Goal: Feedback & Contribution: Contribute content

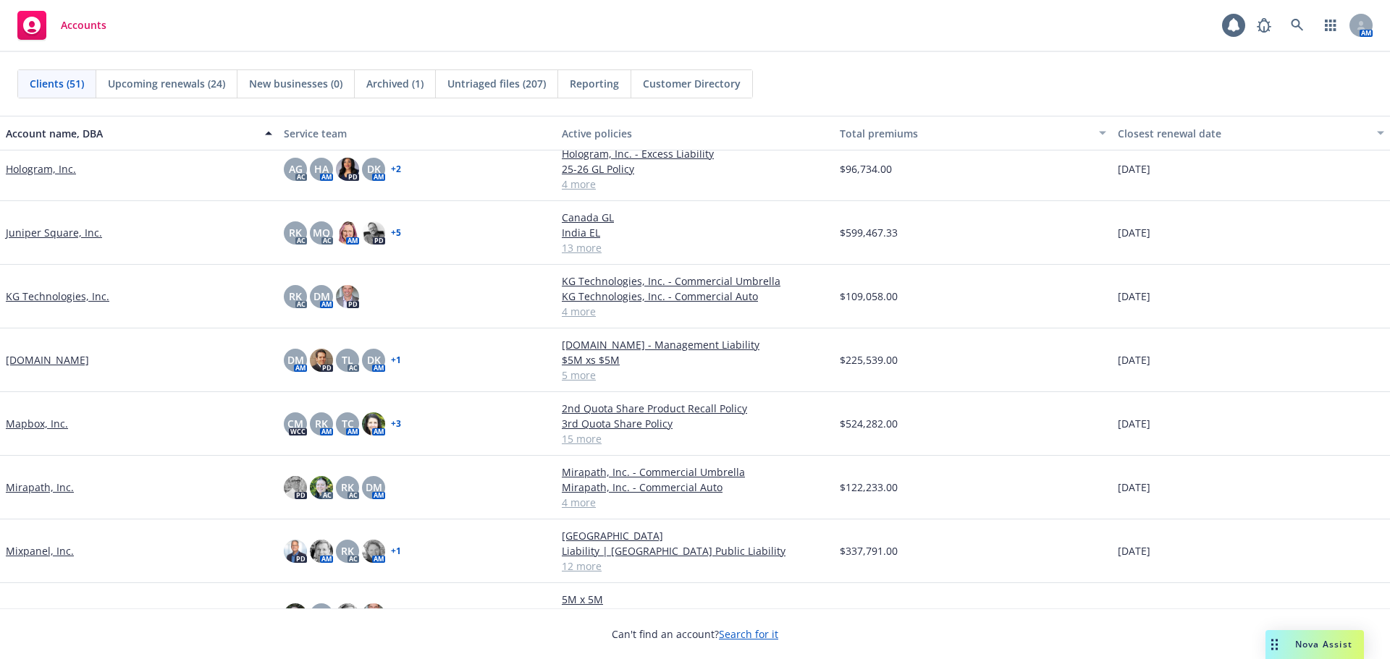
scroll to position [1230, 0]
click at [51, 169] on link "Hologram, Inc." at bounding box center [41, 167] width 70 height 15
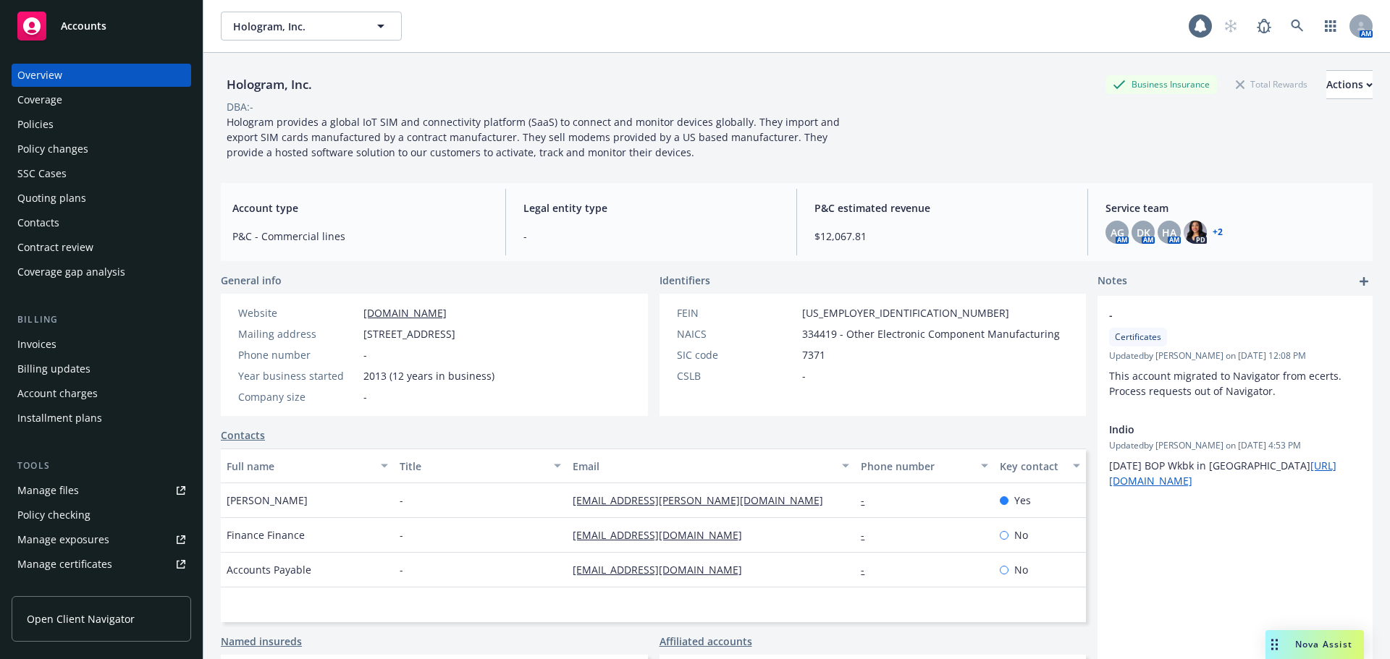
click at [82, 127] on div "Policies" at bounding box center [101, 124] width 168 height 23
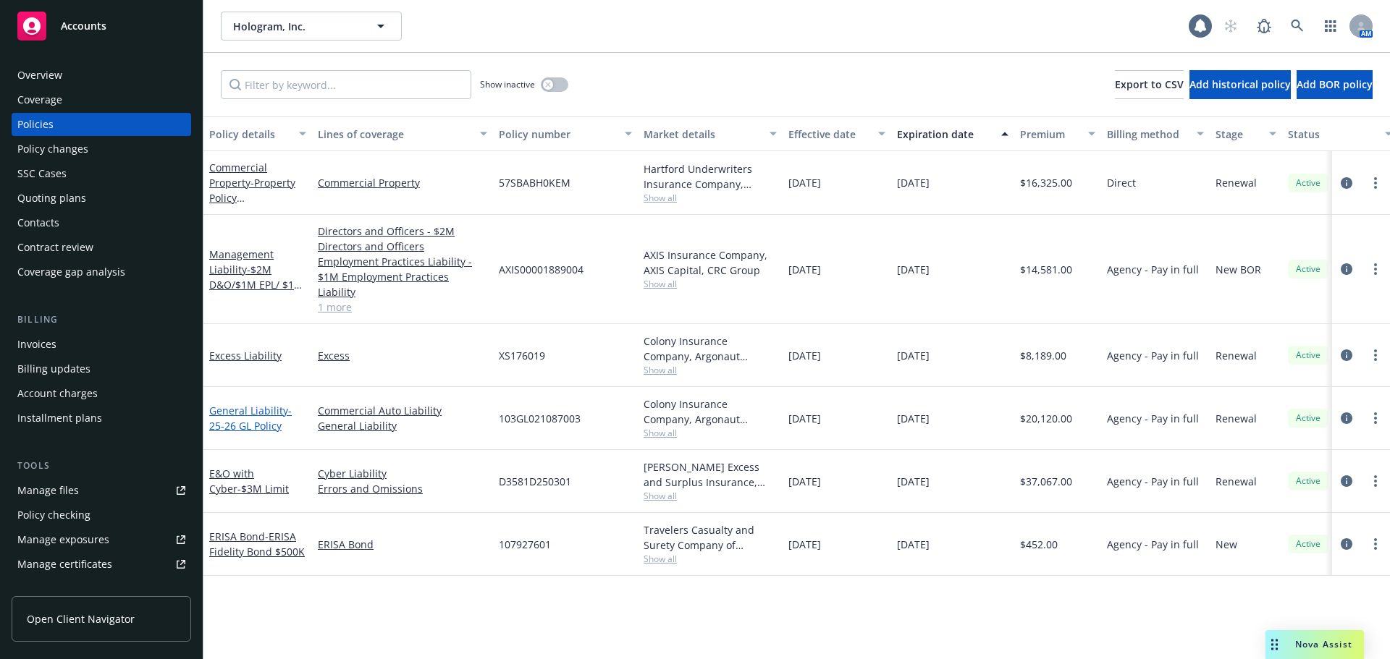
click at [267, 407] on span "- 25-26 GL Policy" at bounding box center [250, 418] width 83 height 29
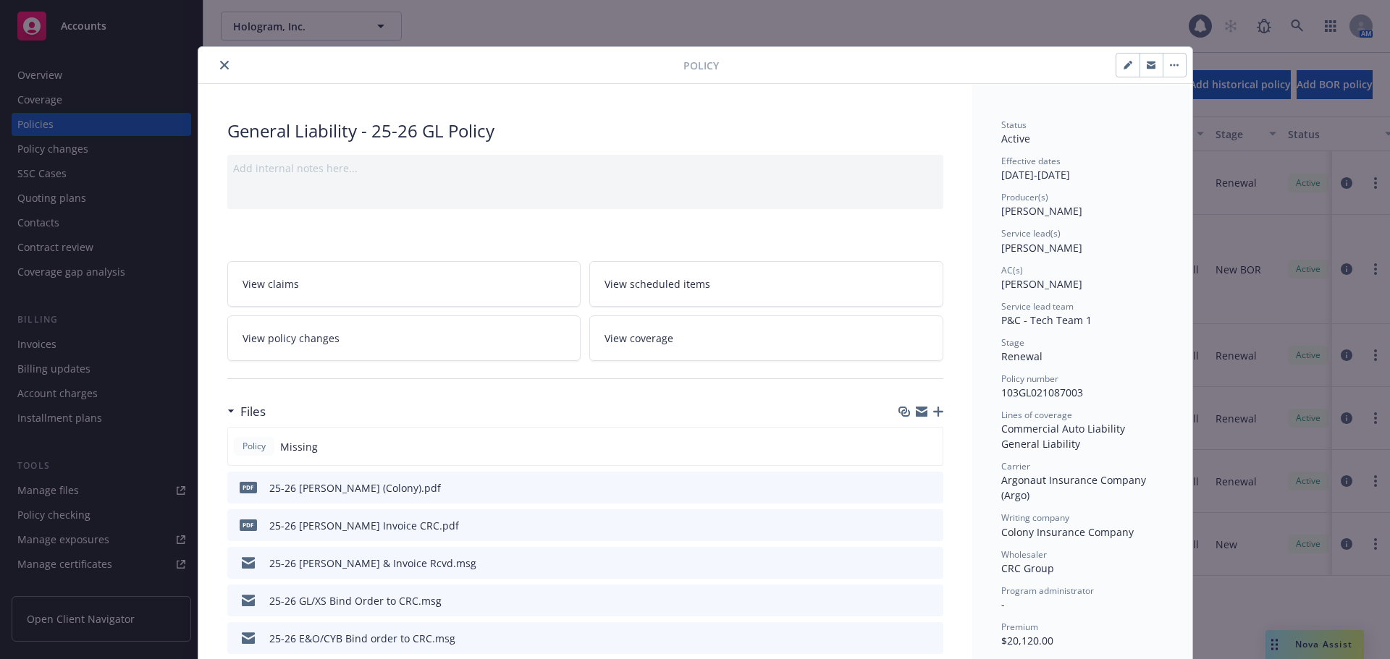
click at [934, 412] on icon "button" at bounding box center [938, 412] width 10 height 10
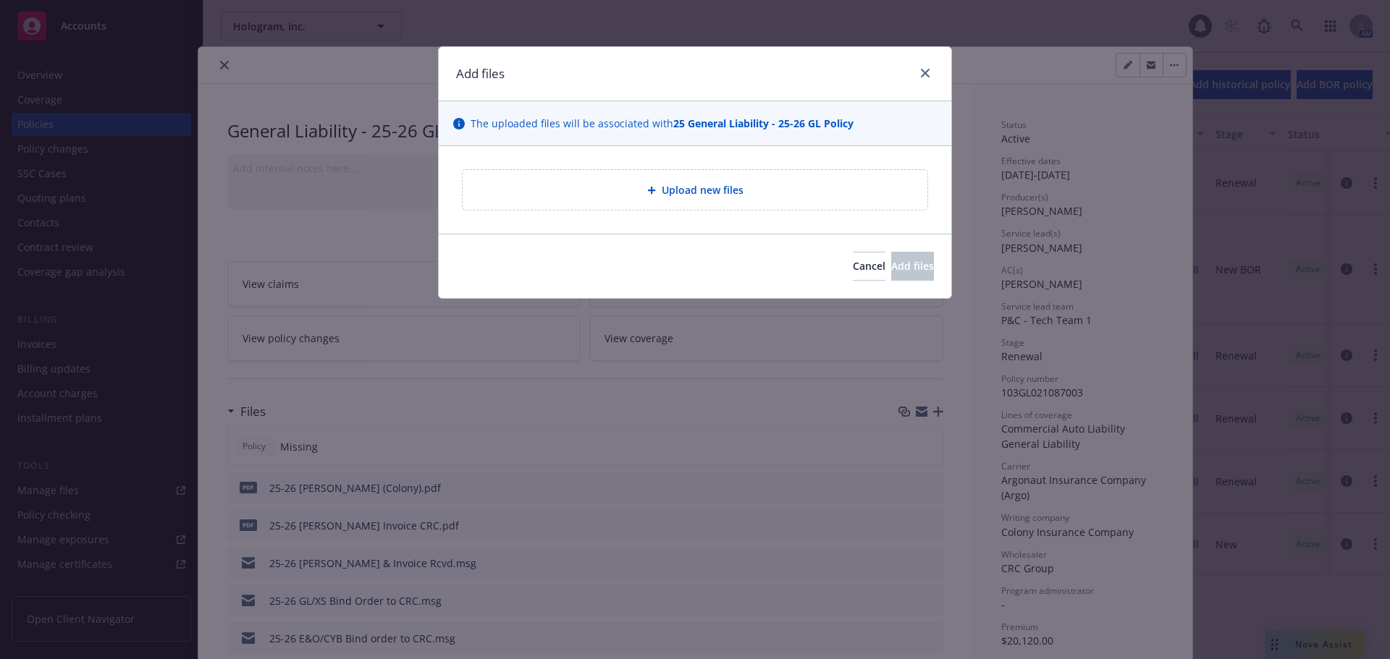
type textarea "x"
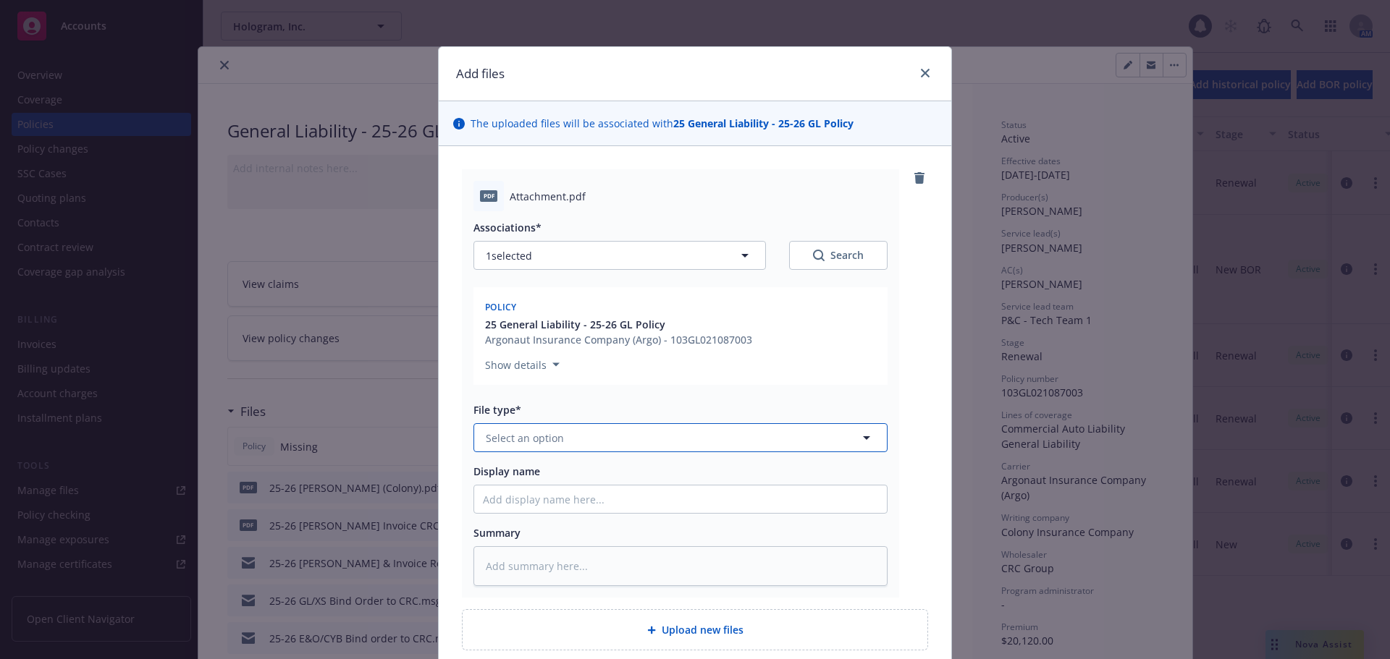
click at [544, 434] on span "Select an option" at bounding box center [525, 438] width 78 height 15
type input "pol"
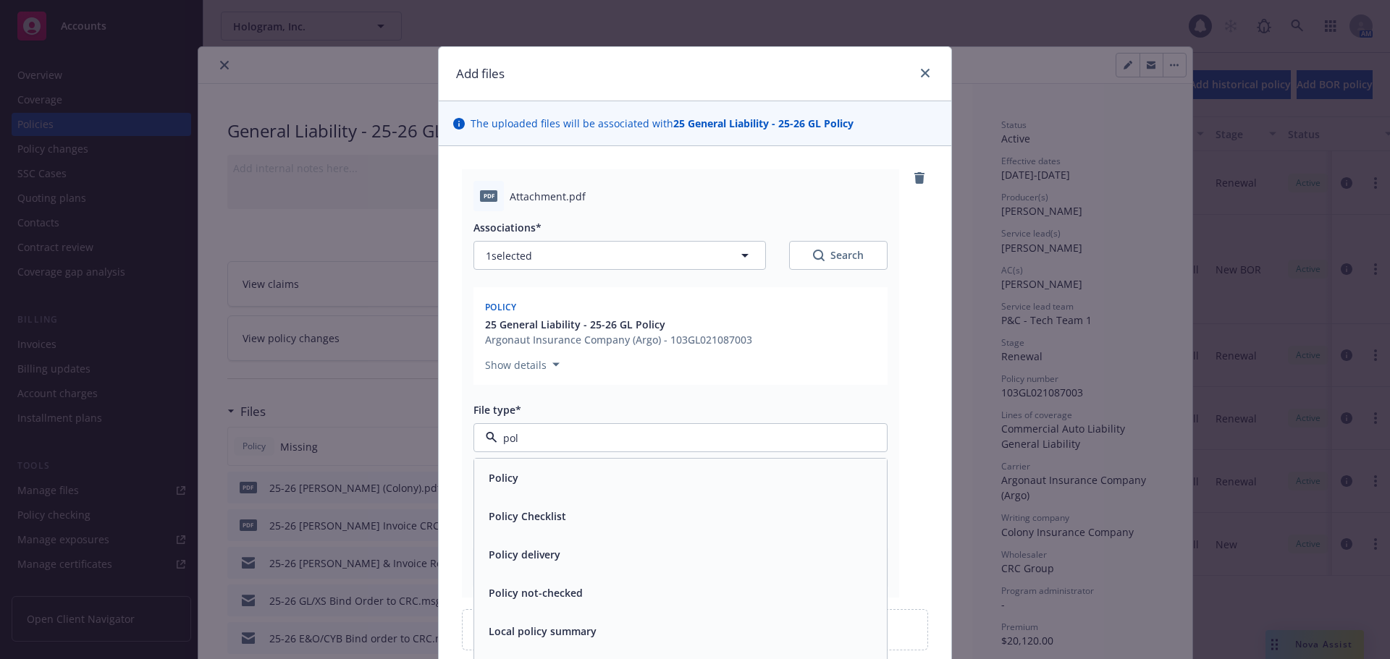
click at [512, 481] on div "Policy" at bounding box center [502, 478] width 38 height 21
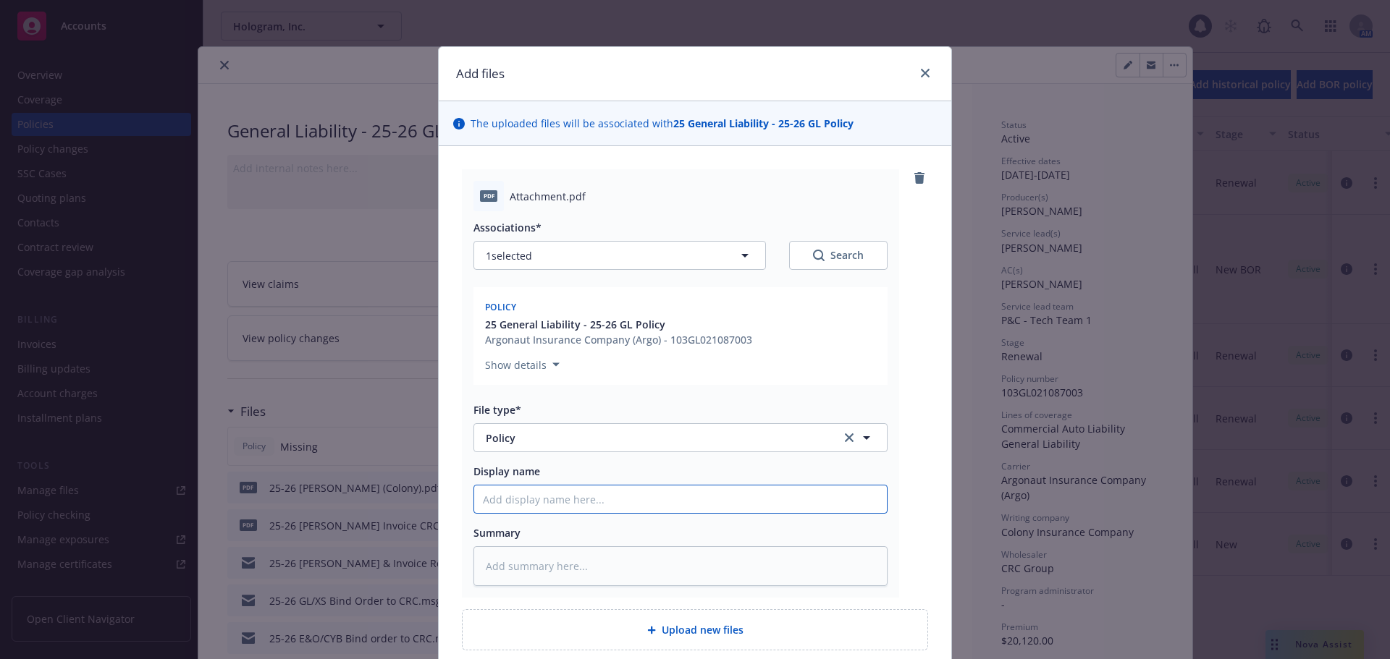
click at [542, 489] on input "Display name" at bounding box center [680, 500] width 413 height 28
type textarea "x"
type input "2"
type textarea "x"
type input "20"
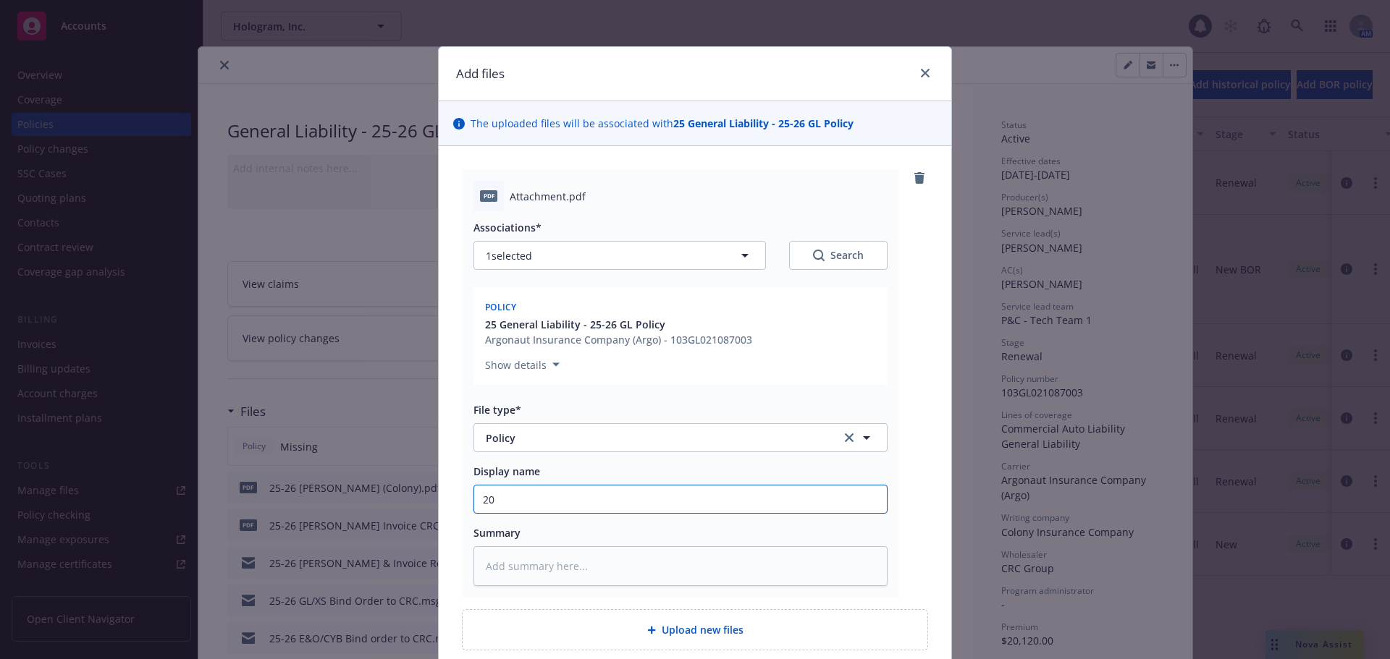
type textarea "x"
type input "202"
type textarea "x"
type input "2025"
type textarea "x"
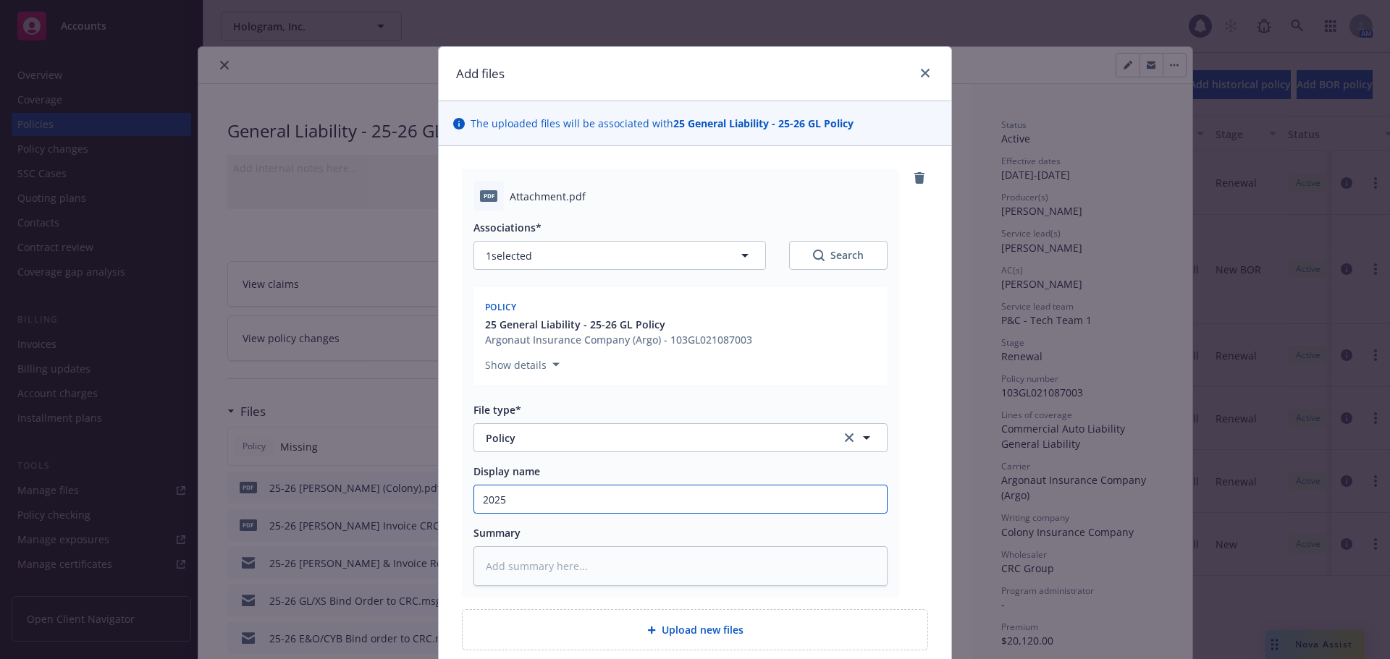
type input "2025-"
type textarea "x"
type input "2025-2"
type textarea "x"
type input "2025-26"
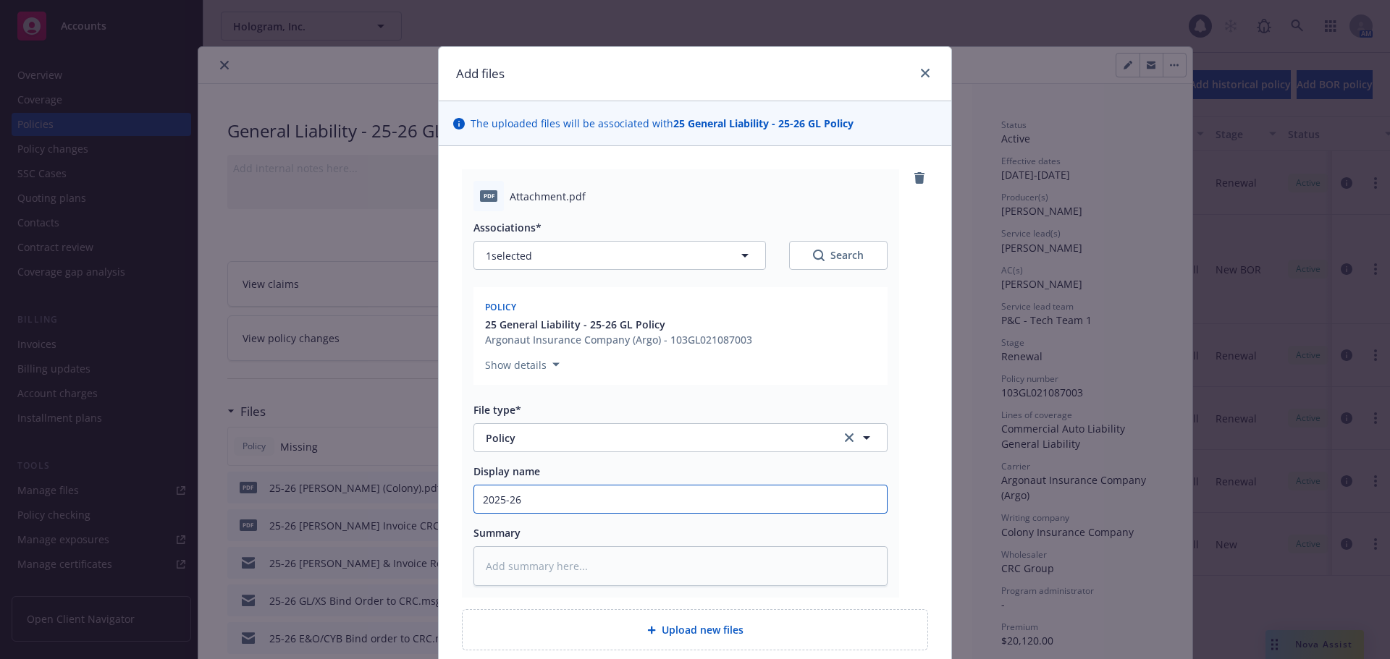
type textarea "x"
type input "2025-26"
type textarea "x"
type input "2025-26 G"
type textarea "x"
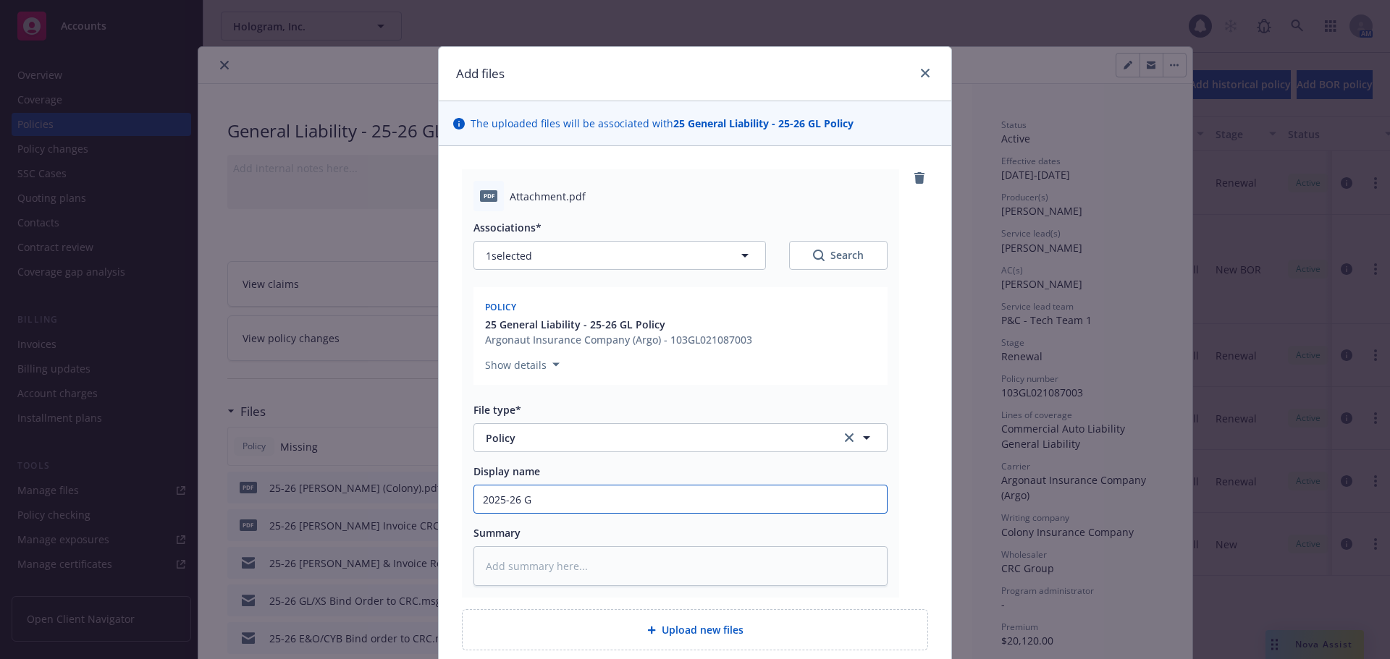
type input "2025-26 Ge"
type textarea "x"
type input "2025-26 Gen"
type textarea "x"
type input "2025-26 Gene"
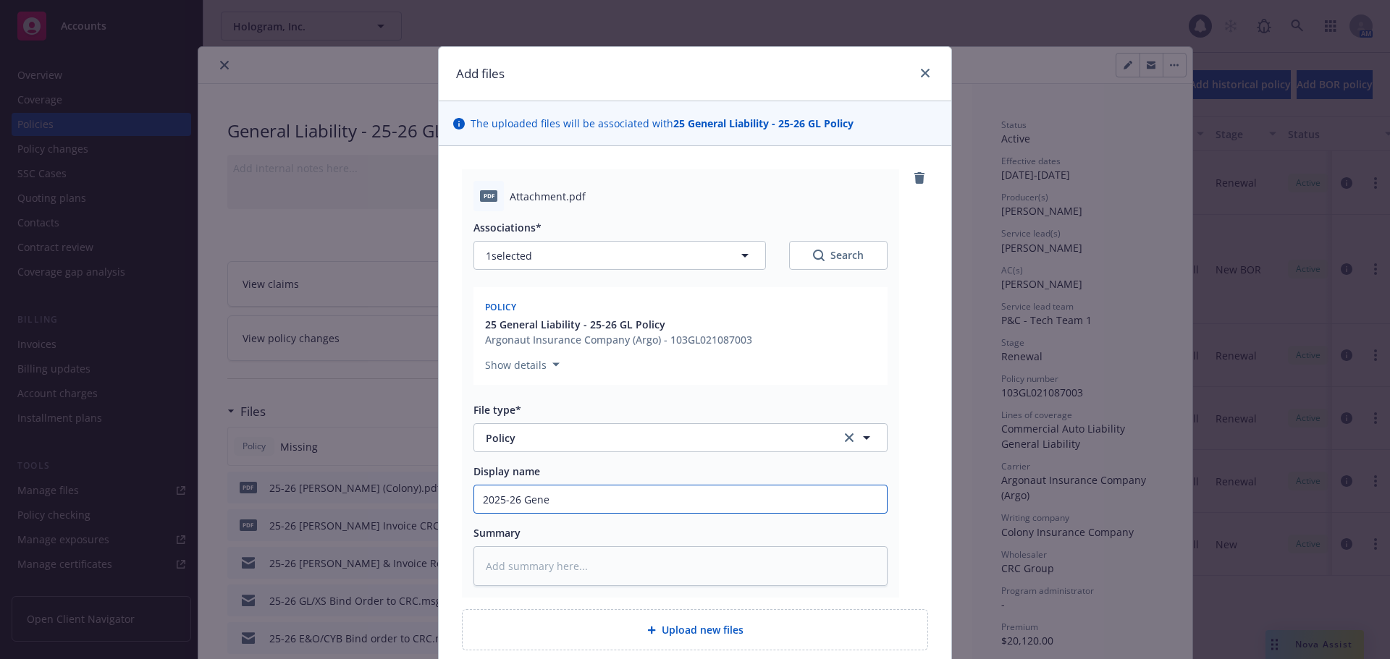
type textarea "x"
type input "2025-26 Gener"
type textarea "x"
type input "2025-26 General Liability Policy - Also, Inc."
click at [638, 499] on input "2025-26 General Liability Policy - Also, Inc." at bounding box center [680, 500] width 413 height 28
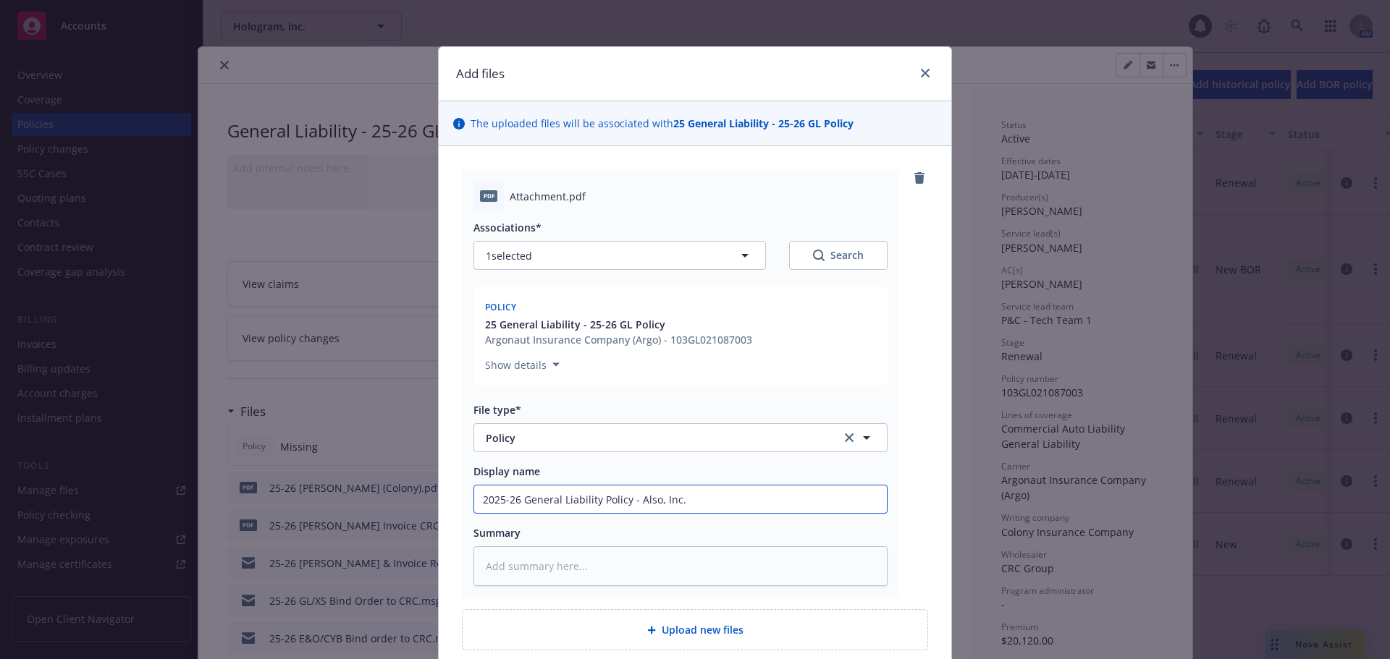
click at [638, 499] on input "2025-26 General Liability Policy - Also, Inc." at bounding box center [680, 500] width 413 height 28
type textarea "x"
type input "2025-26 General Liability Policy - H, Inc."
type textarea "x"
type input "2025-26 General Liability Policy - Ho, Inc."
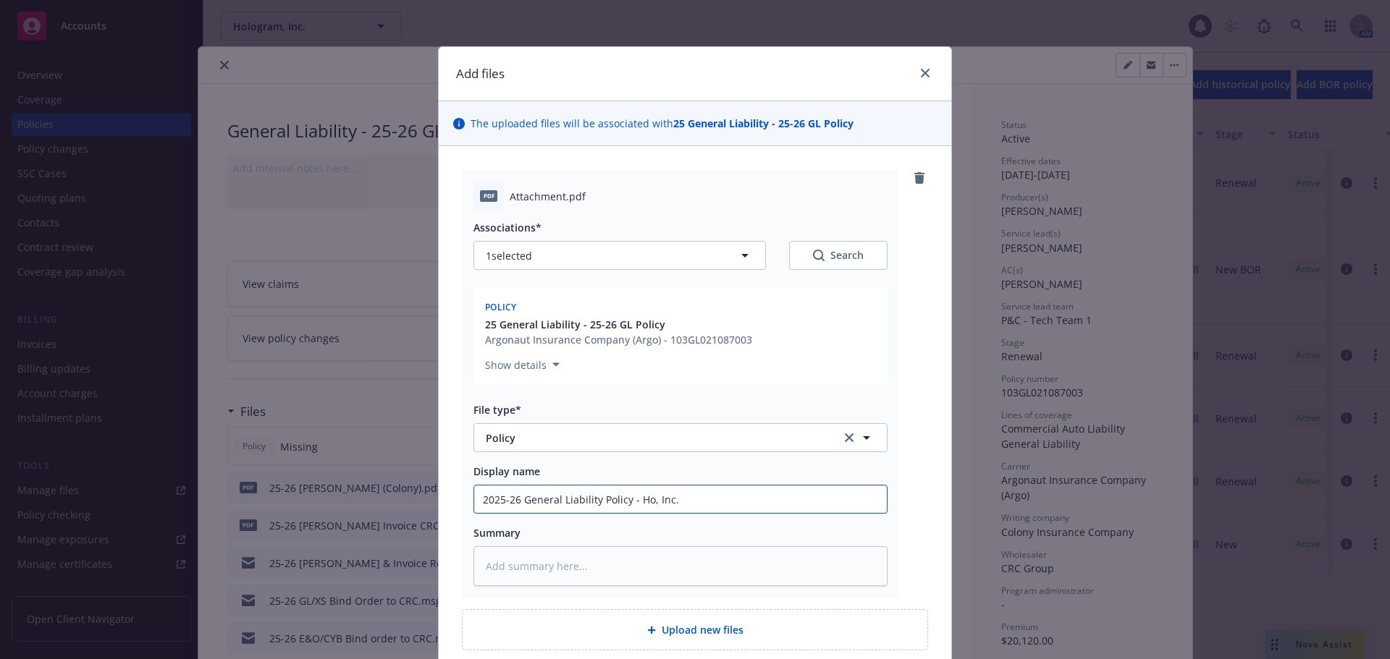
type textarea "x"
type input "2025-26 General Liability Policy - Hol, Inc."
type textarea "x"
type input "2025-26 General Liability Policy - Holog, Inc."
type textarea "x"
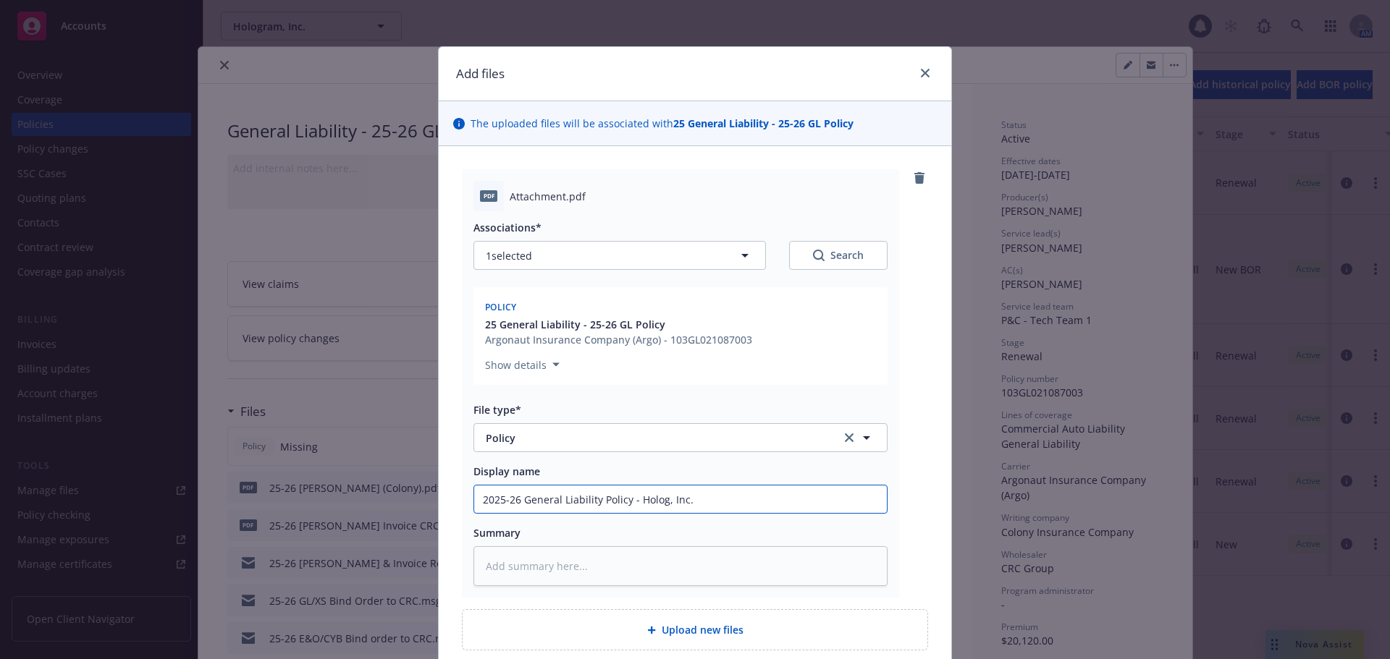
type input "2025-26 General Liability Policy - Hologr, Inc."
type textarea "x"
type input "2025-26 General Liability Policy - Hologra, Inc."
type textarea "x"
type input "2025-26 General Liability Policy - Hologram, Inc."
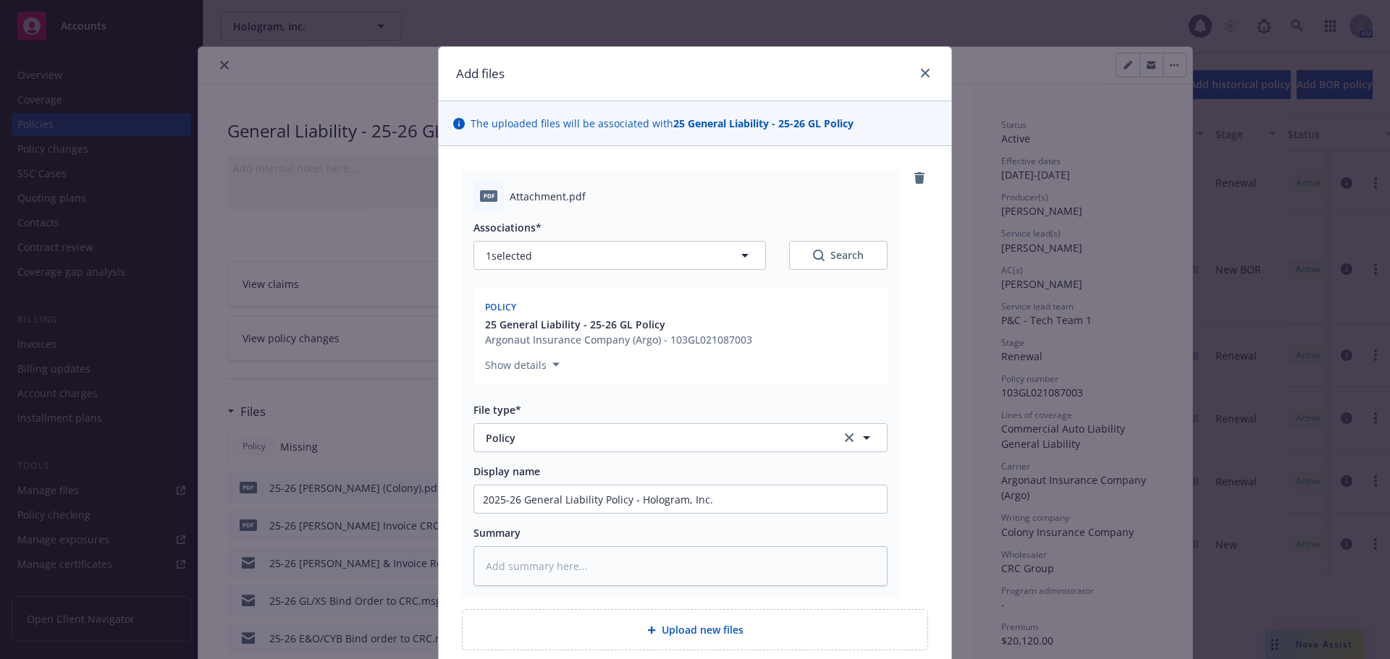
click at [923, 495] on div "pdf Attachment.pdf Associations* 1 selected Search Policy 25 General Liability …" at bounding box center [695, 410] width 512 height 528
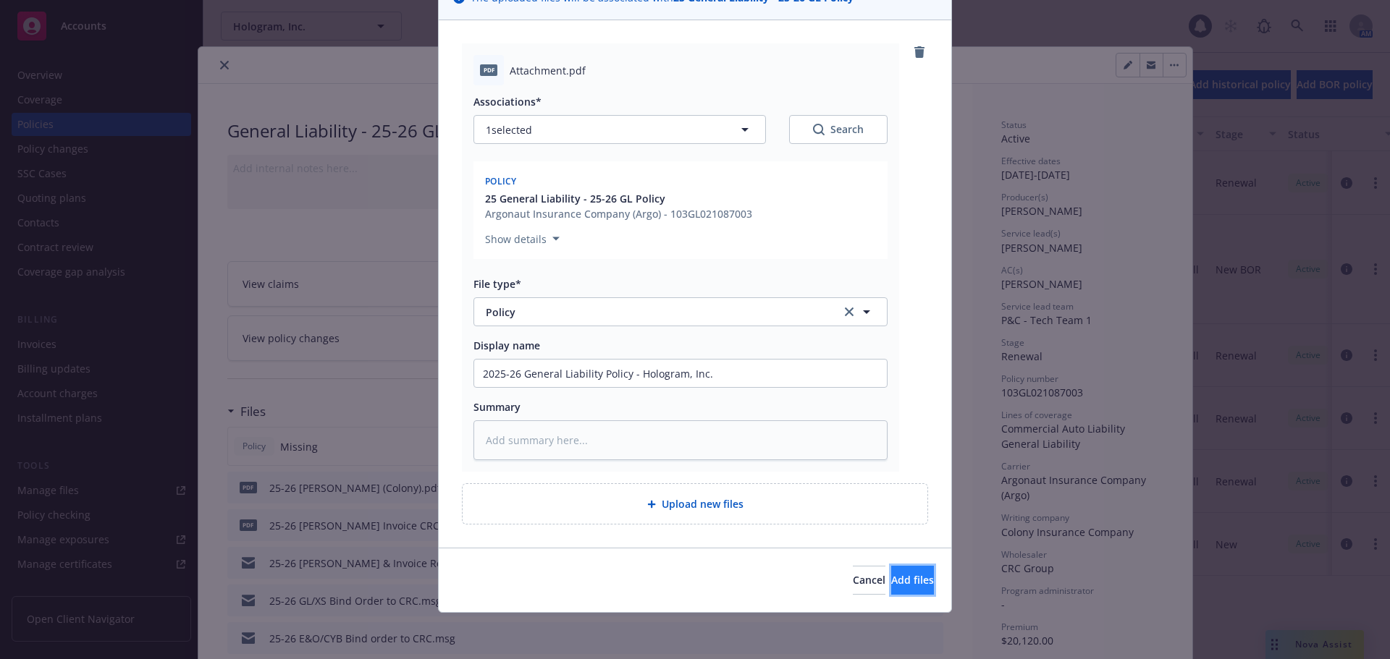
click at [897, 573] on span "Add files" at bounding box center [912, 580] width 43 height 14
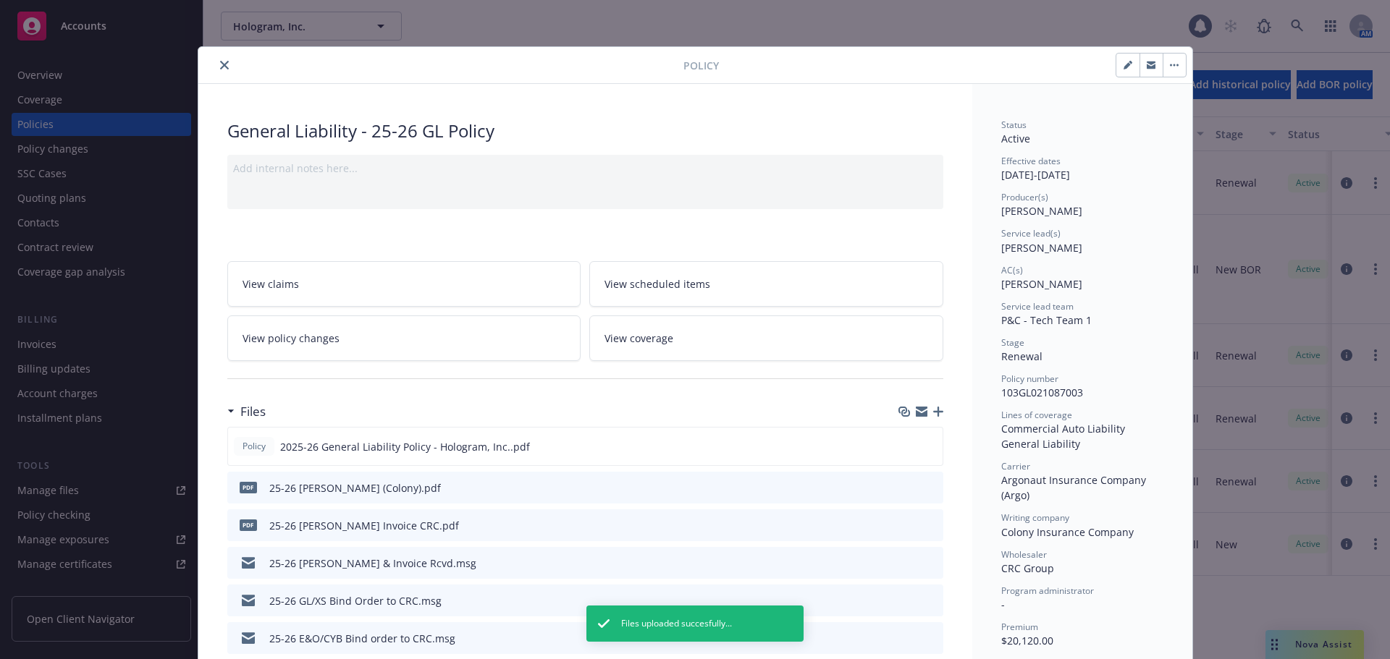
click at [216, 59] on button "close" at bounding box center [224, 64] width 17 height 17
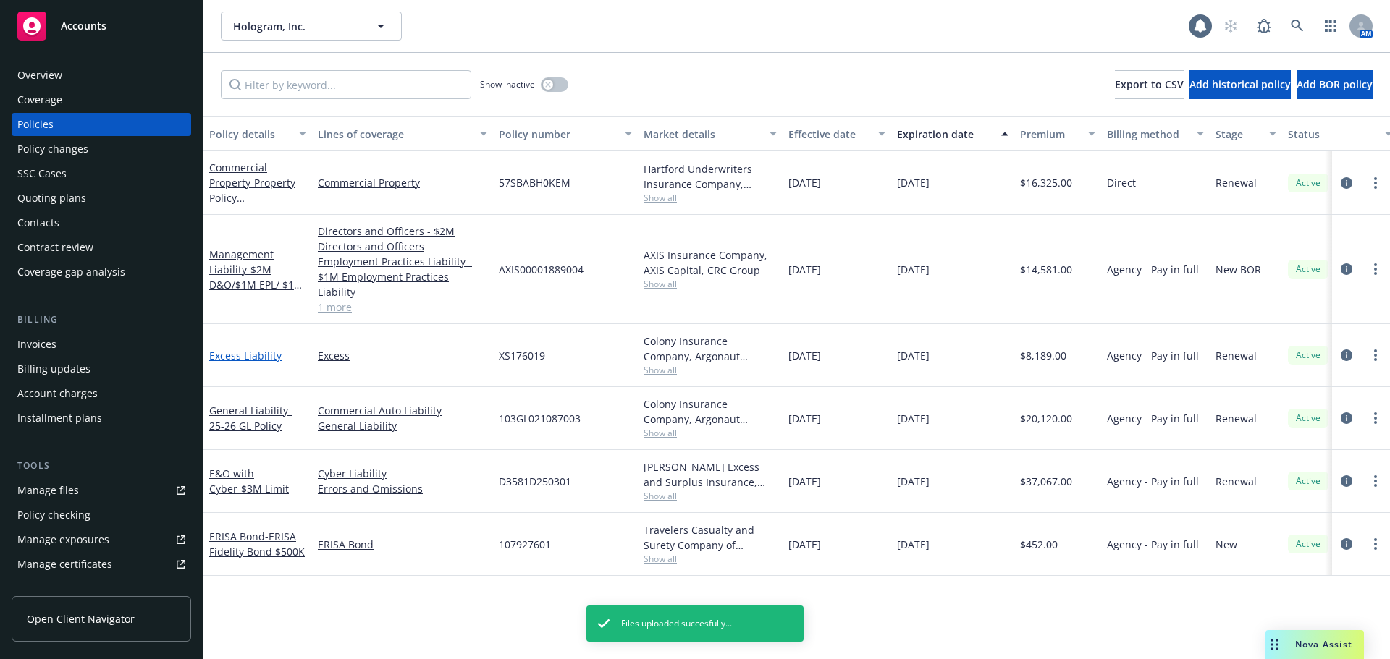
click at [257, 349] on link "Excess Liability" at bounding box center [245, 356] width 72 height 14
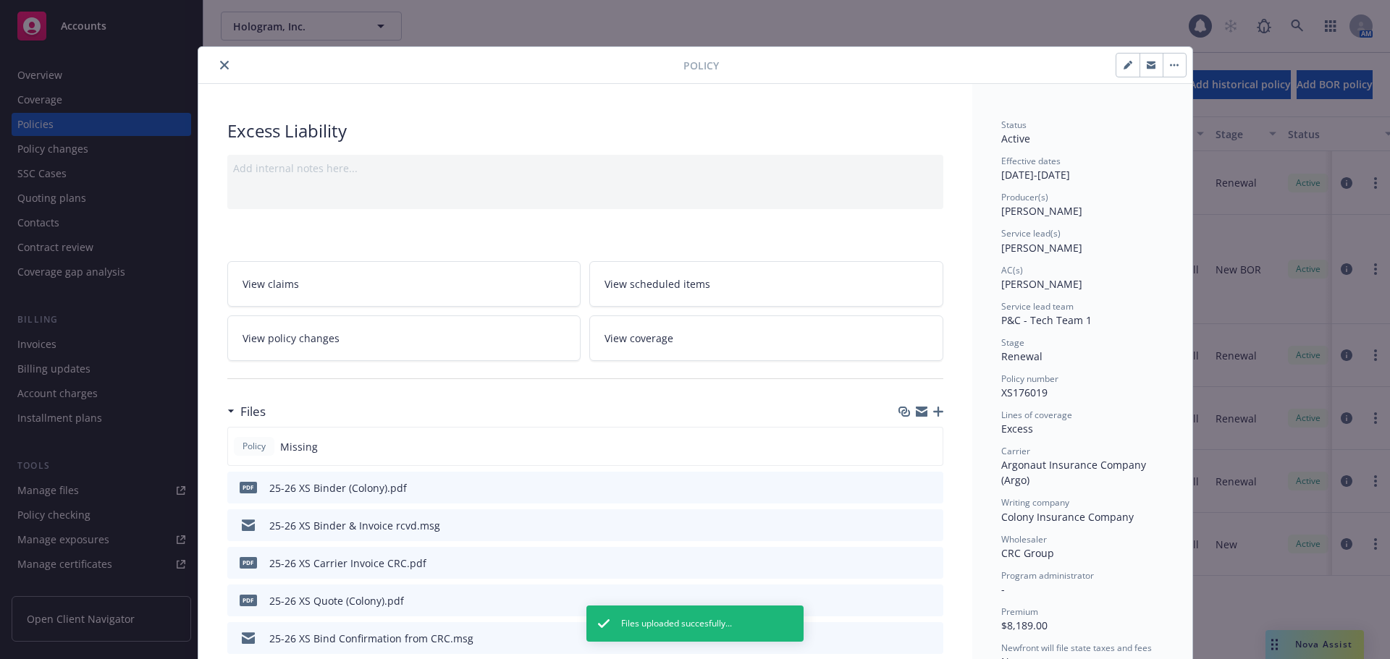
click at [936, 414] on icon "button" at bounding box center [938, 412] width 10 height 10
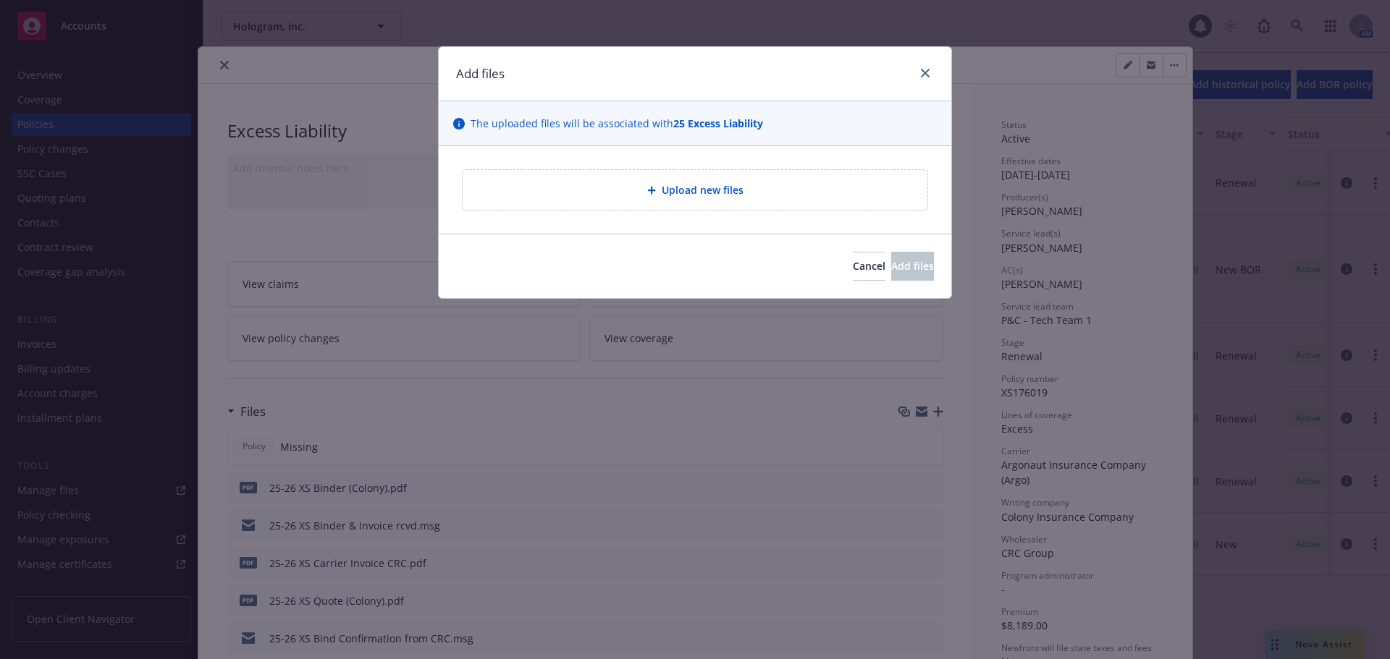
type textarea "x"
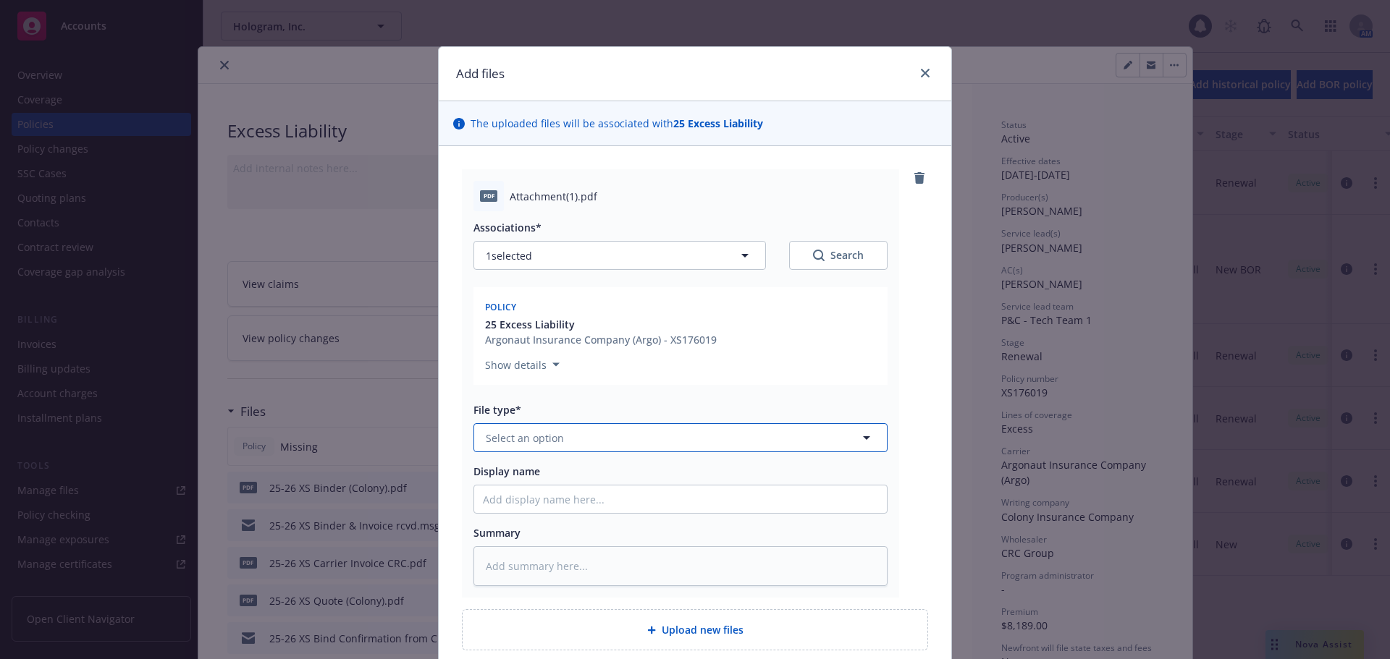
click at [546, 436] on span "Select an option" at bounding box center [525, 438] width 78 height 15
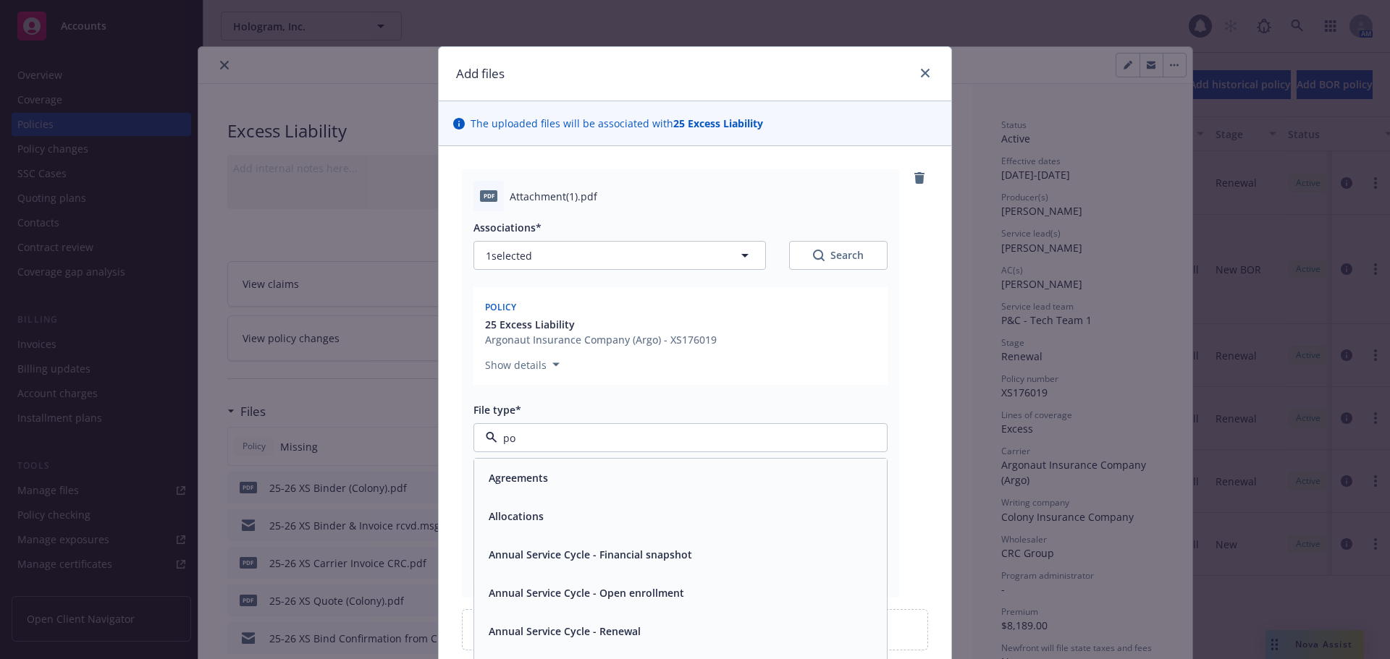
type input "pol"
click at [541, 475] on div "Policy" at bounding box center [680, 478] width 395 height 21
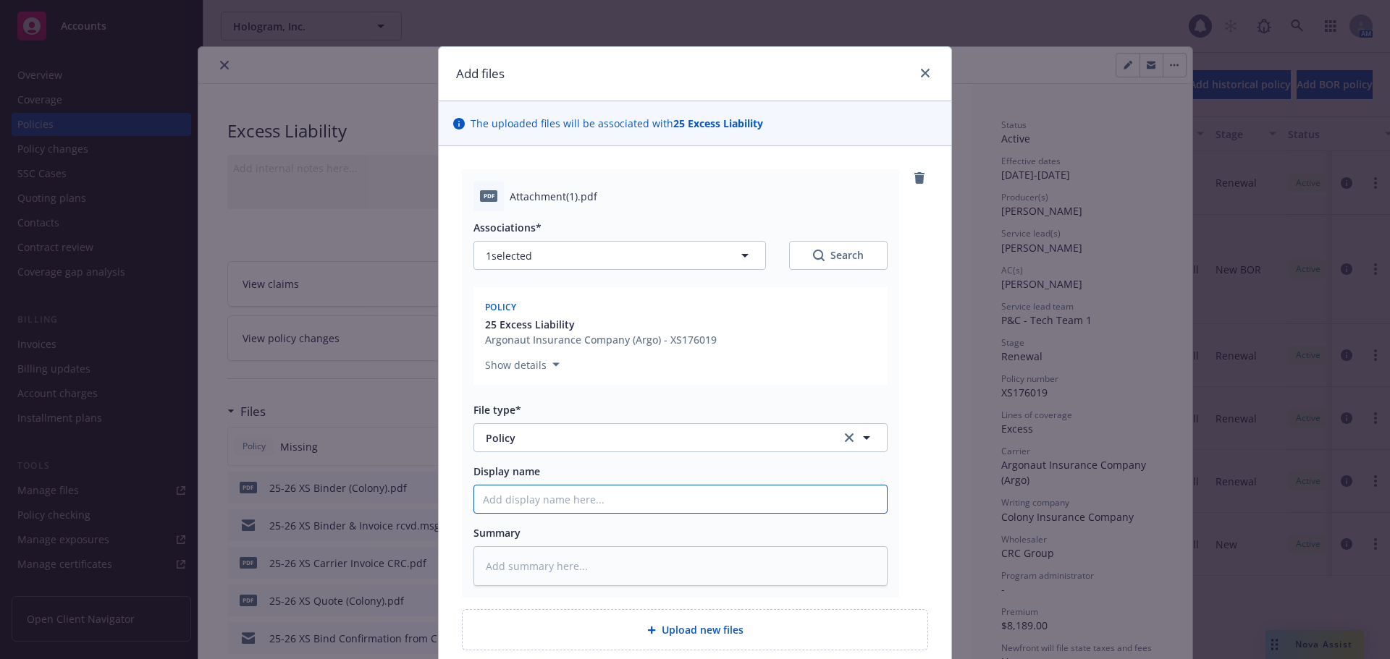
click at [554, 489] on input "Display name" at bounding box center [680, 500] width 413 height 28
type textarea "x"
type input "2"
type textarea "x"
type input "20"
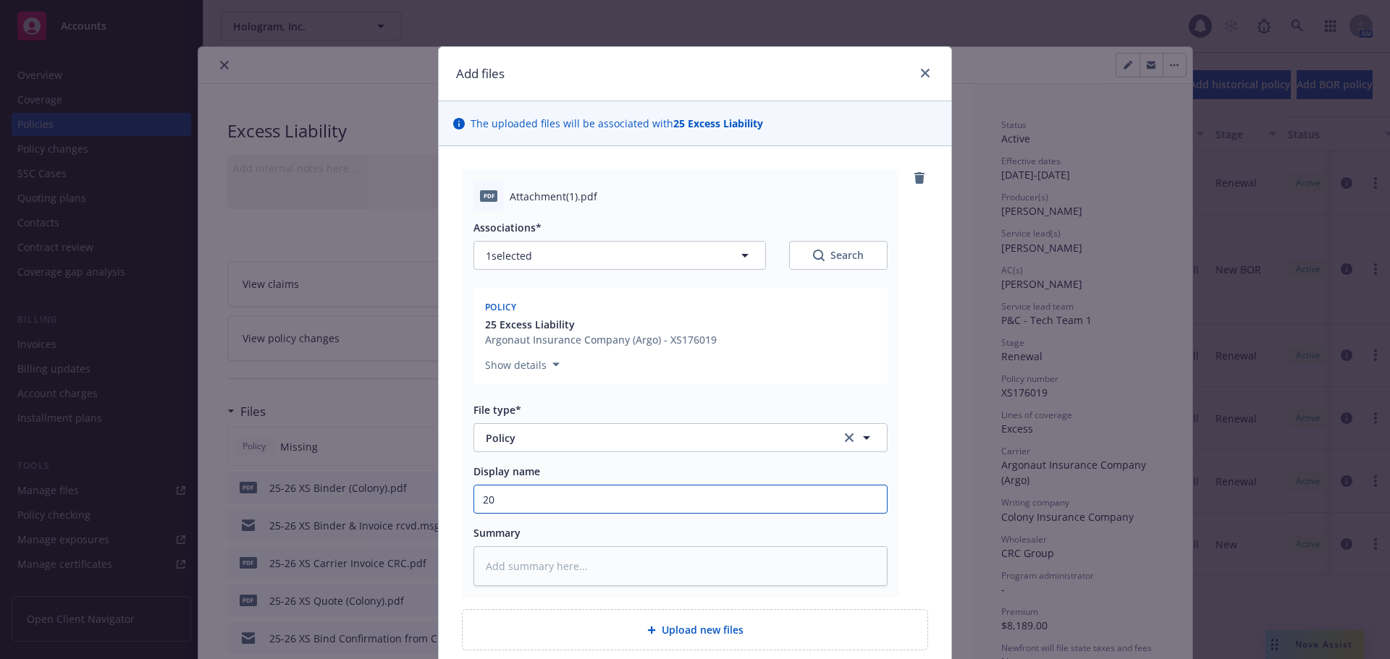
type textarea "x"
type input "202"
type textarea "x"
type input "2025"
type textarea "x"
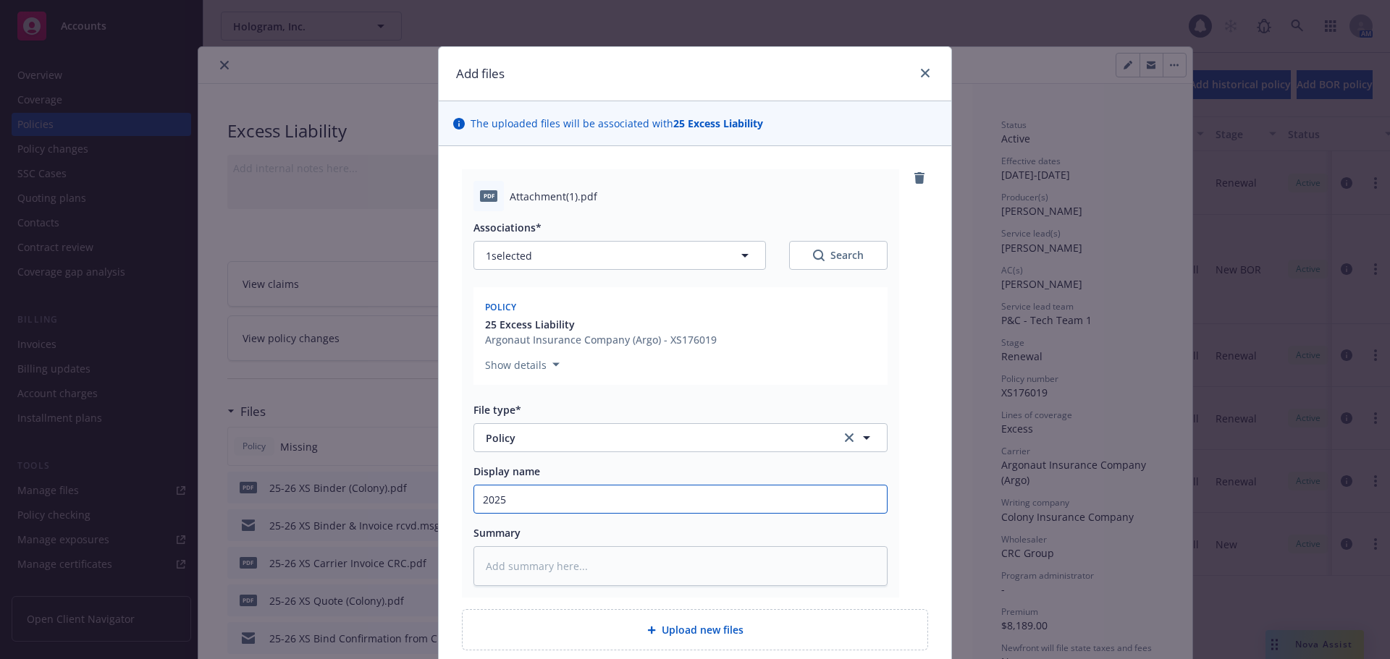
type input "2025-"
type textarea "x"
type input "2025-2"
type textarea "x"
type input "2025-26"
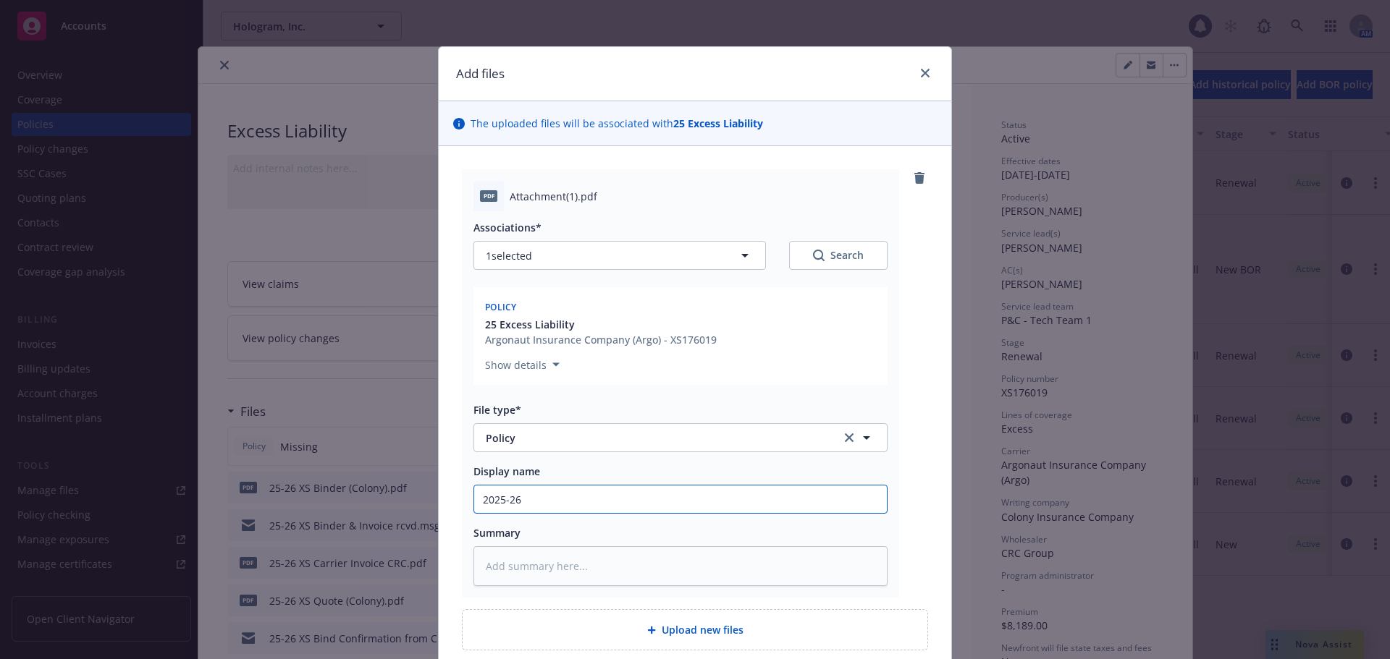
type textarea "x"
type input "2025-26"
type textarea "x"
type input "2025-26 E"
type textarea "x"
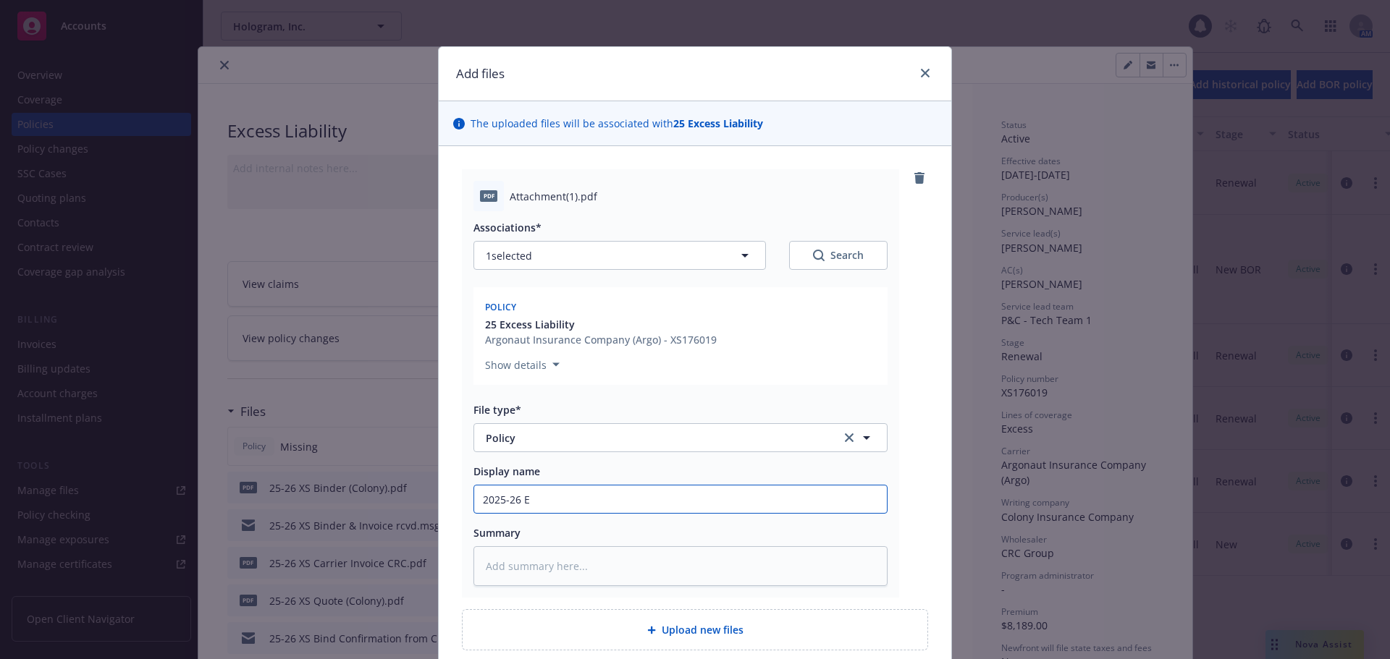
type input "2025-26 Ex"
type textarea "x"
type input "2025-26 Exc"
type textarea "x"
type input "2025-26 Exce"
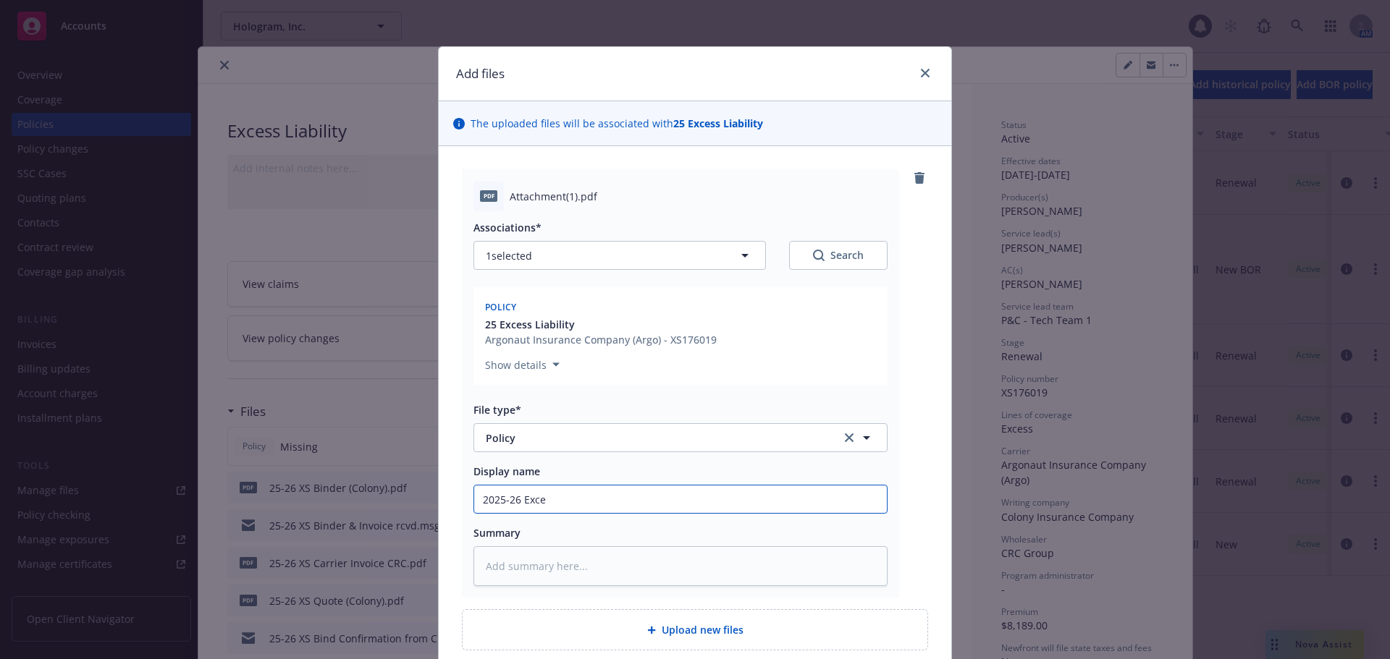
type textarea "x"
type input "2025-26 Exces"
type textarea "x"
type input "2025-26 Excess"
type textarea "x"
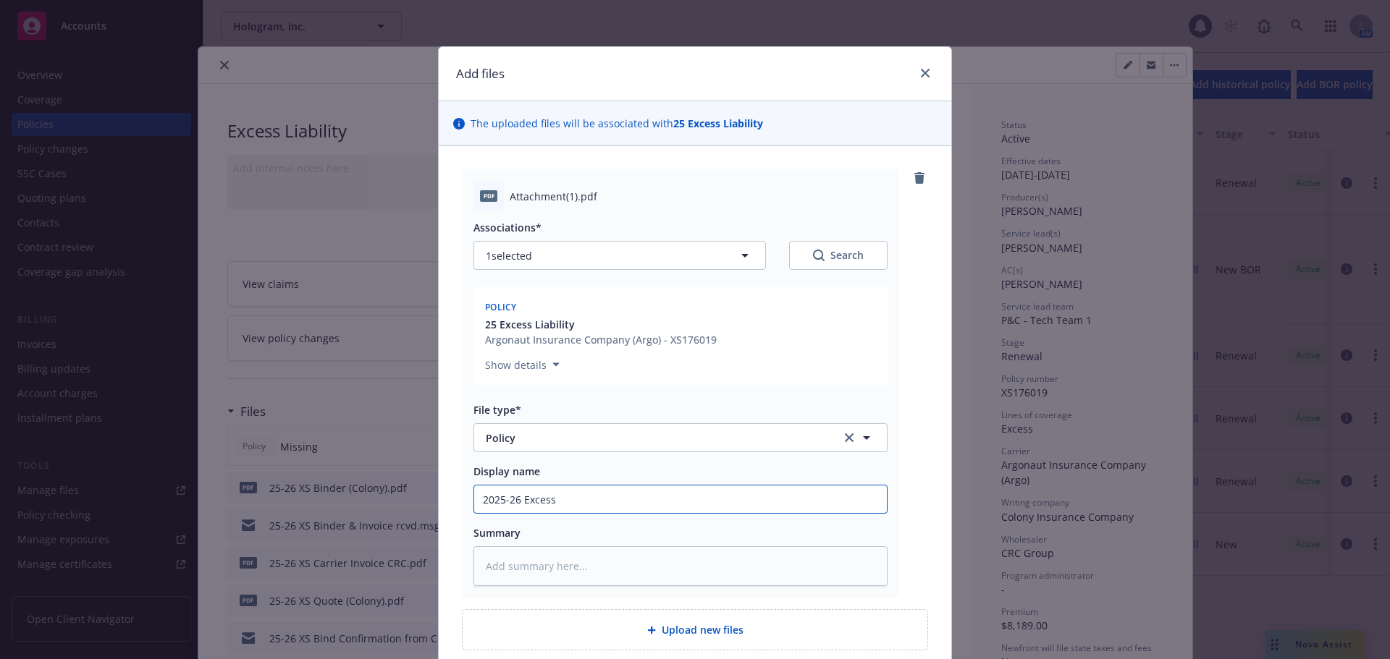
type input "2025-26 Excess"
type textarea "x"
type input "2025-26 Excess L"
type textarea "x"
type input "2025-26 Excess Li"
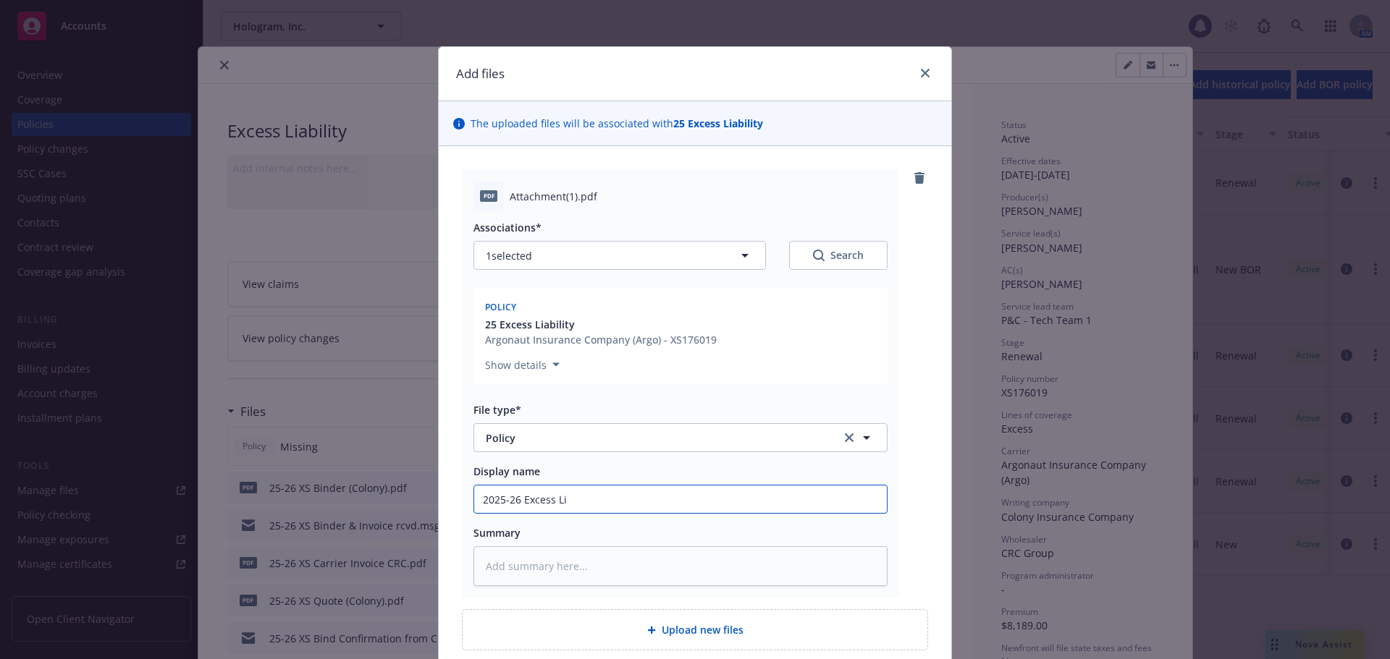
type textarea "x"
type input "2025-26 Excess Lia"
type textarea "x"
type input "2025-26 Excess Liab"
type textarea "x"
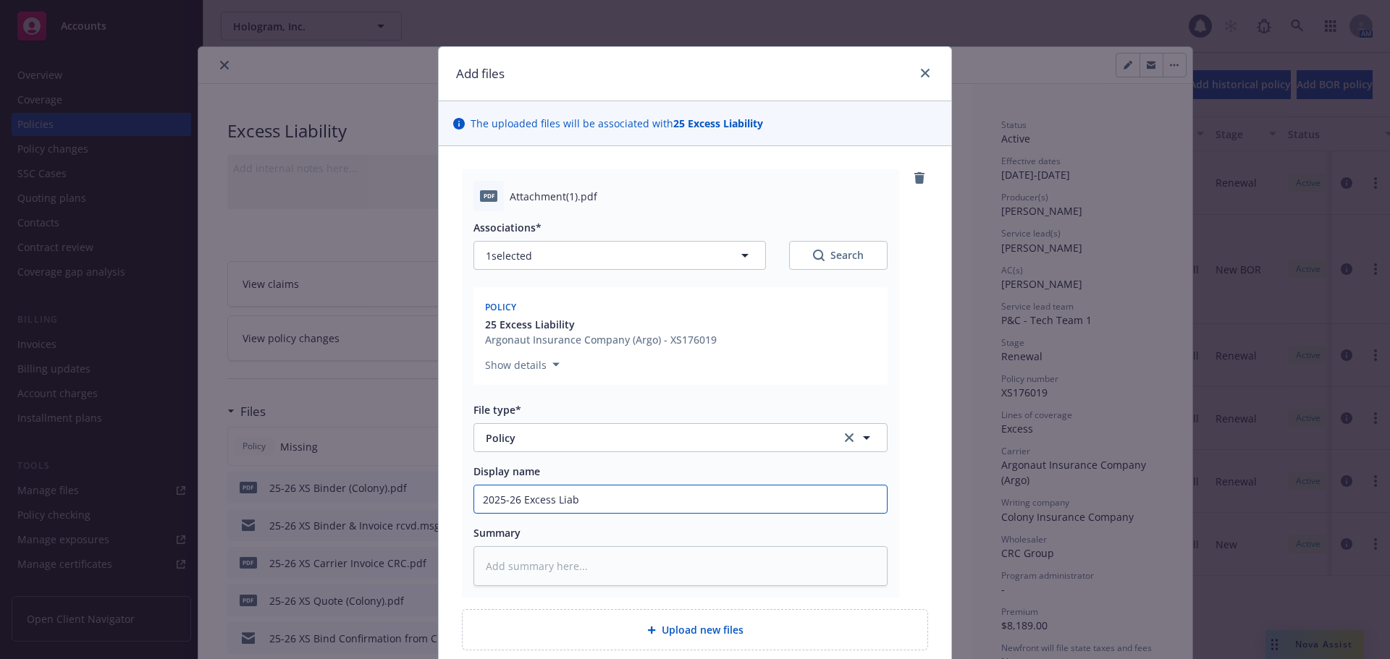
type input "2025-26 Excess Liabi"
type textarea "x"
type input "2025-26 Excess Liabil"
type textarea "x"
type input "2025-26 Excess Liabili"
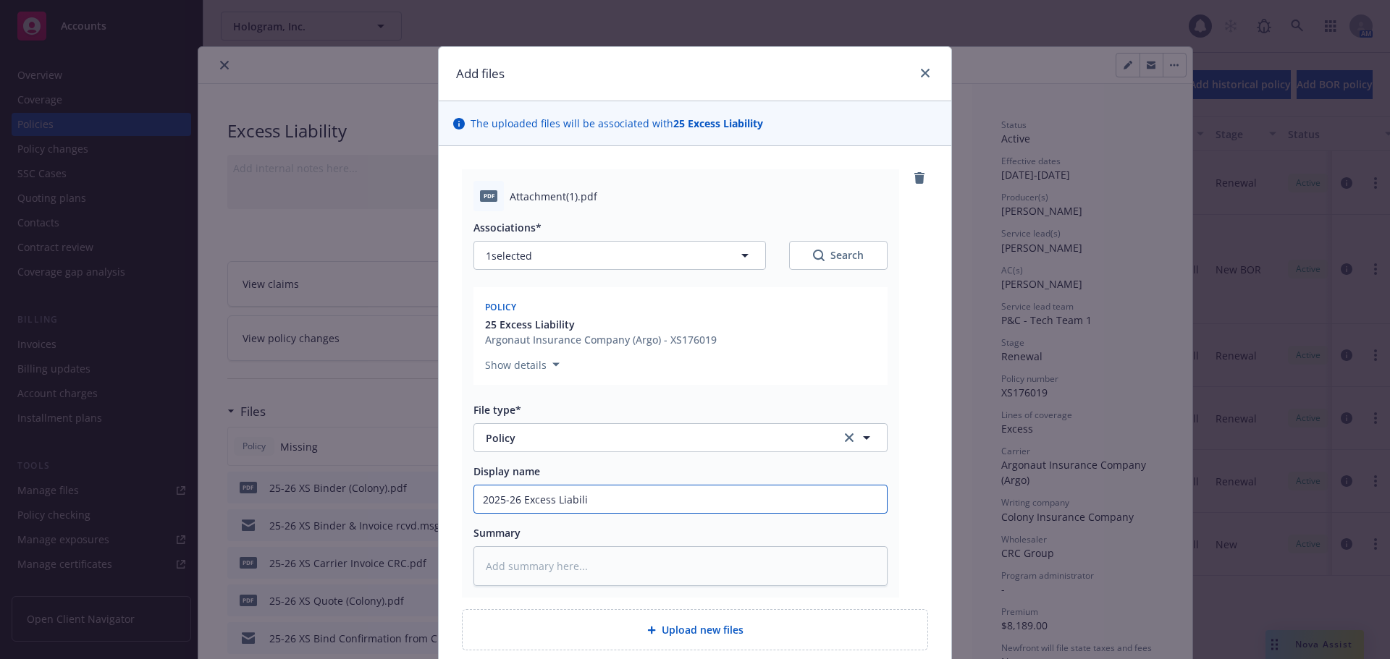
type textarea "x"
type input "2025-26 Excess Liabilit"
type textarea "x"
type input "2025-26 Excess Liability"
type textarea "x"
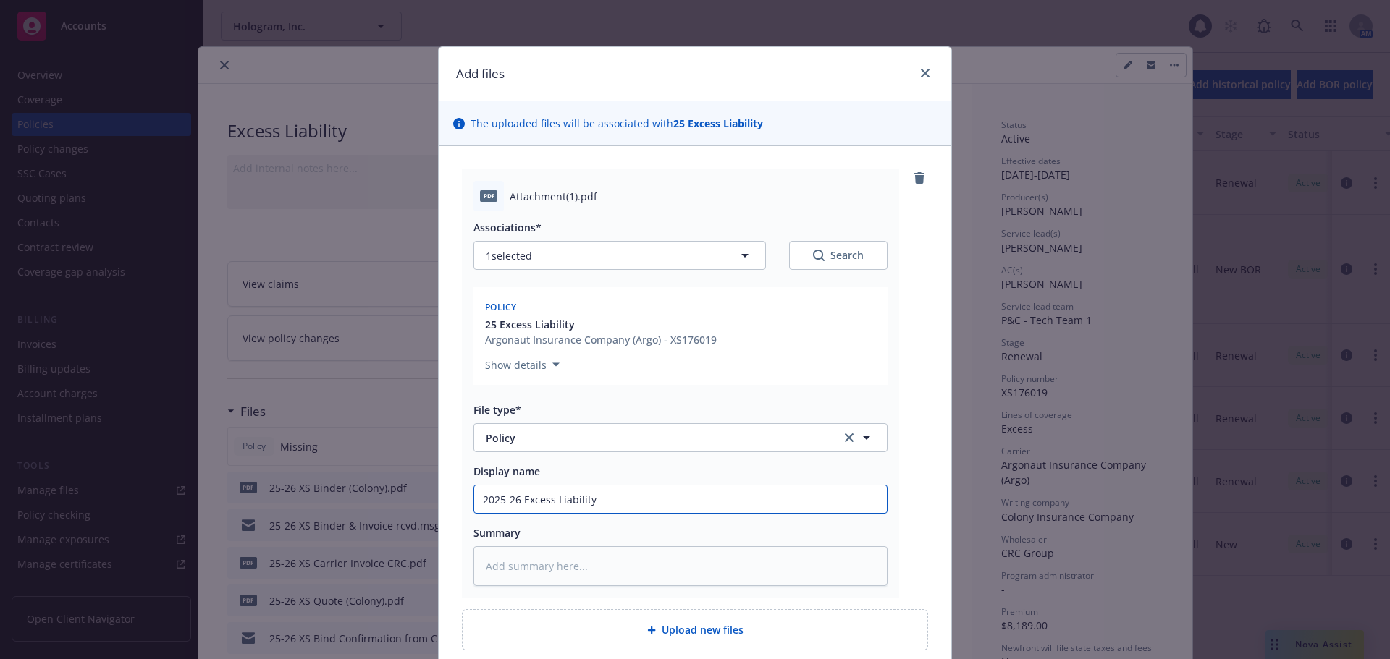
type input "2025-26 Excess Liability"
type textarea "x"
type input "2025-26 Excess Liability P"
type textarea "x"
type input "2025-26 Excess Liability Po"
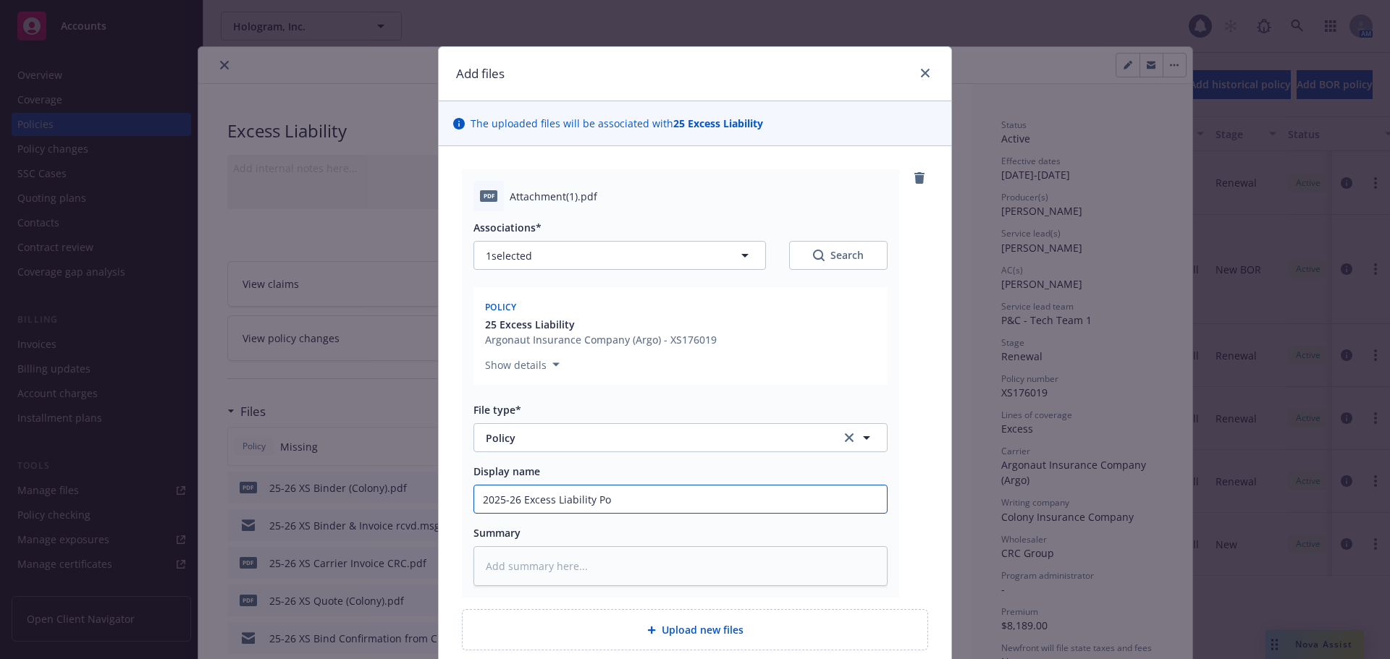
type textarea "x"
type input "2025-26 Excess Liability Pol"
type textarea "x"
type input "2025-26 Excess Liability Poli"
type textarea "x"
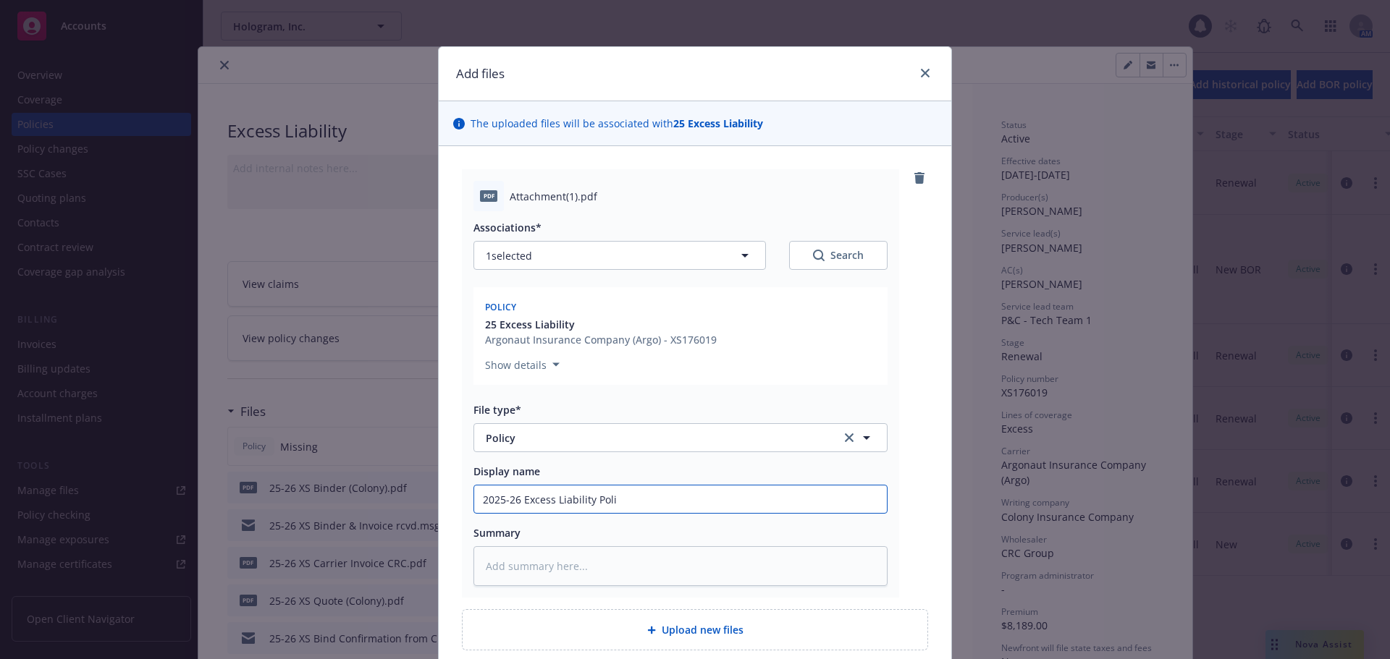
type input "2025-26 Excess Liability Polic"
type textarea "x"
type input "2025-26 Excess Liability Policy"
type textarea "x"
type input "2025-26 Excess Liability Policy"
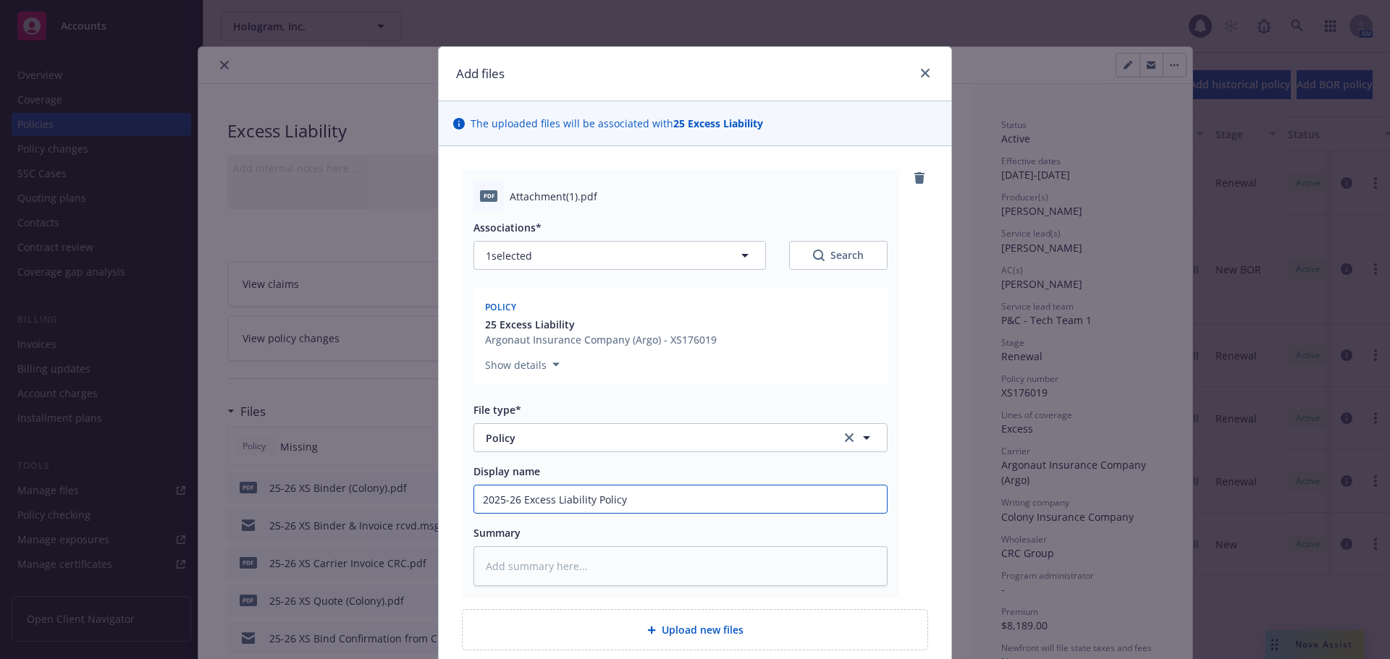
type textarea "x"
type input "2025-26 Excess Liability Policy -"
type textarea "x"
type input "2025-26 Excess Liability Policy -"
type textarea "x"
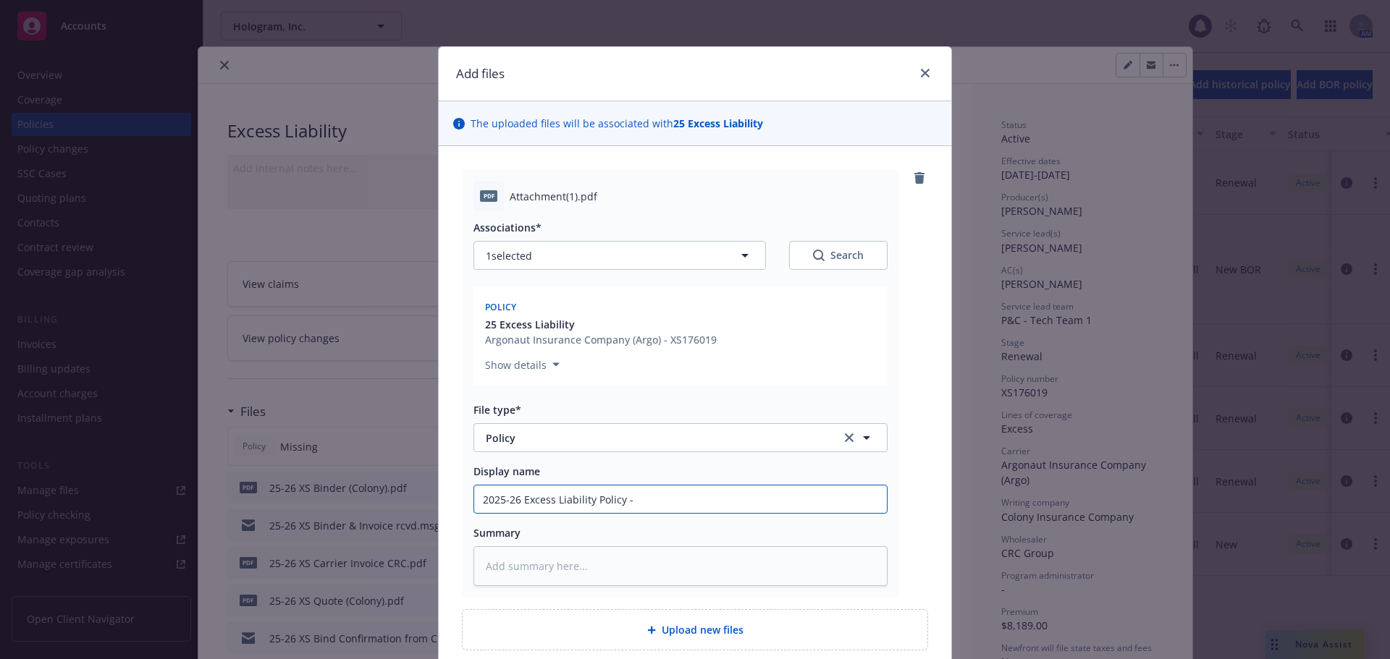
type input "2025-26 Excess Liability Policy - H"
type textarea "x"
type input "2025-26 Excess Liability Policy - Ho"
type textarea "x"
type input "2025-26 Excess Liability Policy - Hol"
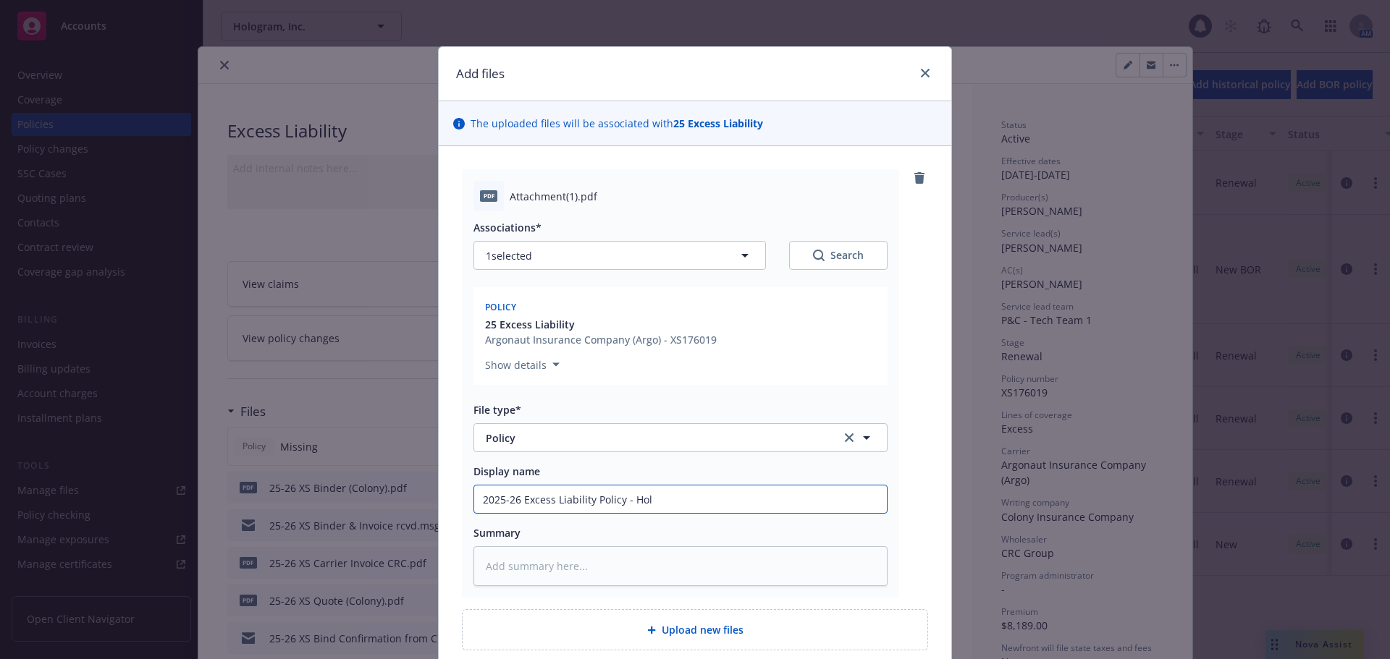
type textarea "x"
type input "2025-26 Excess Liability Policy - Holo"
type textarea "x"
type input "2025-26 Excess Liability Policy - Holog"
type textarea "x"
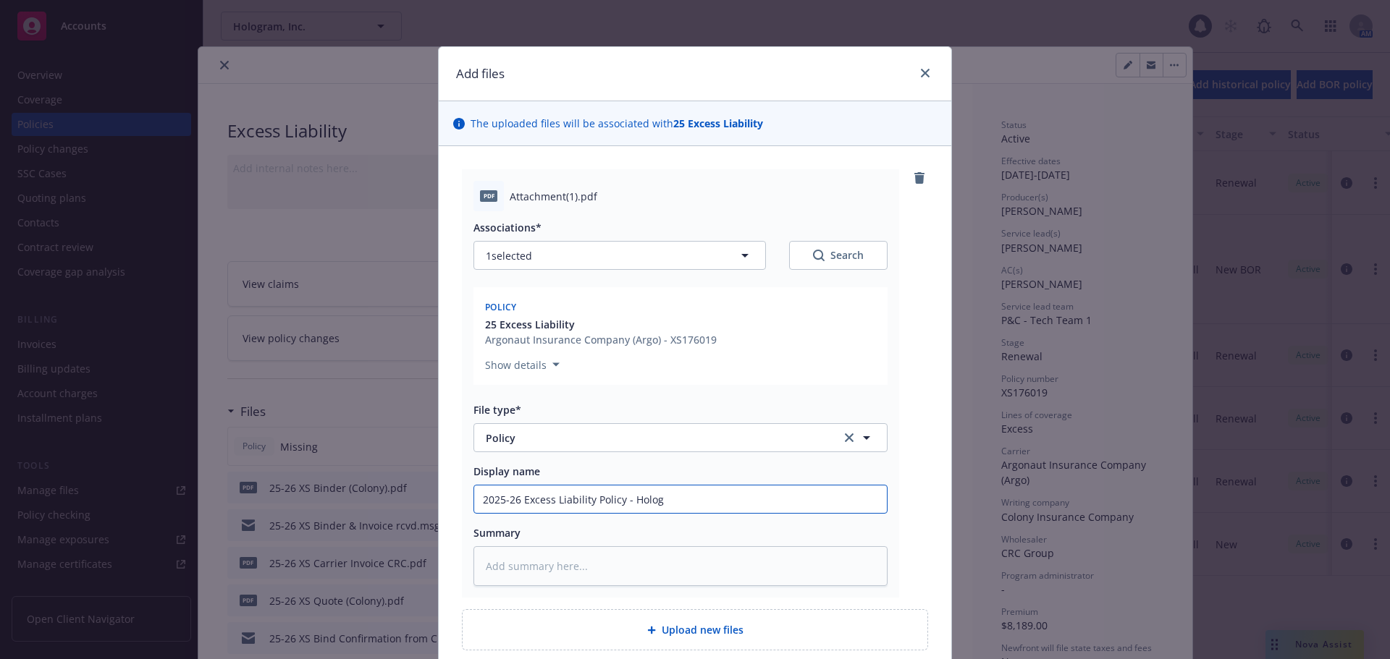
type input "2025-26 Excess Liability Policy - Hologr"
type textarea "x"
type input "2025-26 Excess Liability Policy - Hologra"
type textarea "x"
type input "2025-26 Excess Liability Policy - Hologram"
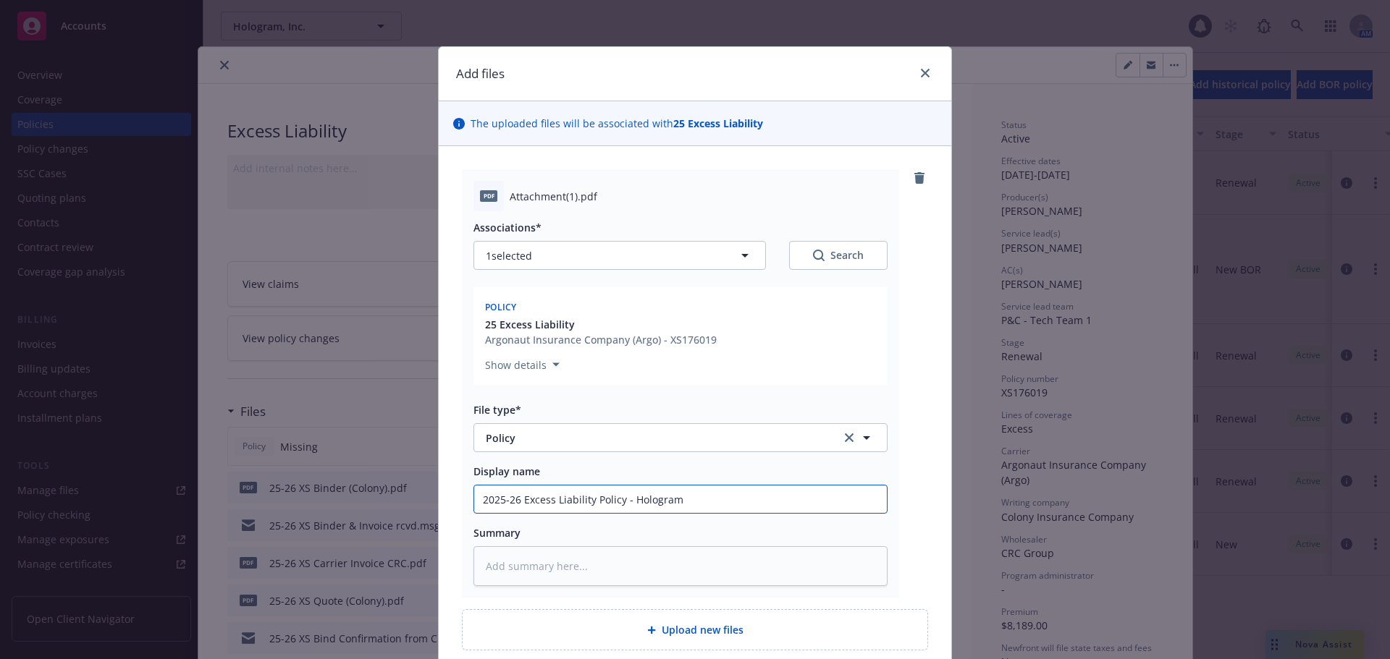
type textarea "x"
type input "2025-26 Excess Liability Policy - Hologram,"
type textarea "x"
type input "2025-26 Excess Liability Policy - Hologram,"
type textarea "x"
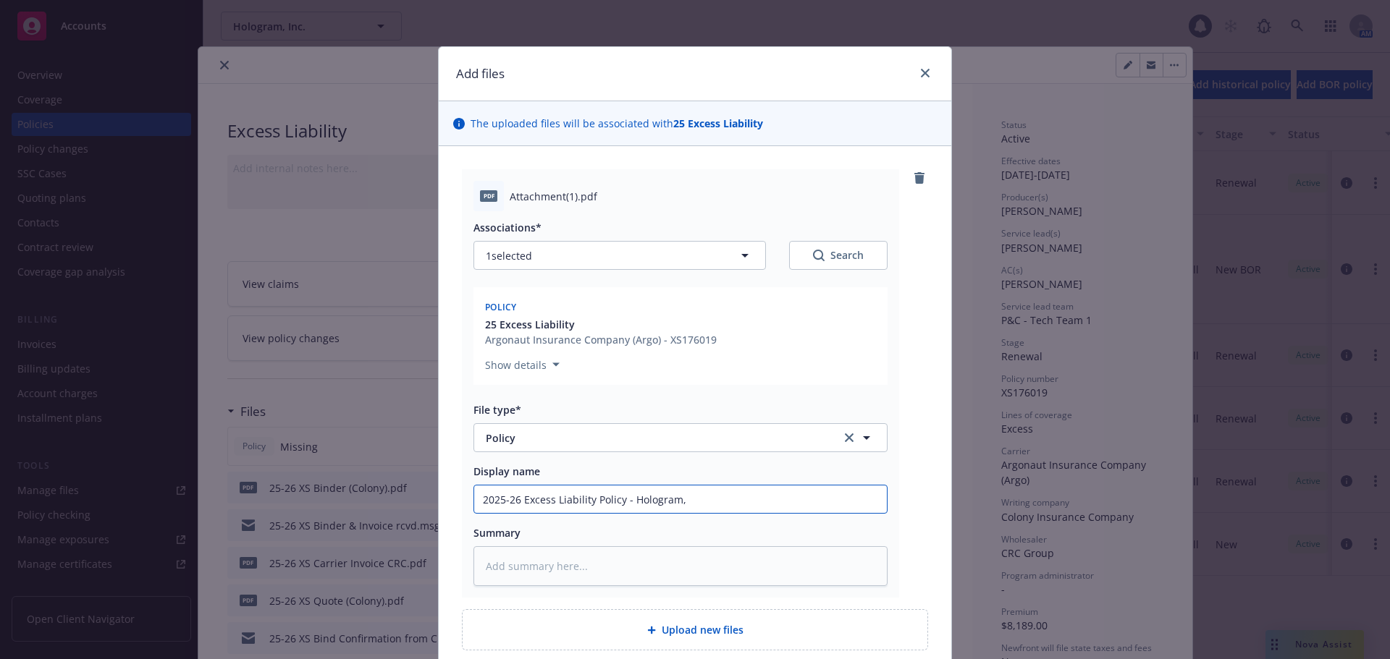
type input "2025-26 Excess Liability Policy - Hologram, I"
type textarea "x"
type input "2025-26 Excess Liability Policy - Hologram, In"
type textarea "x"
type input "2025-26 Excess Liability Policy - Hologram, Inc"
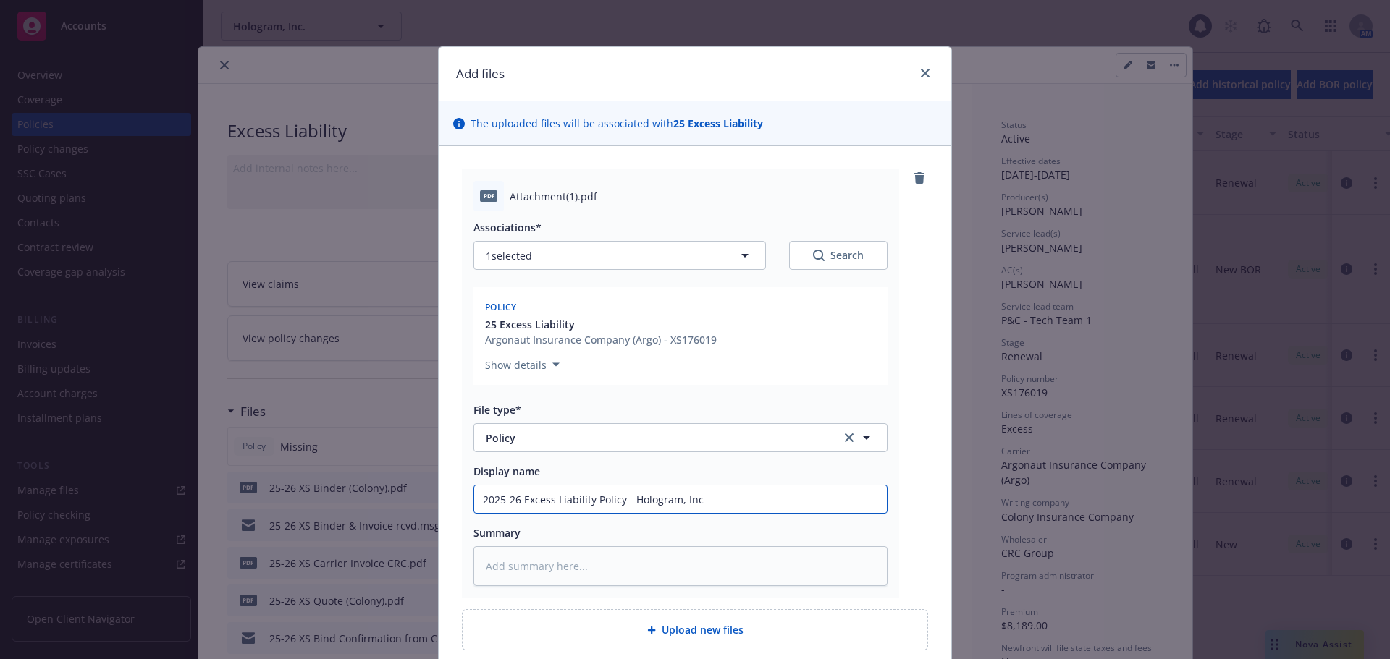
type textarea "x"
type input "2025-26 Excess Liability Policy - Hologram, Inc."
click at [939, 489] on div "pdf Attachment(1).pdf Associations* 1 selected Search Policy 25 Excess Liabilit…" at bounding box center [695, 410] width 512 height 528
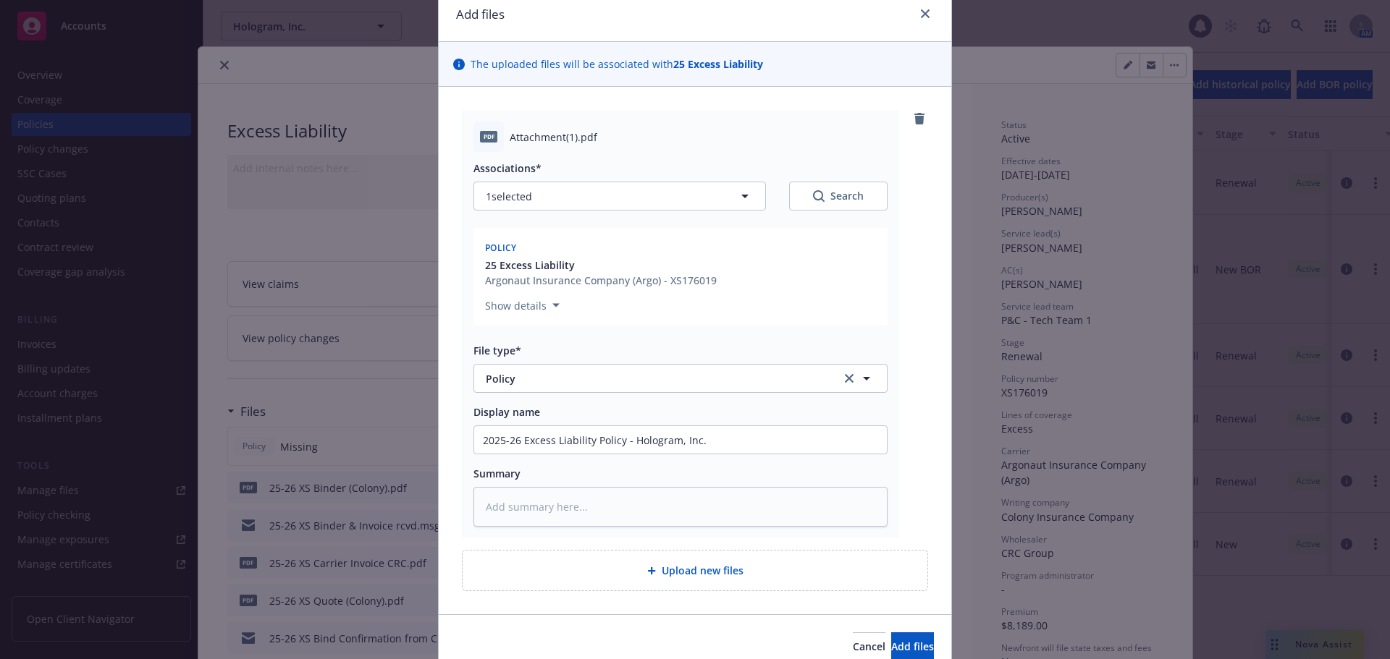
scroll to position [126, 0]
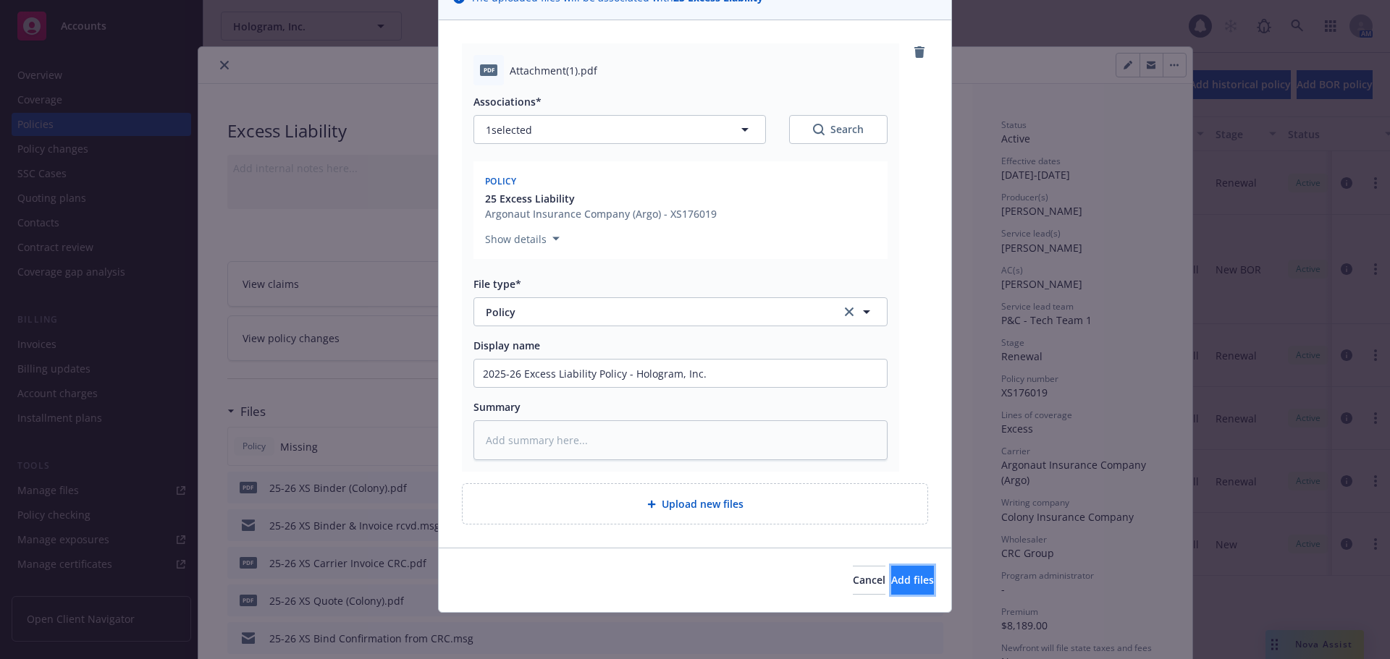
click at [891, 581] on span "Add files" at bounding box center [912, 580] width 43 height 14
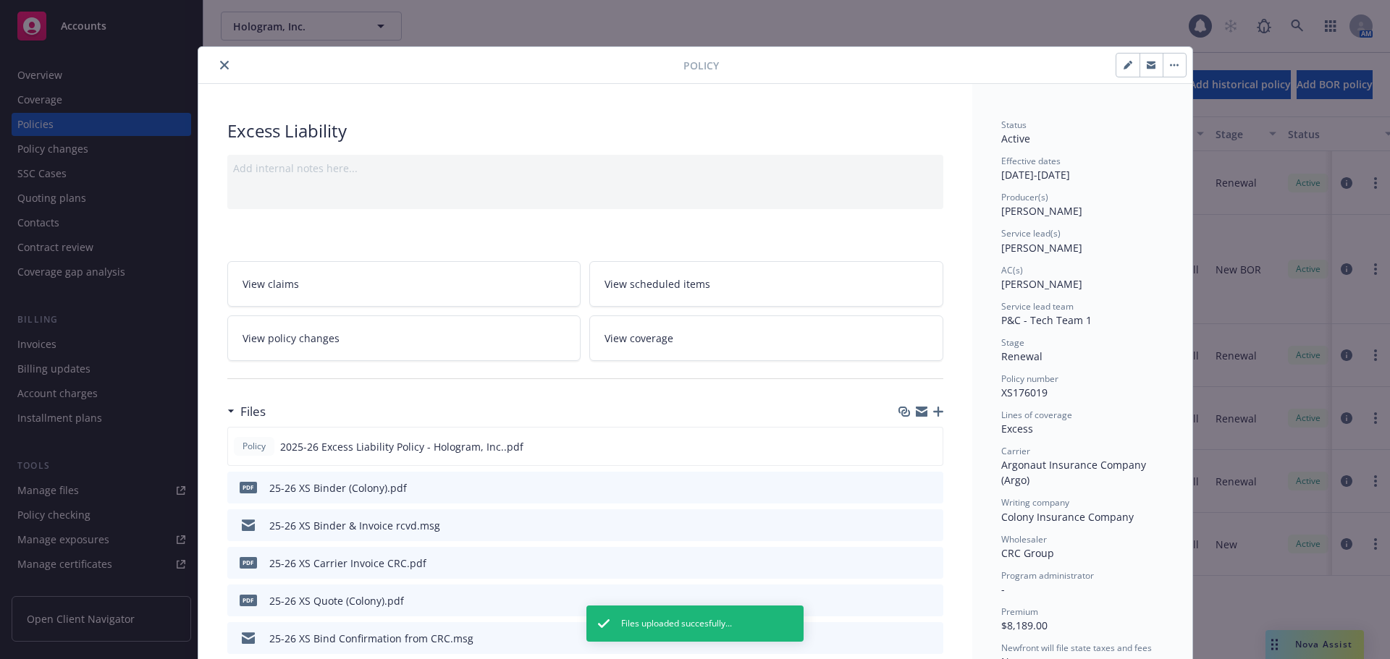
click at [222, 63] on icon "close" at bounding box center [224, 65] width 9 height 9
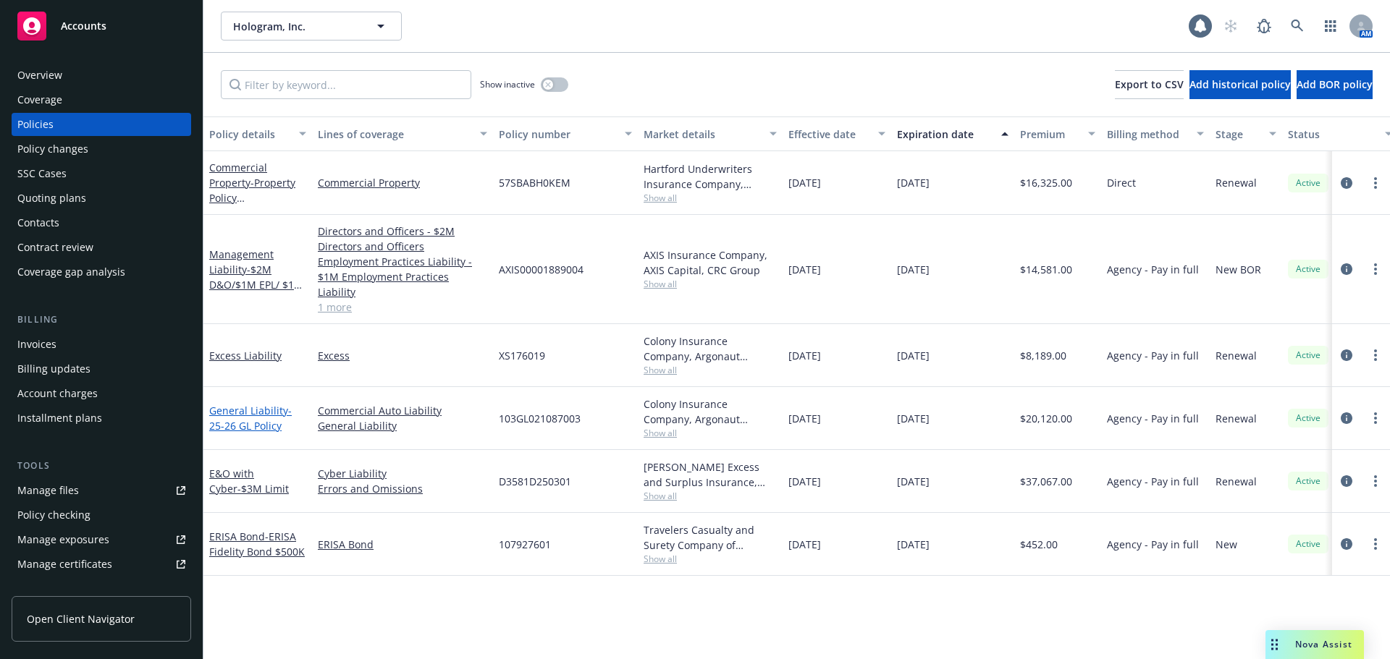
click at [230, 409] on span "- 25-26 GL Policy" at bounding box center [250, 418] width 83 height 29
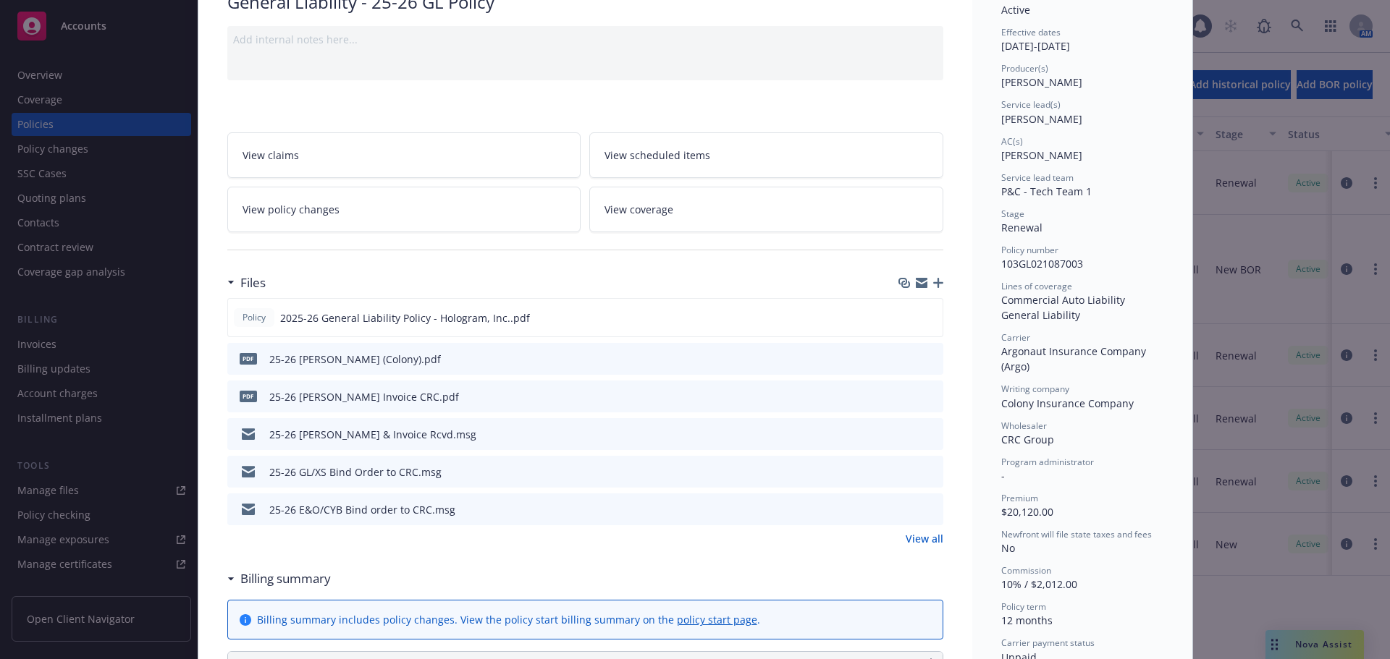
scroll to position [116, 0]
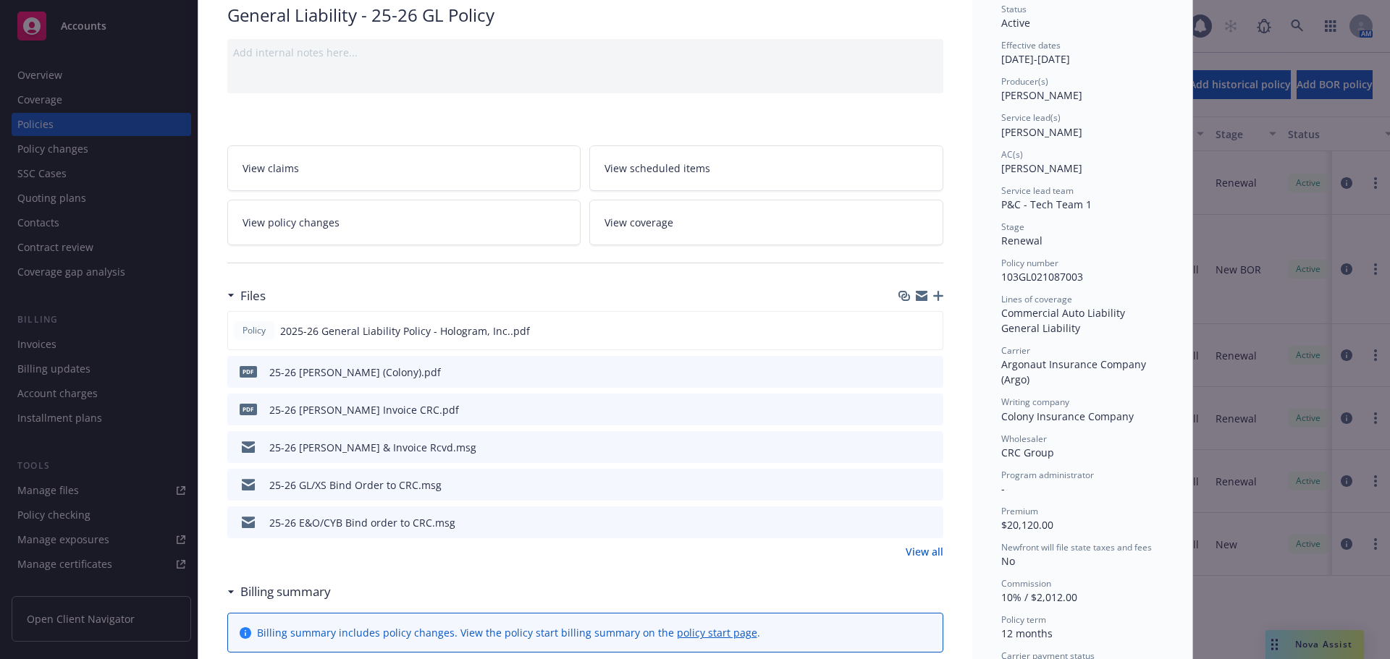
click at [923, 413] on icon "preview file" at bounding box center [929, 409] width 13 height 10
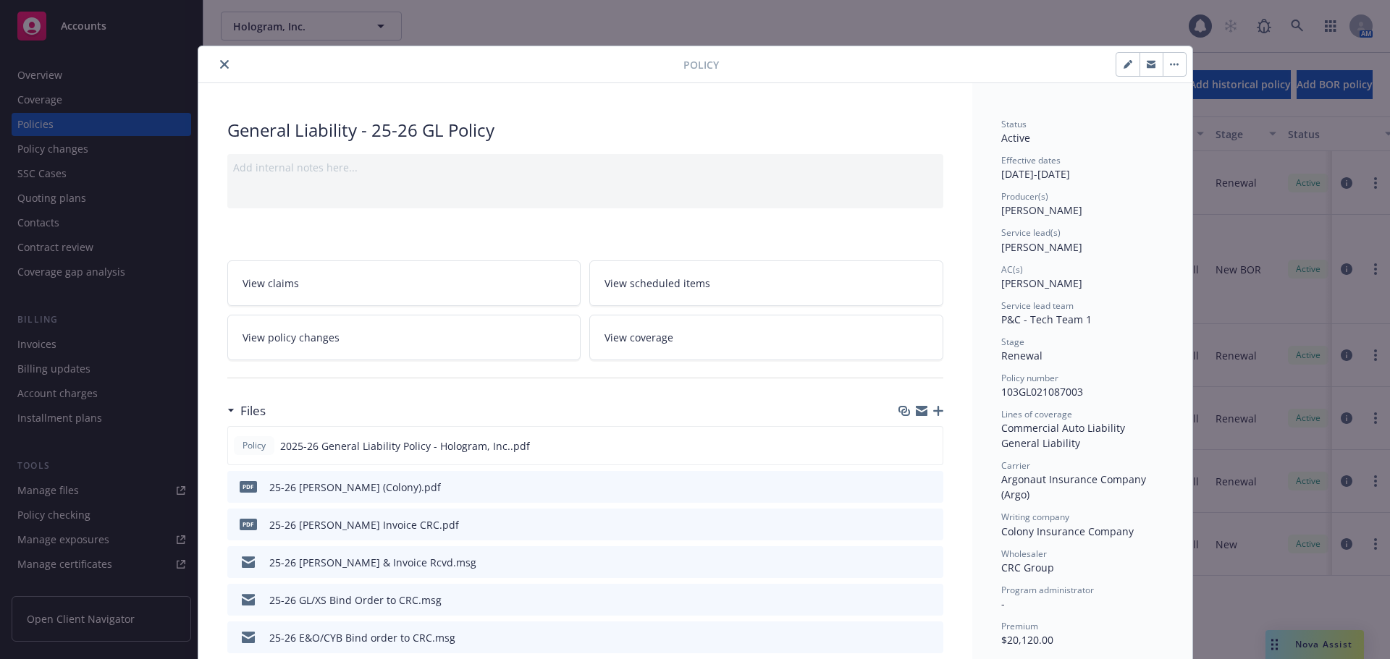
scroll to position [0, 0]
click at [220, 64] on icon "close" at bounding box center [224, 65] width 9 height 9
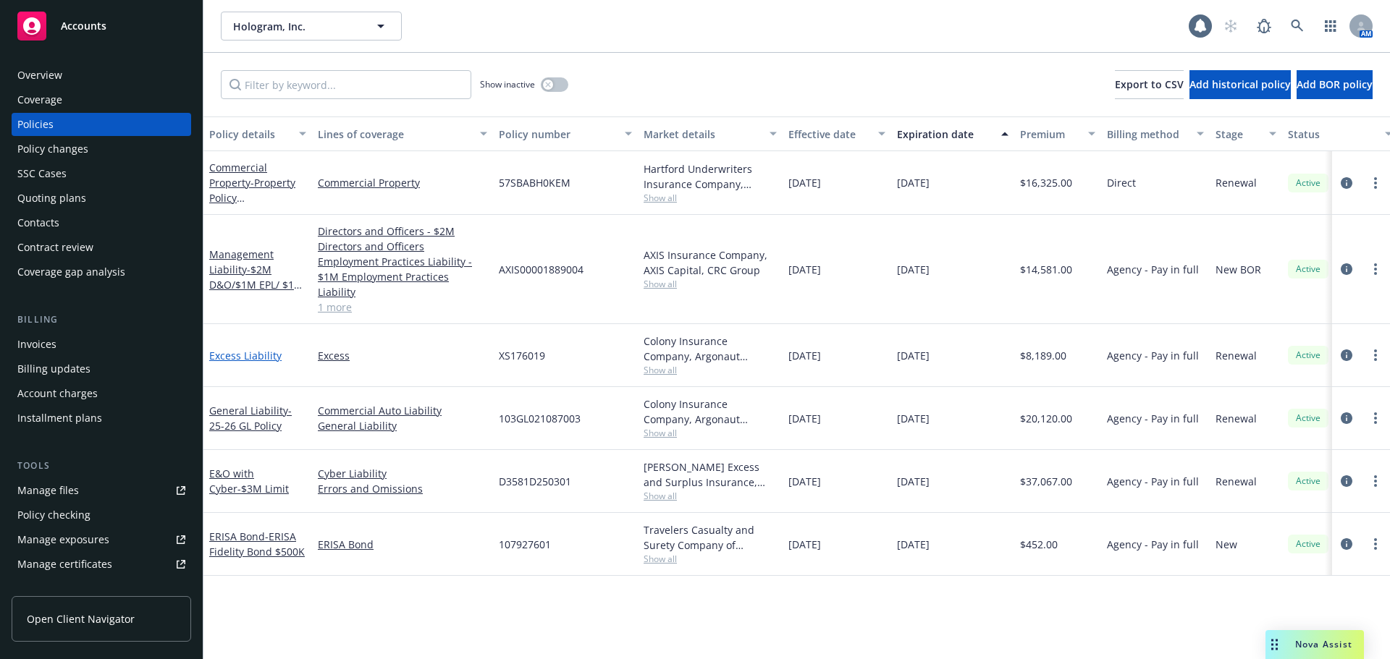
click at [250, 349] on link "Excess Liability" at bounding box center [245, 356] width 72 height 14
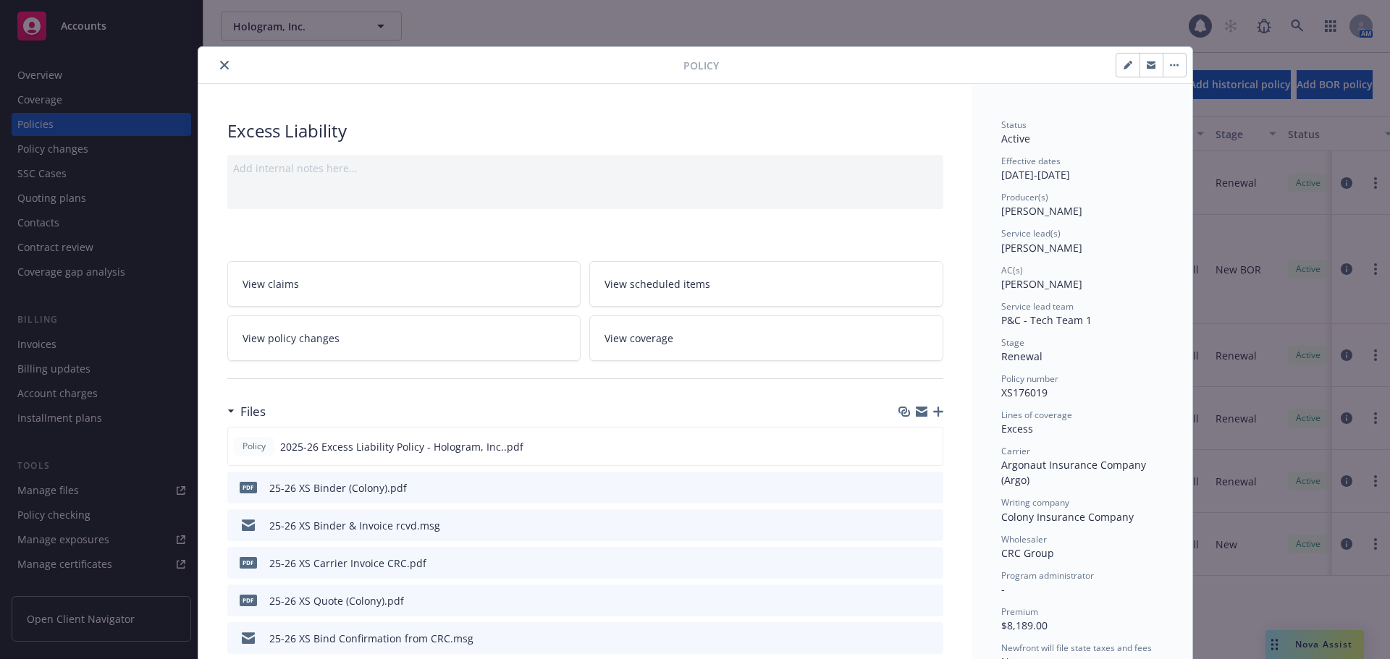
click at [222, 68] on icon "close" at bounding box center [224, 65] width 9 height 9
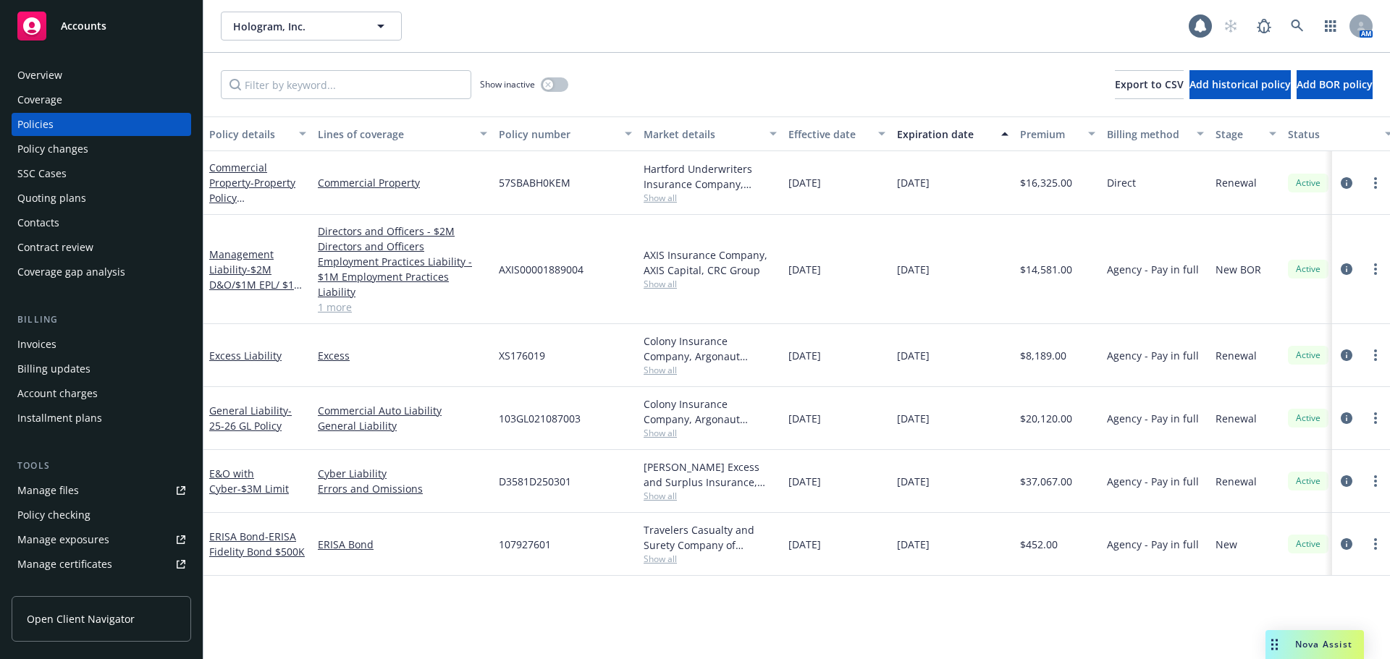
click at [77, 352] on div "Invoices" at bounding box center [101, 344] width 168 height 23
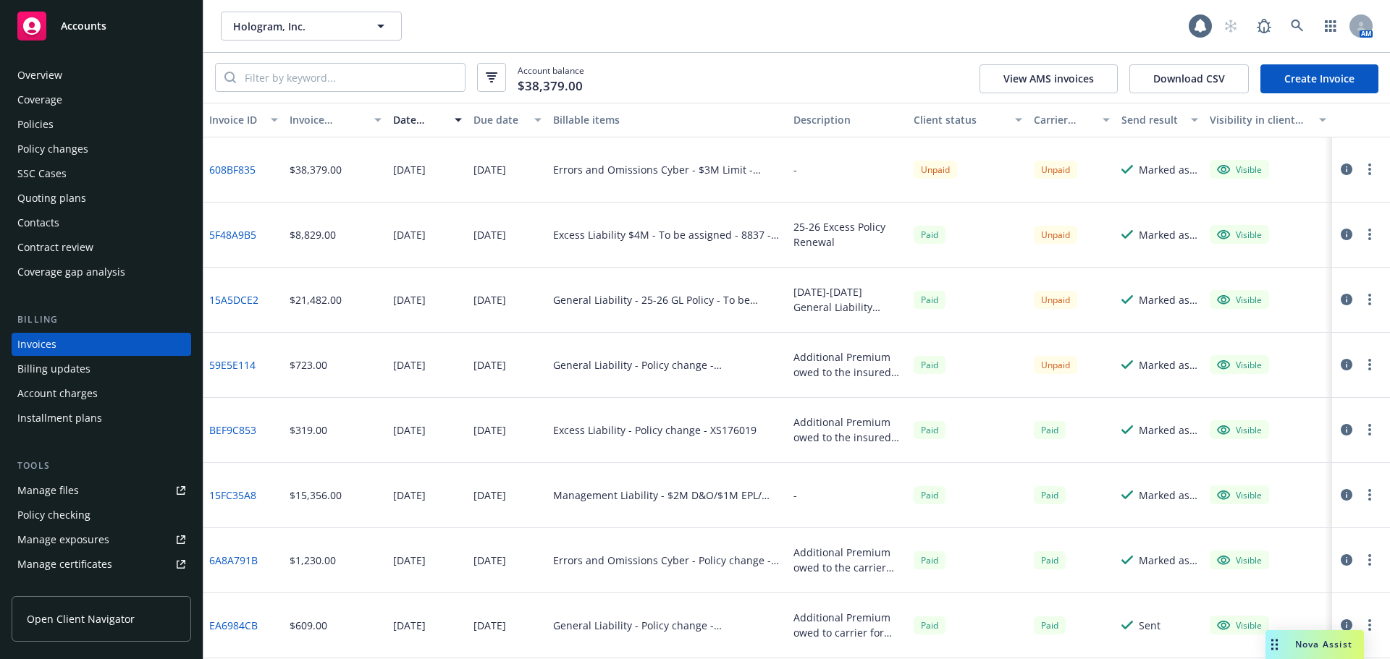
click at [122, 129] on div "Policies" at bounding box center [101, 124] width 168 height 23
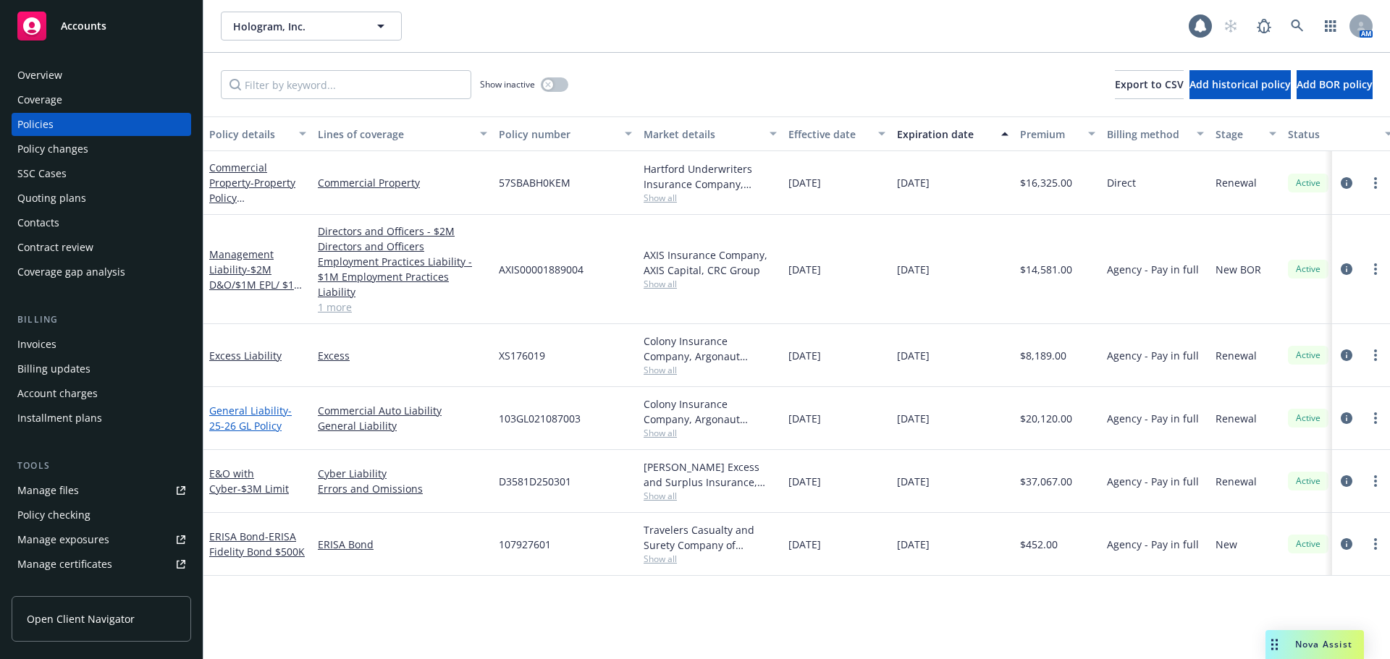
click at [232, 404] on link "General Liability - 25-26 GL Policy" at bounding box center [250, 418] width 83 height 29
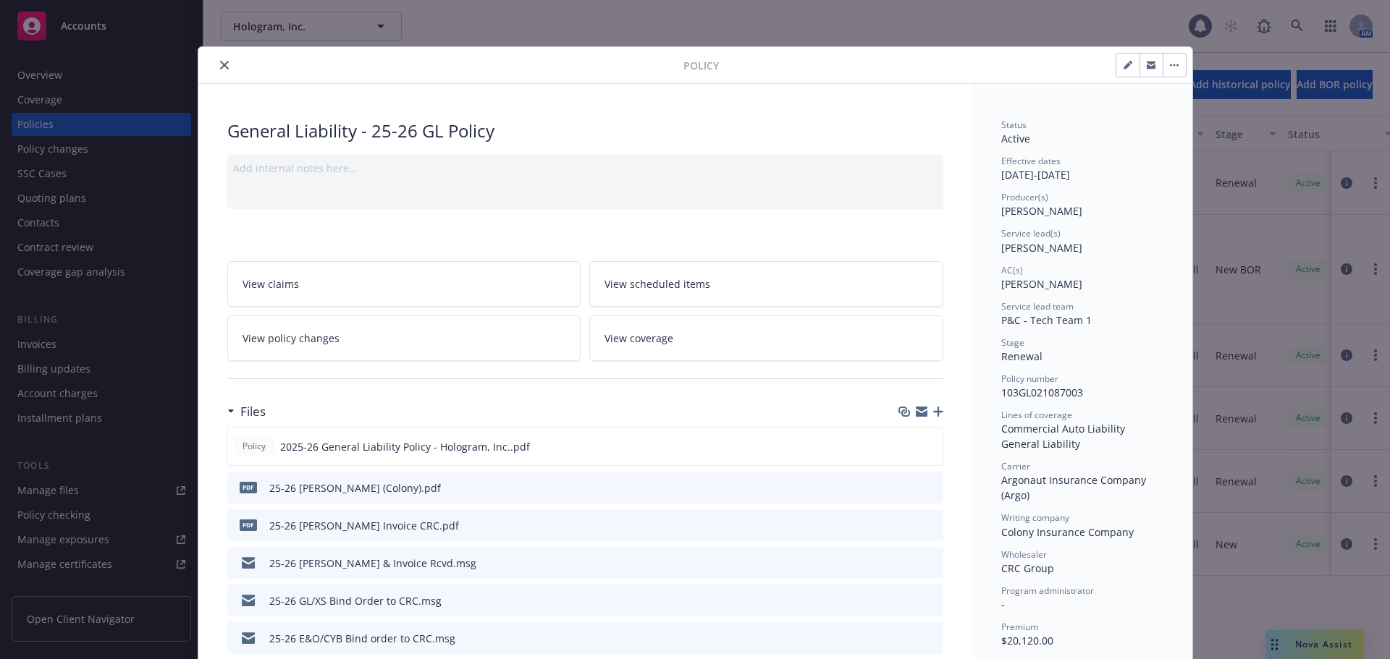
scroll to position [43, 0]
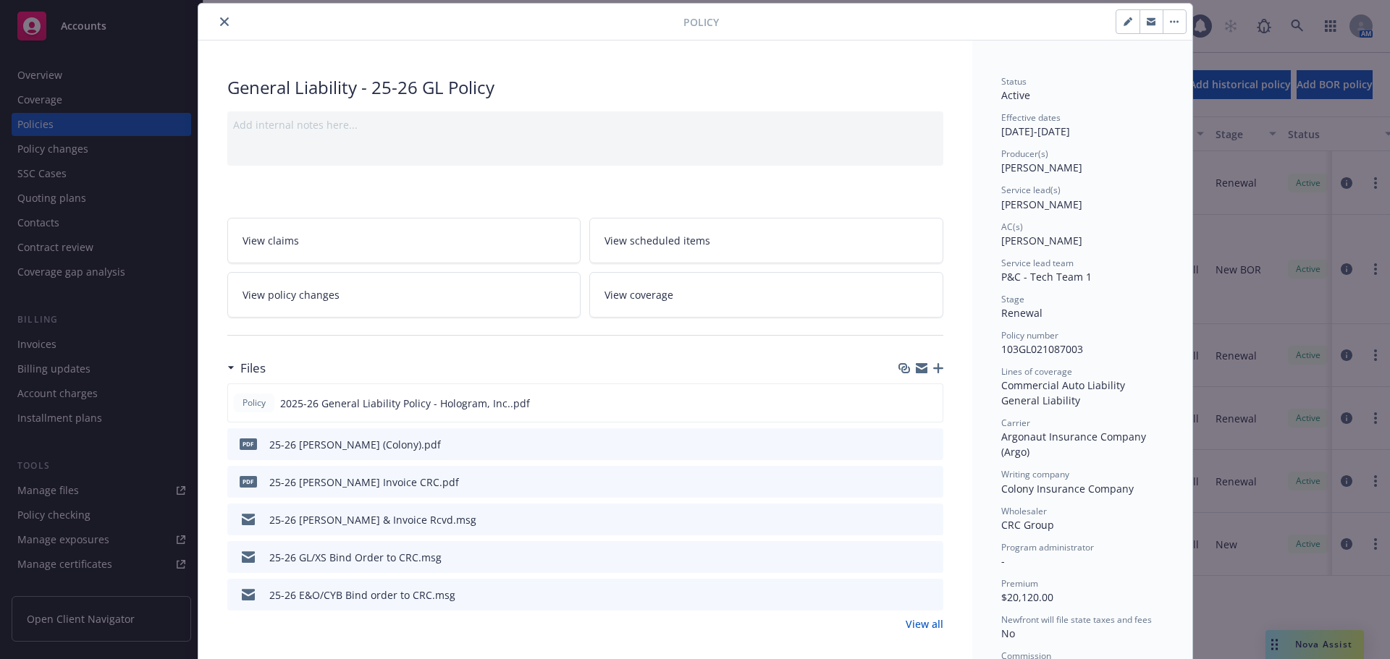
click at [934, 368] on icon "button" at bounding box center [938, 368] width 10 height 10
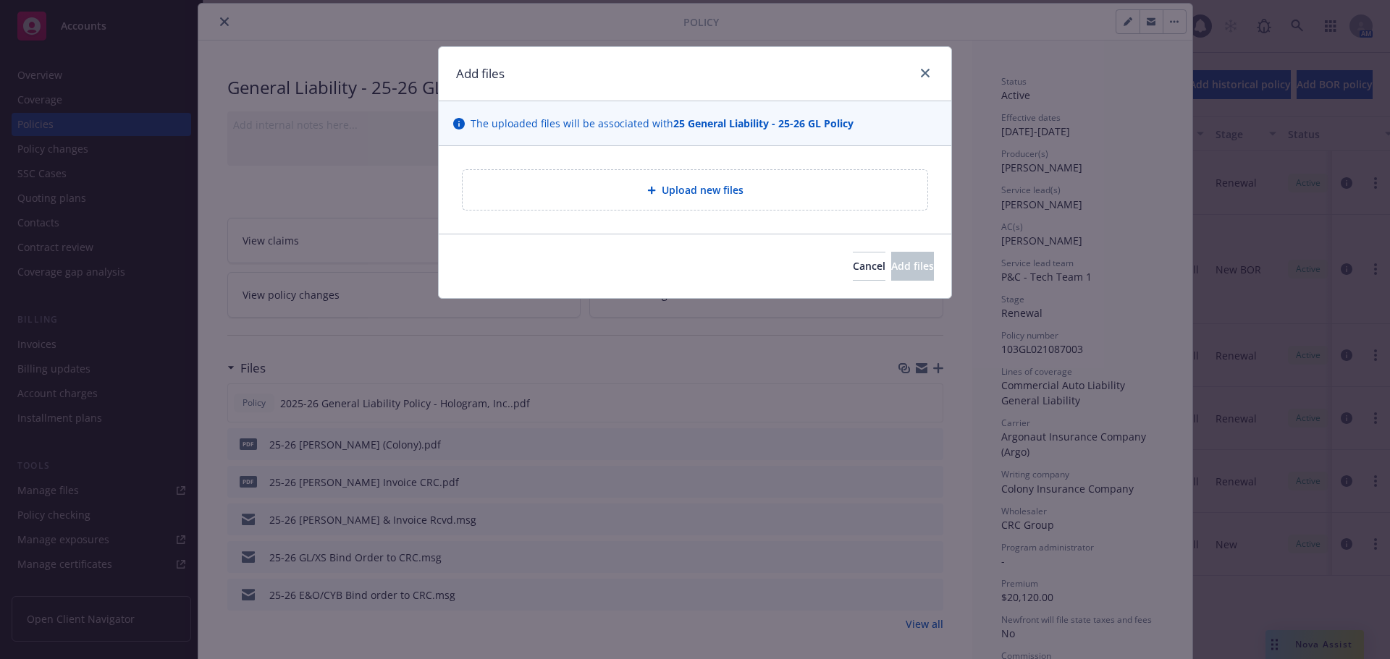
type textarea "x"
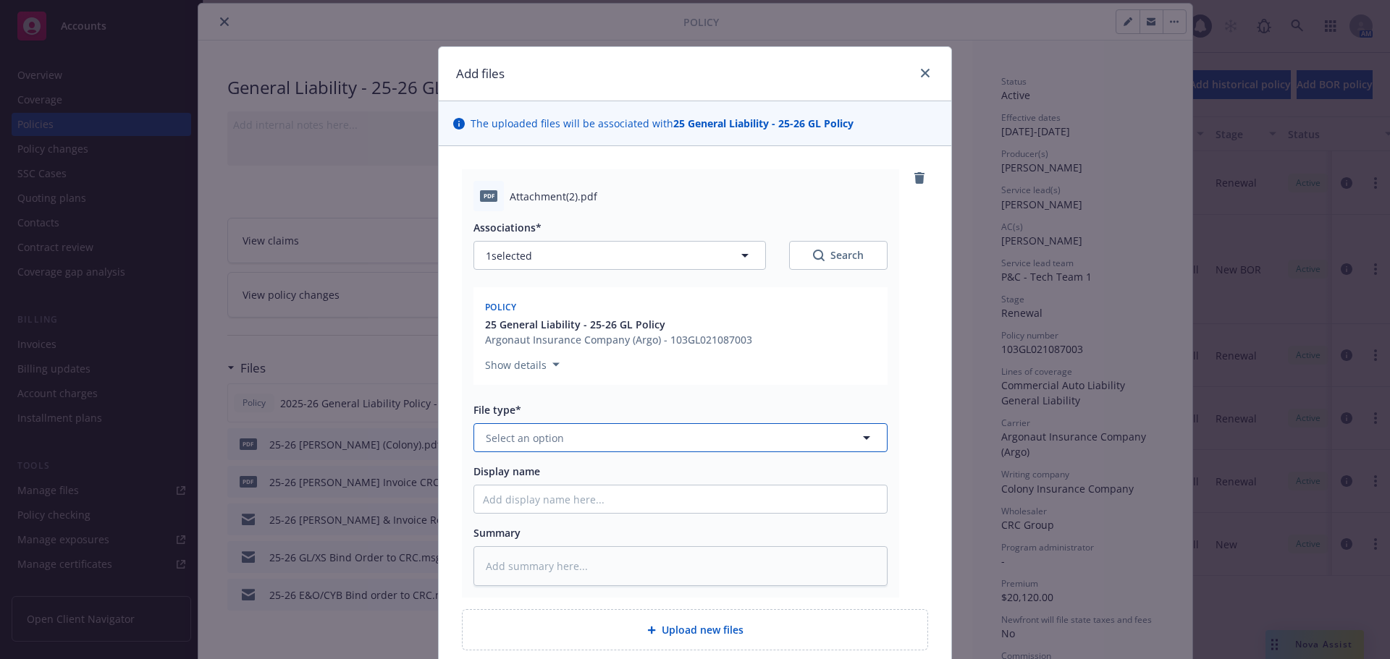
click at [551, 448] on button "Select an option" at bounding box center [680, 437] width 414 height 29
type input "inv"
click at [567, 527] on div "Invoice - Third Party" at bounding box center [537, 516] width 109 height 21
click at [566, 504] on input "Display name" at bounding box center [680, 500] width 413 height 28
type textarea "x"
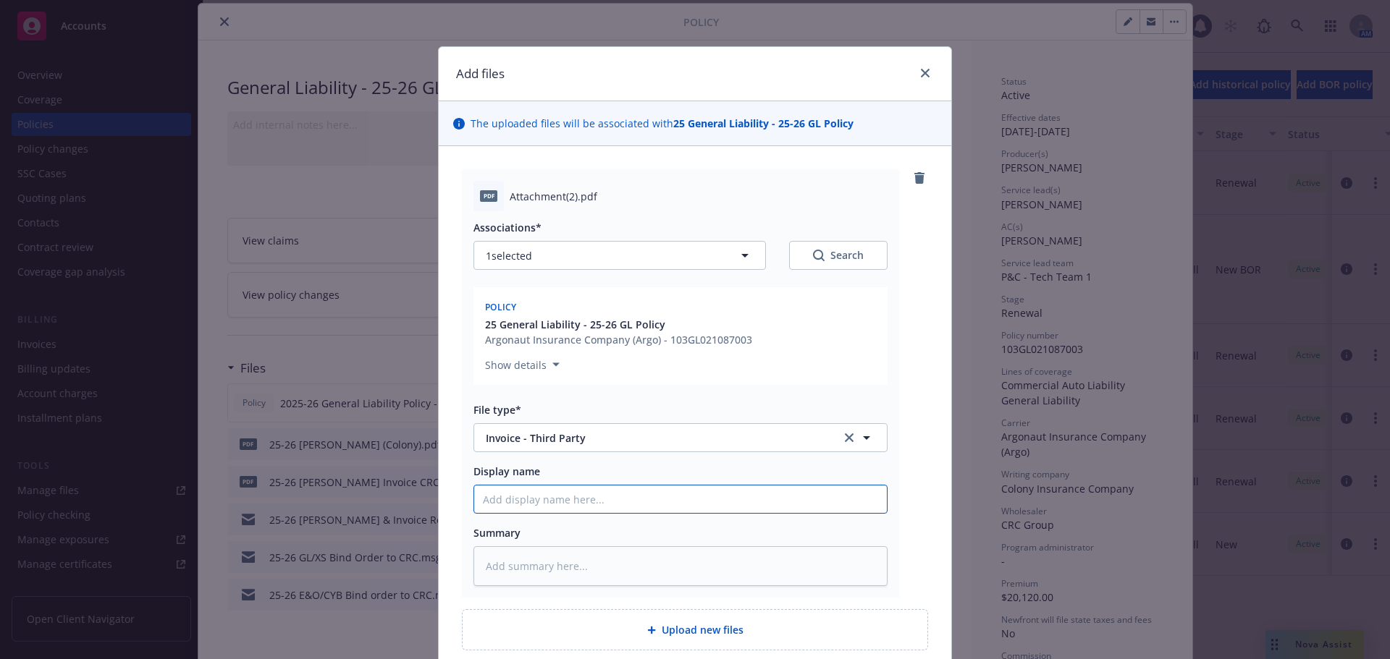
type input "U"
type textarea "x"
type input "UP"
type textarea "x"
type input "UPD"
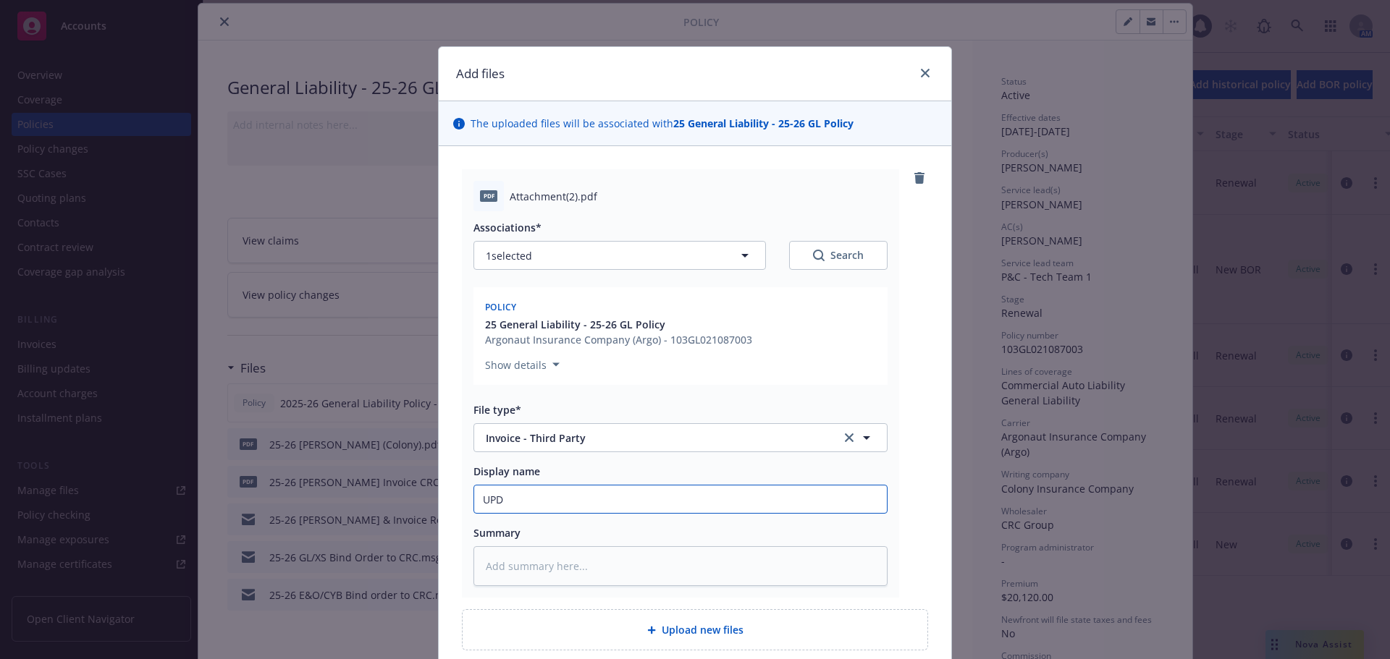
type textarea "x"
type input "UPDA"
type textarea "x"
type input "UPDAT"
type textarea "x"
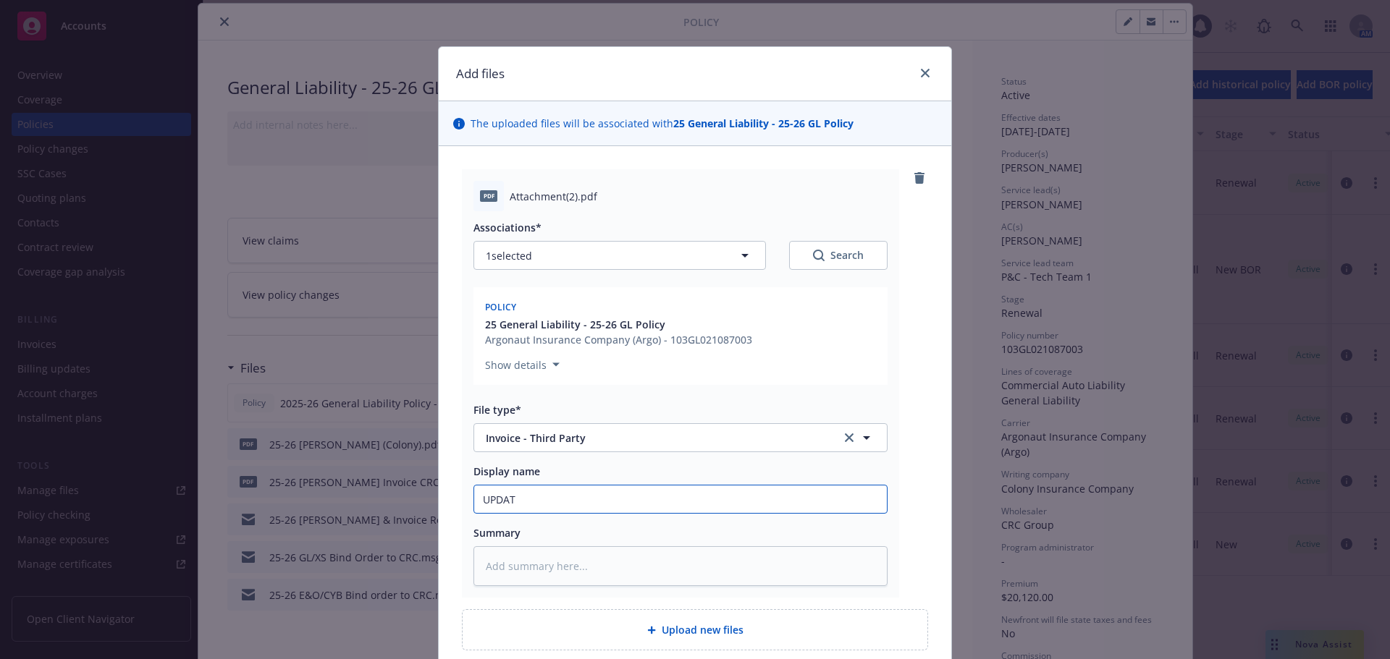
type input "UPDATE"
type textarea "x"
type input "UPDATED"
type textarea "x"
type input "UPDATED"
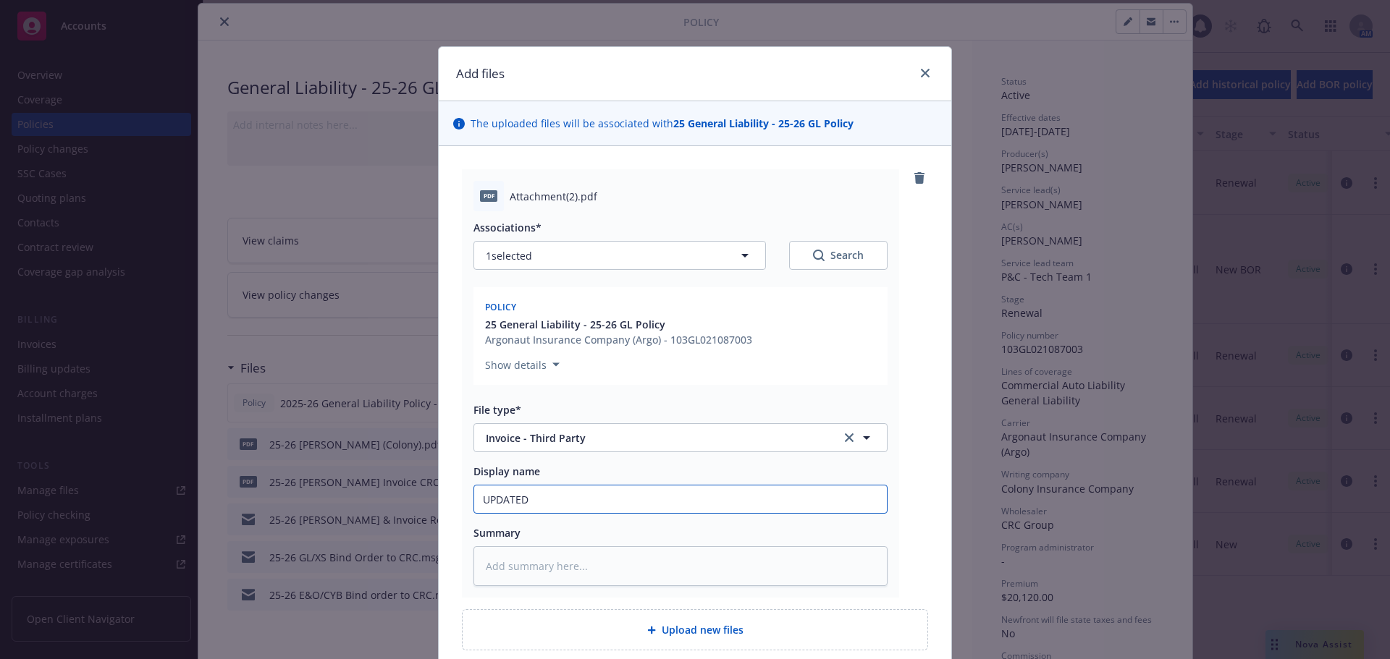
type textarea "x"
type input "UPDATED C"
type textarea "x"
type input "UPDATED Ca"
type textarea "x"
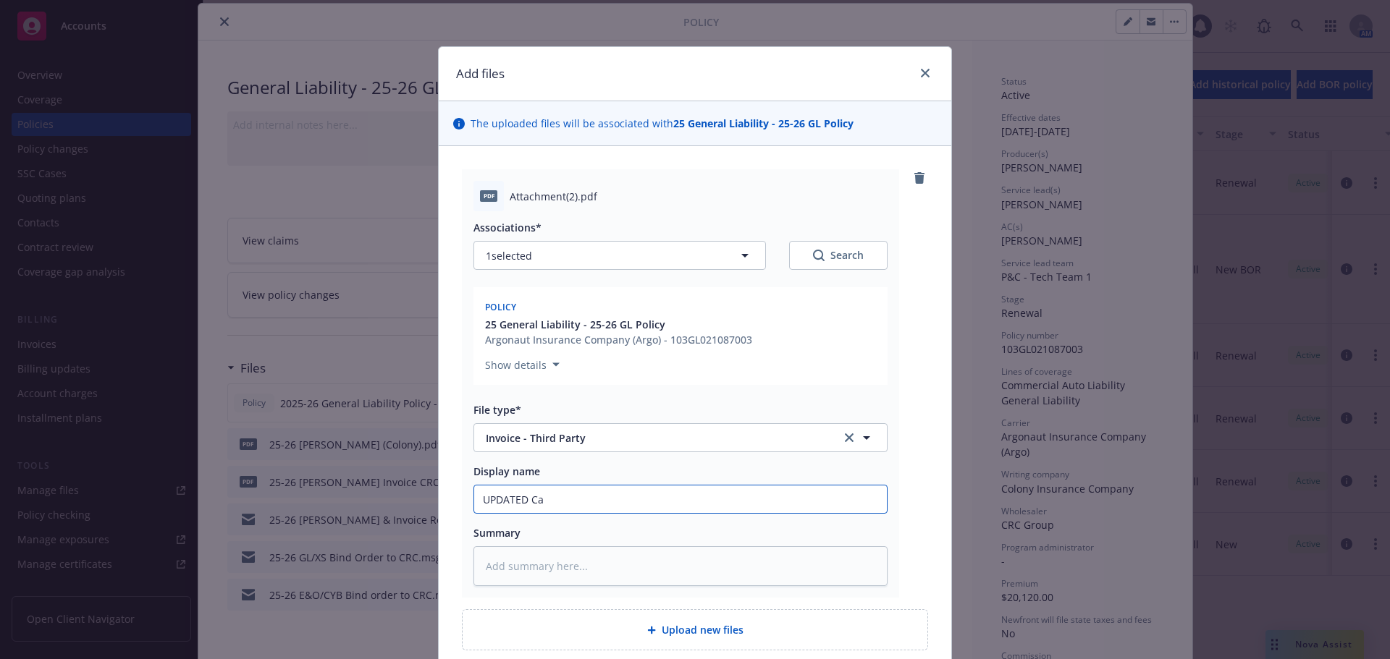
type input "UPDATED Car"
type textarea "x"
type input "UPDATED [PERSON_NAME]"
type textarea "x"
type input "UPDATED [PERSON_NAME]"
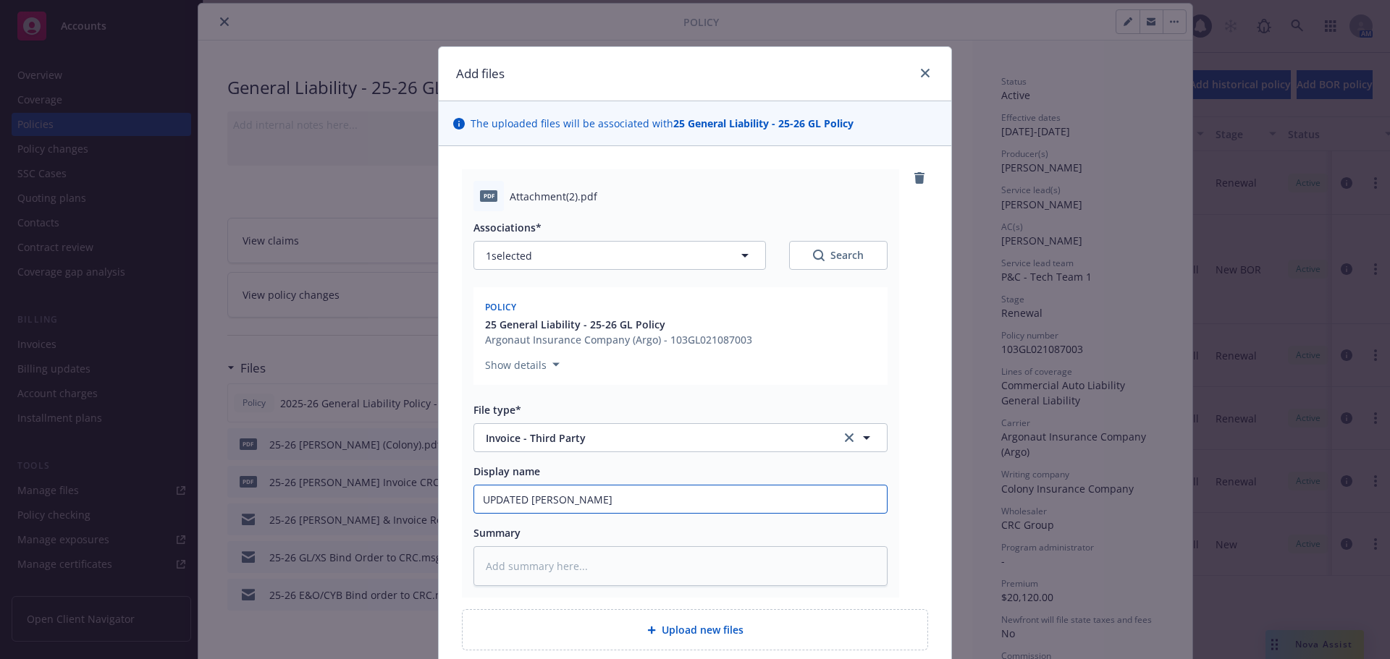
type textarea "x"
type input "UPDATED [PERSON_NAME]"
type textarea "x"
type input "UPDATED Carrier"
type textarea "x"
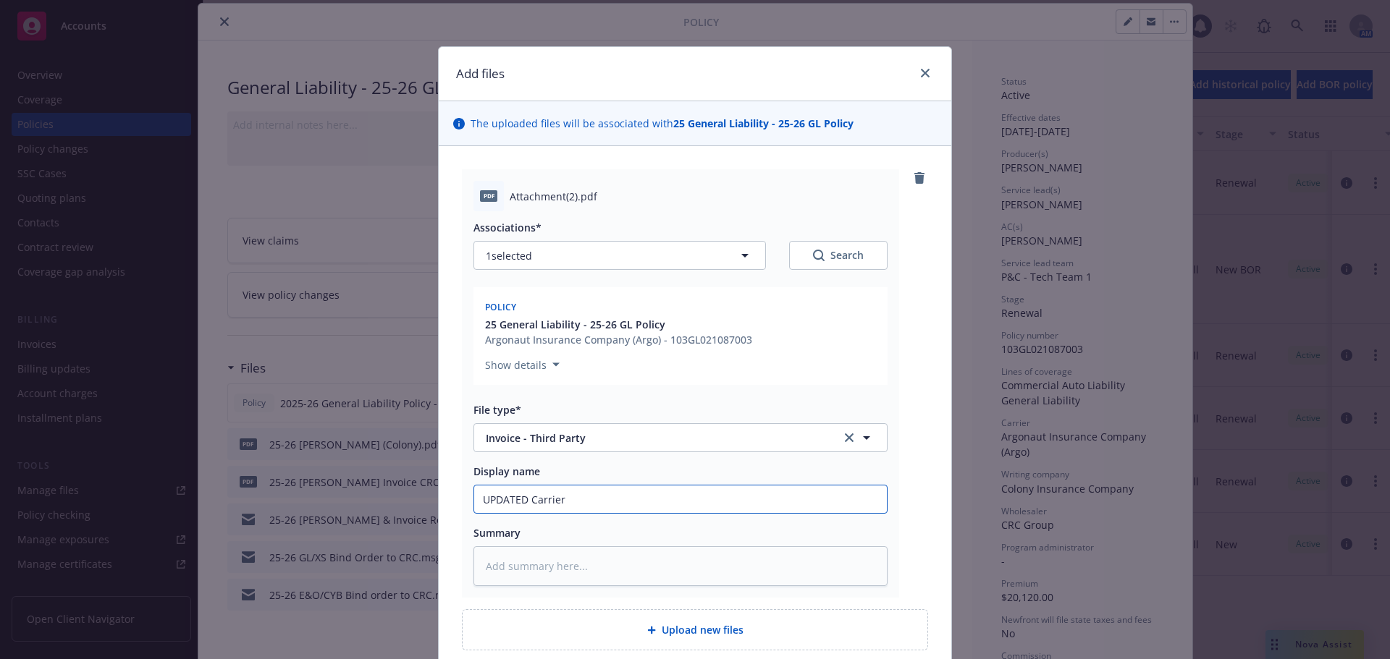
type input "UPDATED Carrier"
type textarea "x"
type input "UPDATED Carrier I"
type textarea "x"
type input "UPDATED Carrier In"
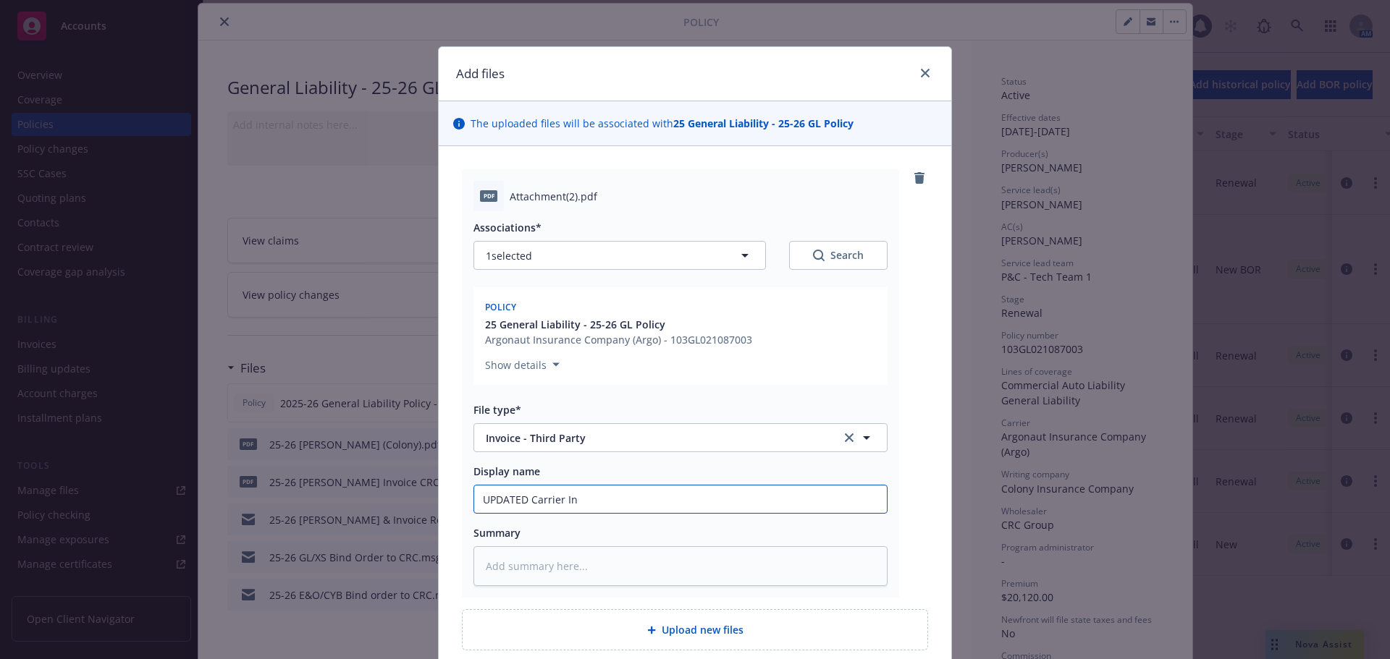
type textarea "x"
type input "UPDATED Carrier Inb"
type textarea "x"
type input "UPDATED Carrier In"
type textarea "x"
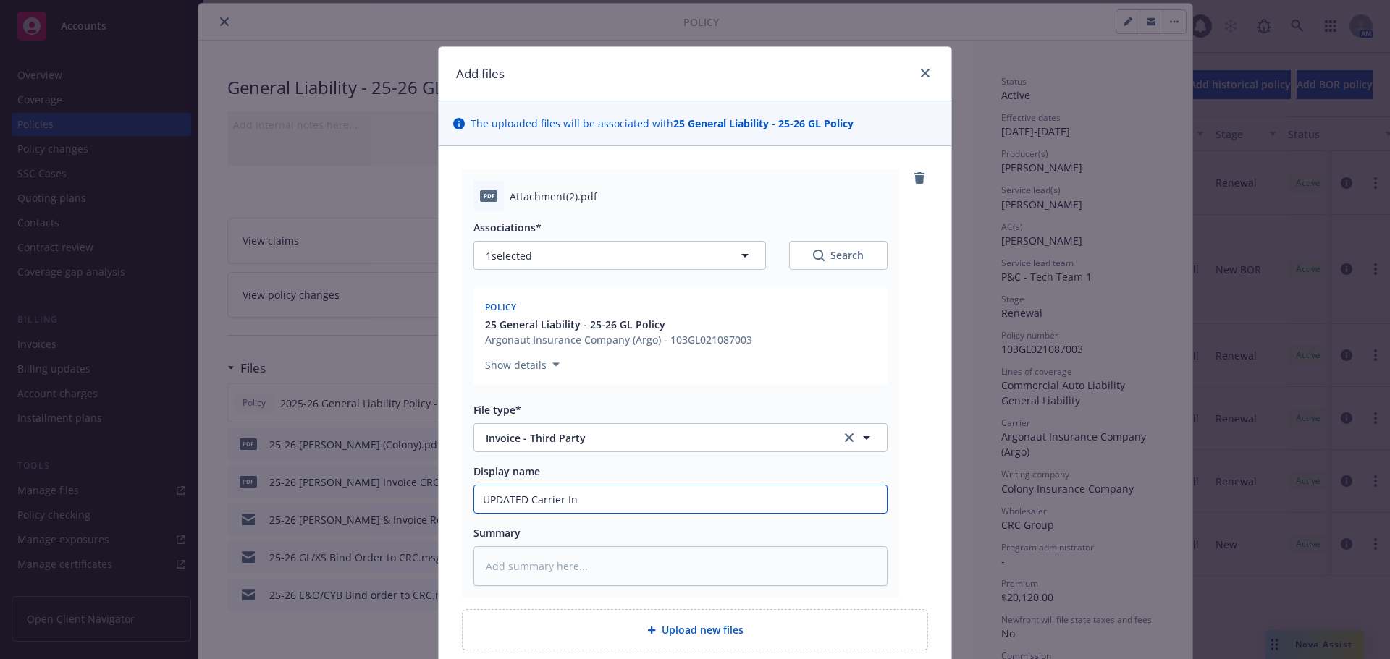
type input "UPDATED Carrier Inv"
type textarea "x"
type input "UPDATED Carrier Invo"
type textarea "x"
type input "UPDATED Carrier Invoi"
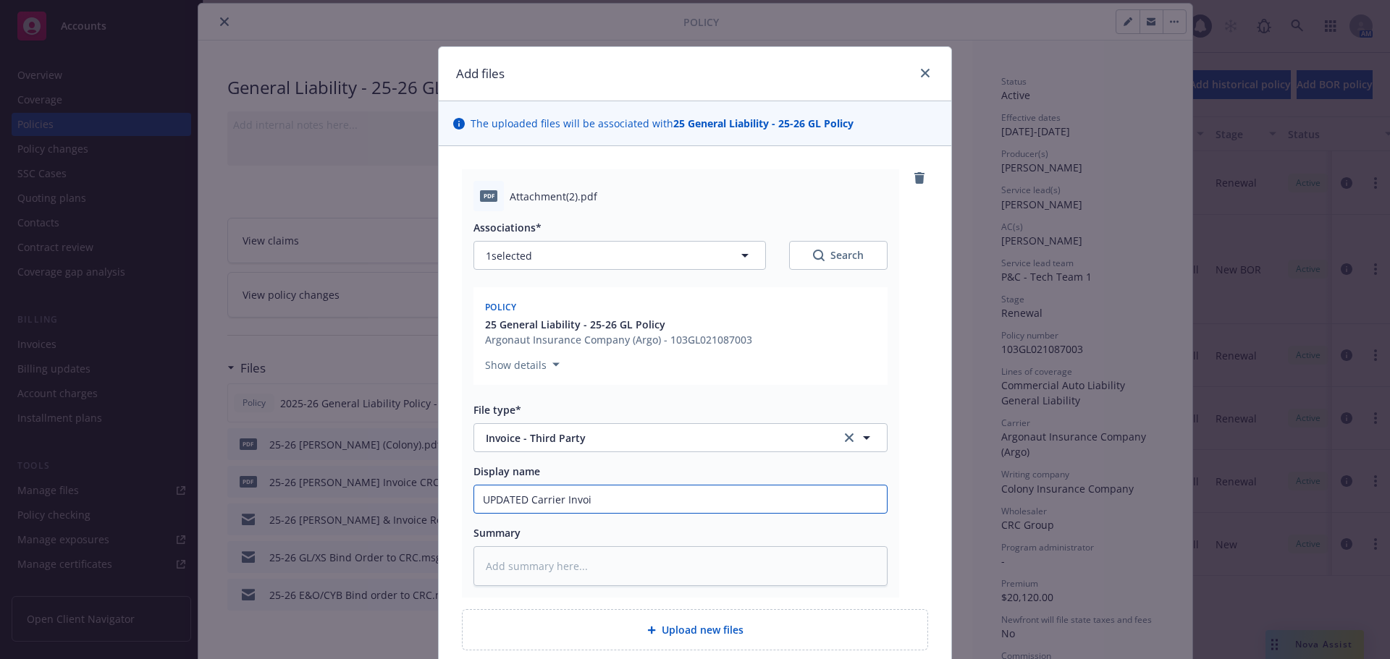
type textarea "x"
type input "UPDATED Carrier Invoic"
type textarea "x"
type input "UPDATED Carrier Invoice"
type textarea "x"
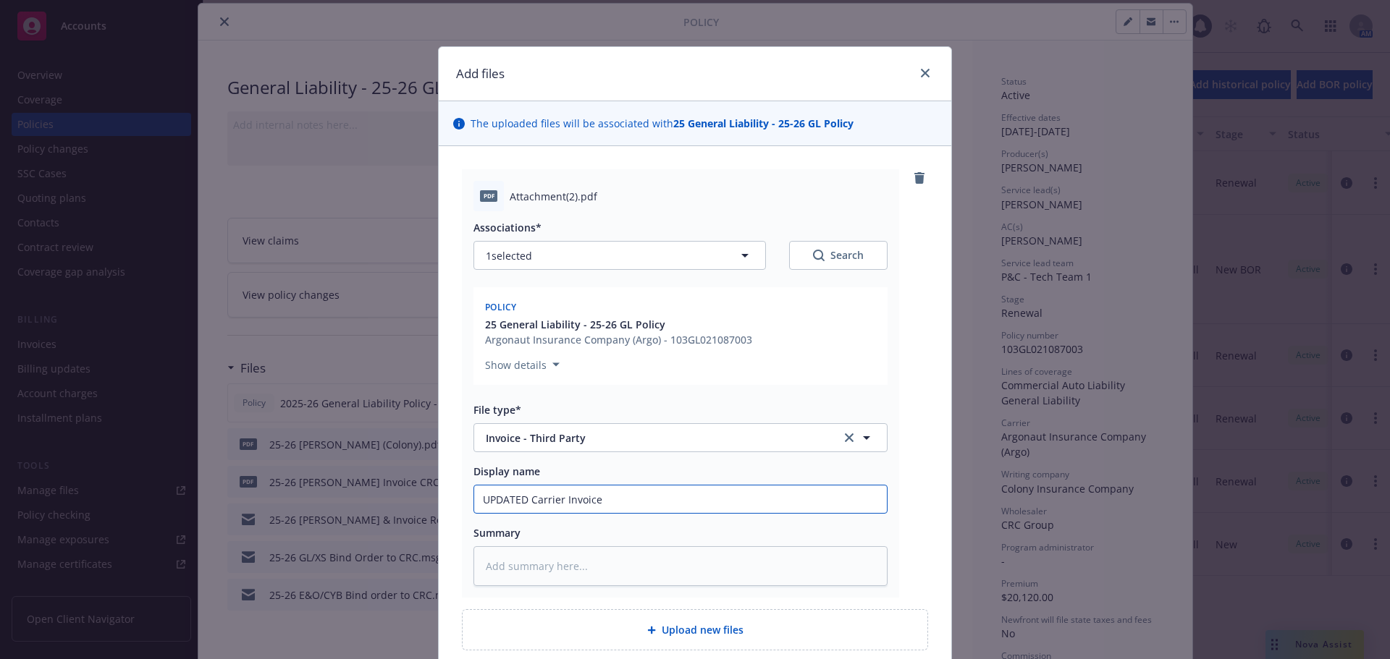
type input "UPDATED Carrier Invoice"
type textarea "x"
type input "UPDATED Carrier Invoice -"
type textarea "x"
type input "UPDATED Carrier Invoice -"
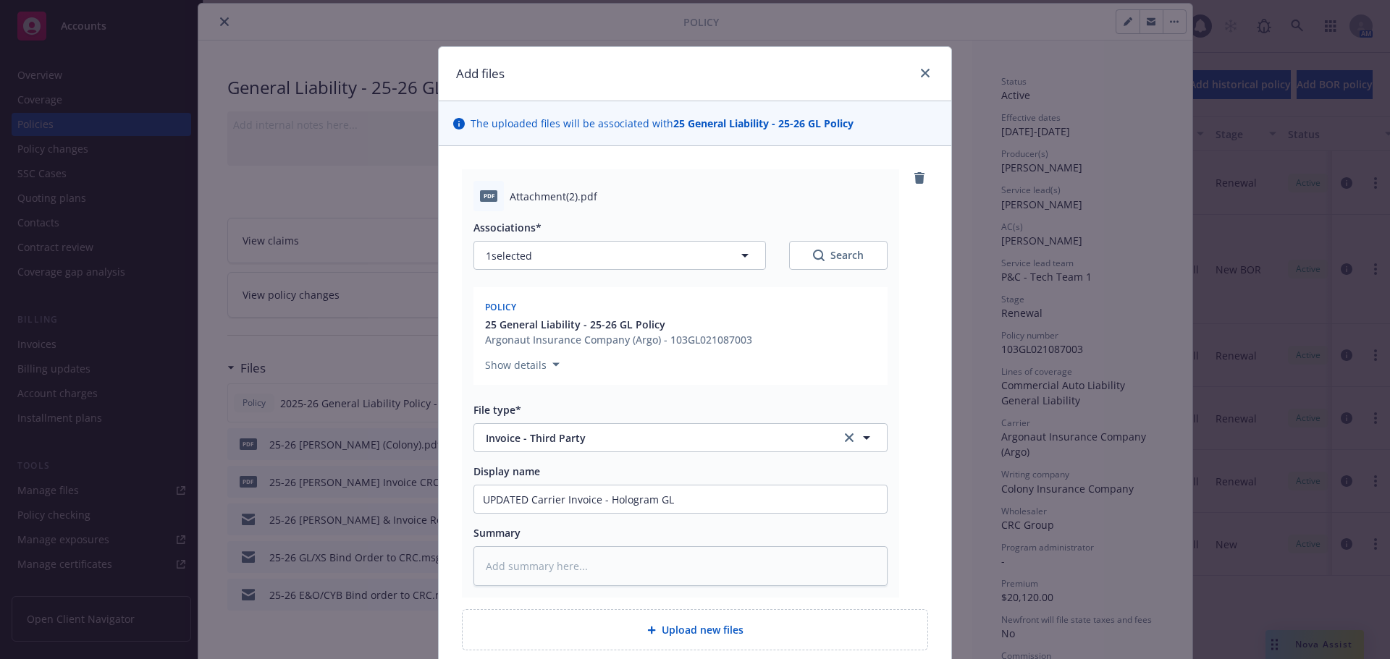
click at [921, 499] on div "pdf Attachment(2).pdf Associations* 1 selected Search Policy 25 General Liabili…" at bounding box center [695, 383] width 466 height 428
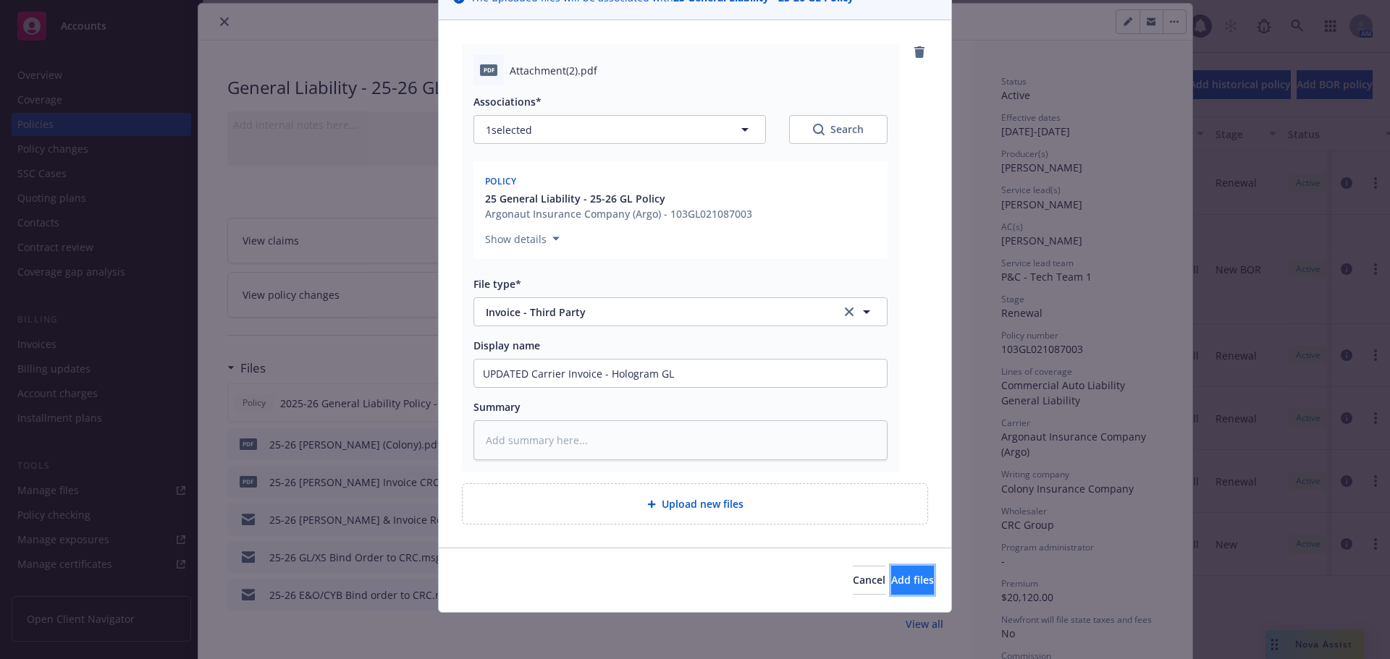
click at [909, 575] on button "Add files" at bounding box center [912, 580] width 43 height 29
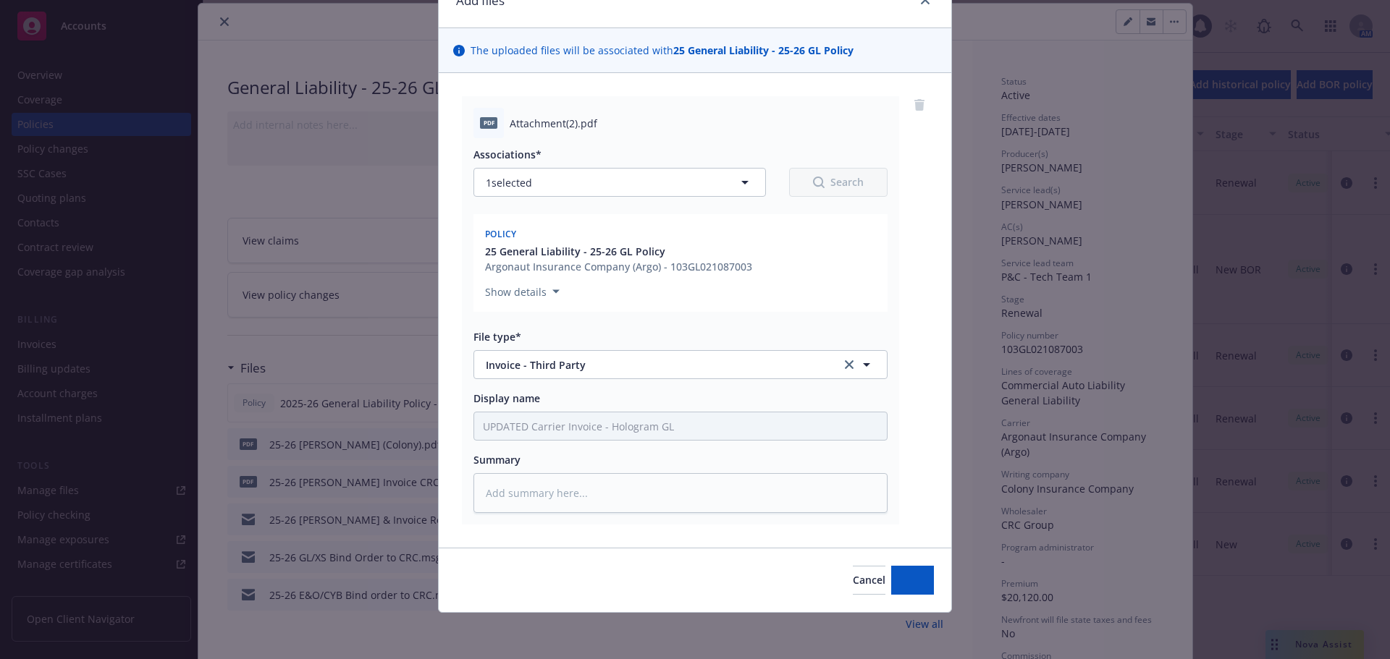
scroll to position [73, 0]
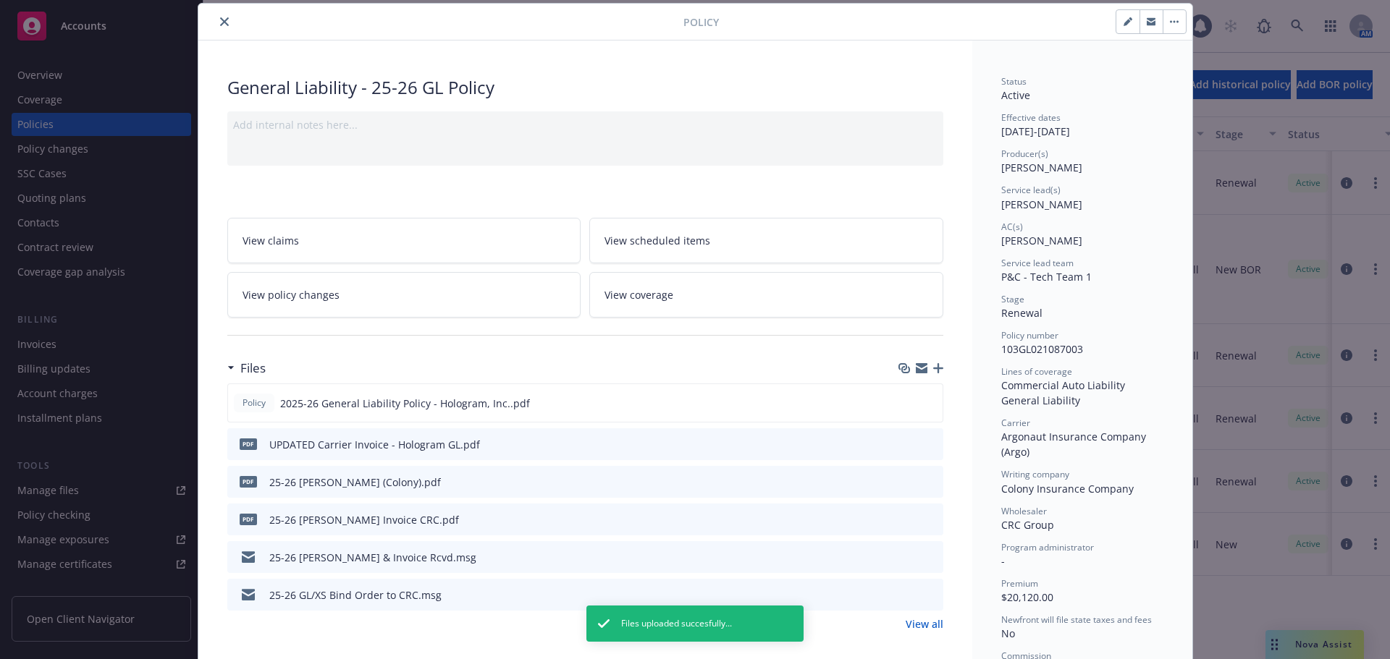
click at [220, 25] on icon "close" at bounding box center [224, 21] width 9 height 9
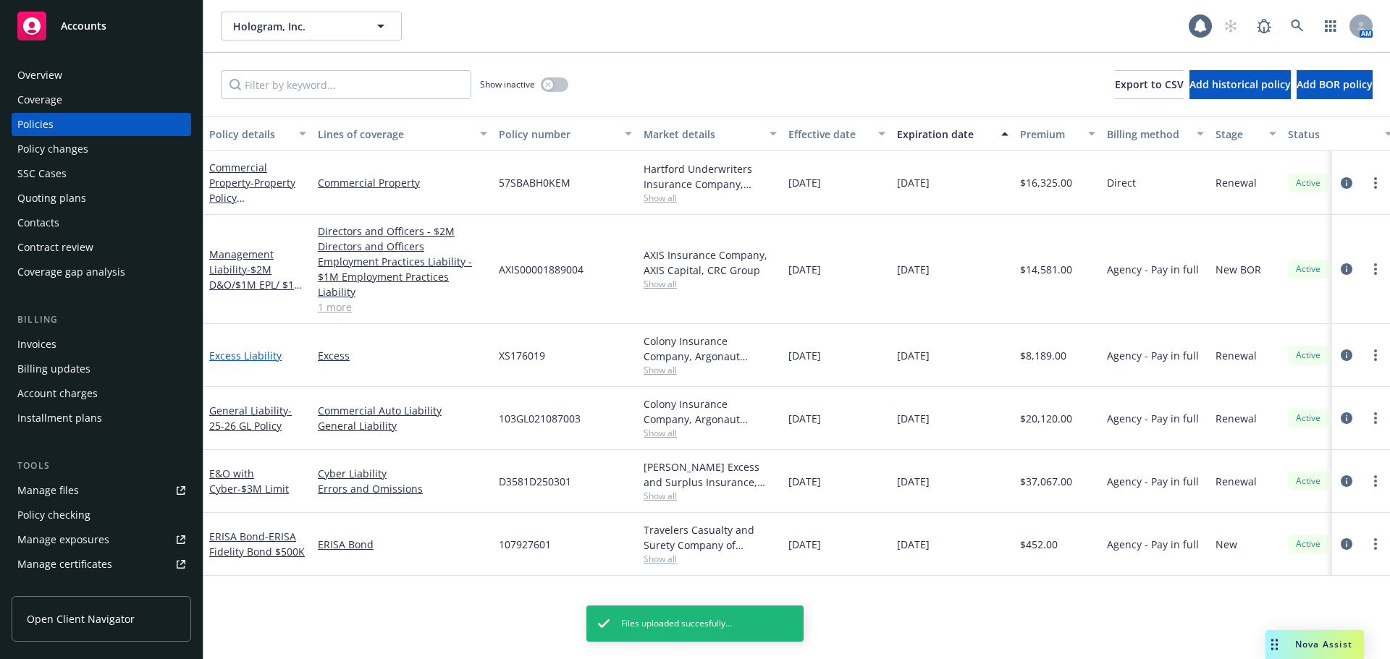
click at [250, 349] on link "Excess Liability" at bounding box center [245, 356] width 72 height 14
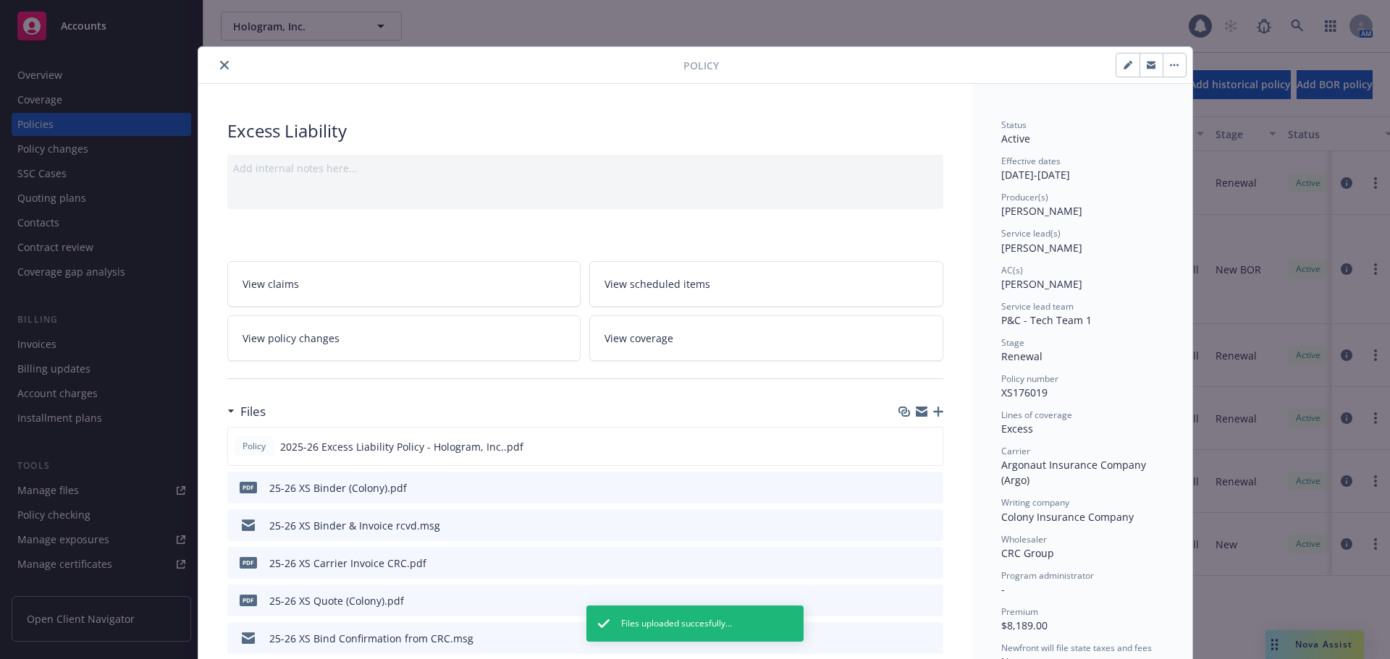
scroll to position [43, 0]
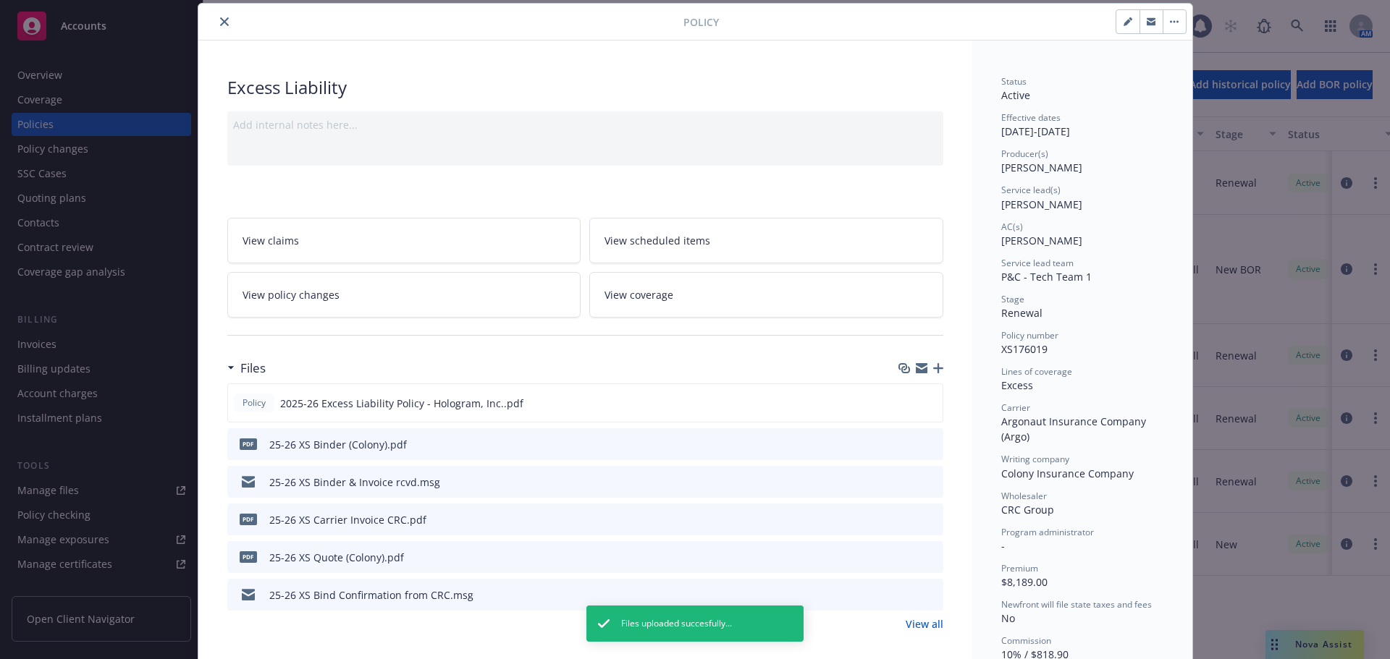
click at [933, 366] on icon "button" at bounding box center [938, 368] width 10 height 10
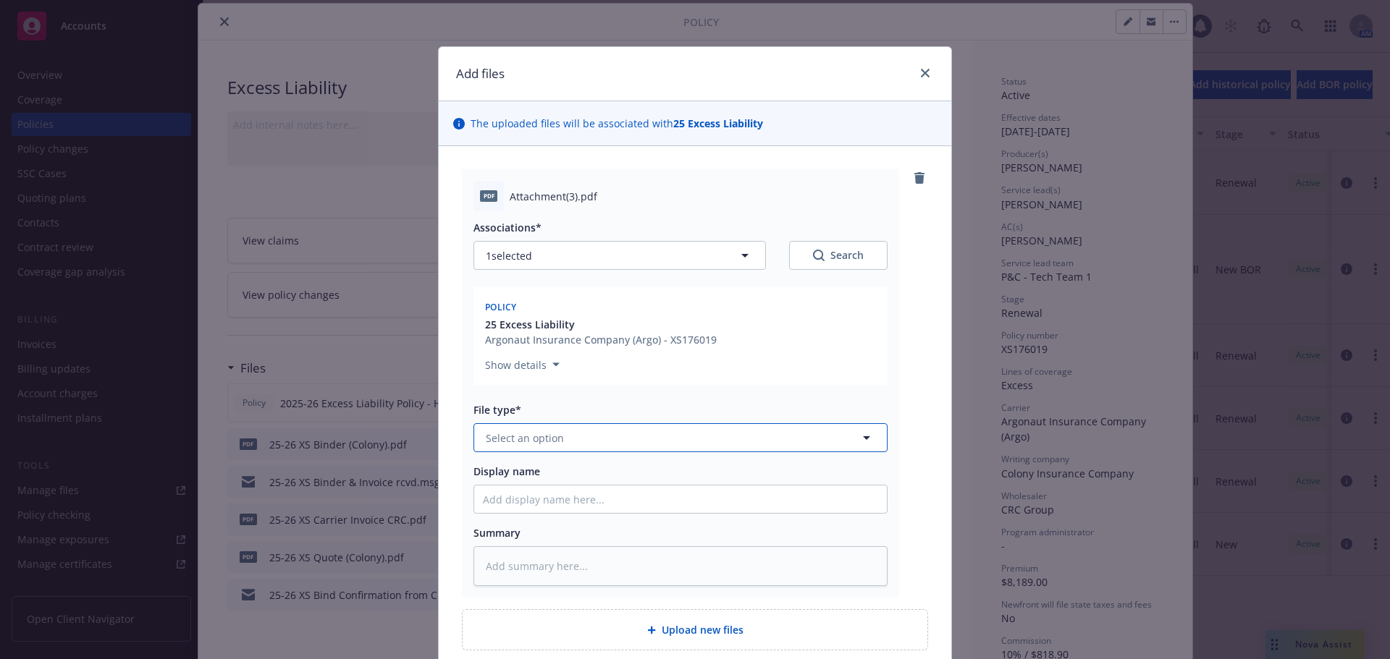
click at [577, 446] on button "Select an option" at bounding box center [680, 437] width 414 height 29
click at [597, 520] on div "Invoice - Third Party" at bounding box center [680, 516] width 395 height 21
click at [586, 497] on input "Display name" at bounding box center [680, 500] width 413 height 28
click at [687, 494] on input "UPDATED Carrier Invoice - Hologram GL" at bounding box center [680, 500] width 413 height 28
click at [908, 512] on div "pdf Attachment(3).pdf Associations* 1 selected Search Policy 25 Excess Liabilit…" at bounding box center [695, 383] width 466 height 428
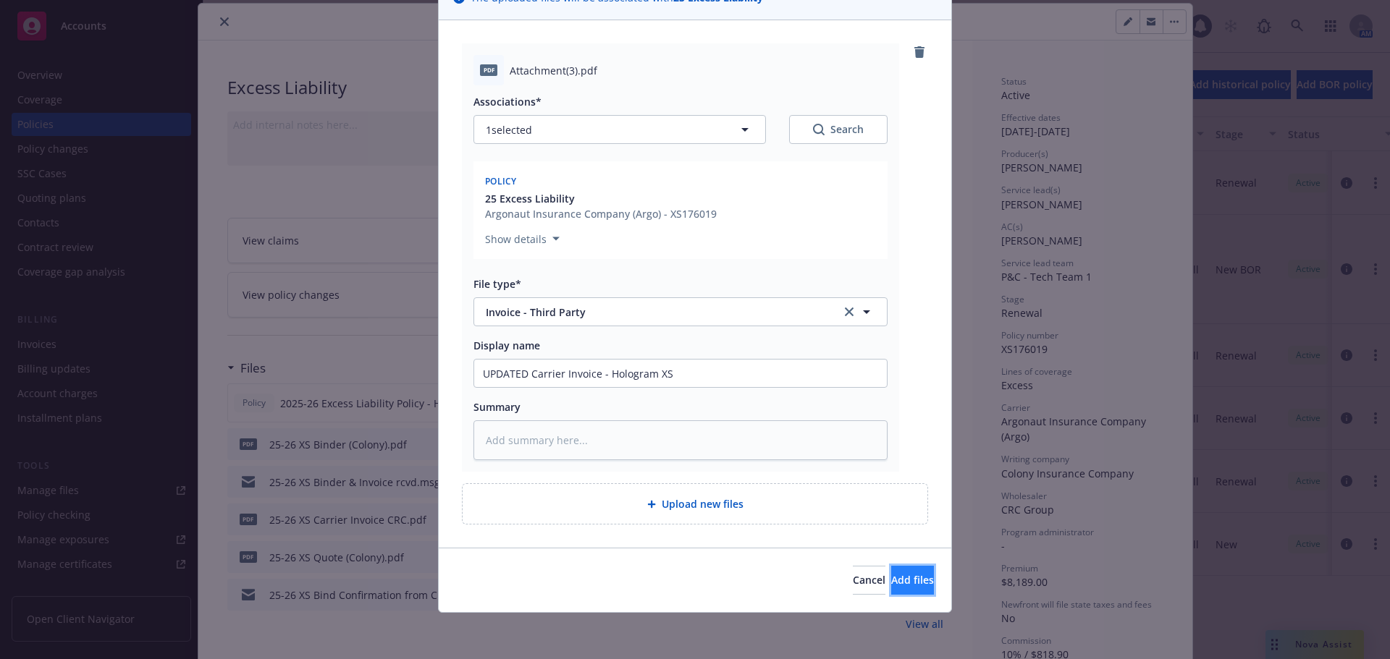
click at [897, 582] on span "Add files" at bounding box center [912, 580] width 43 height 14
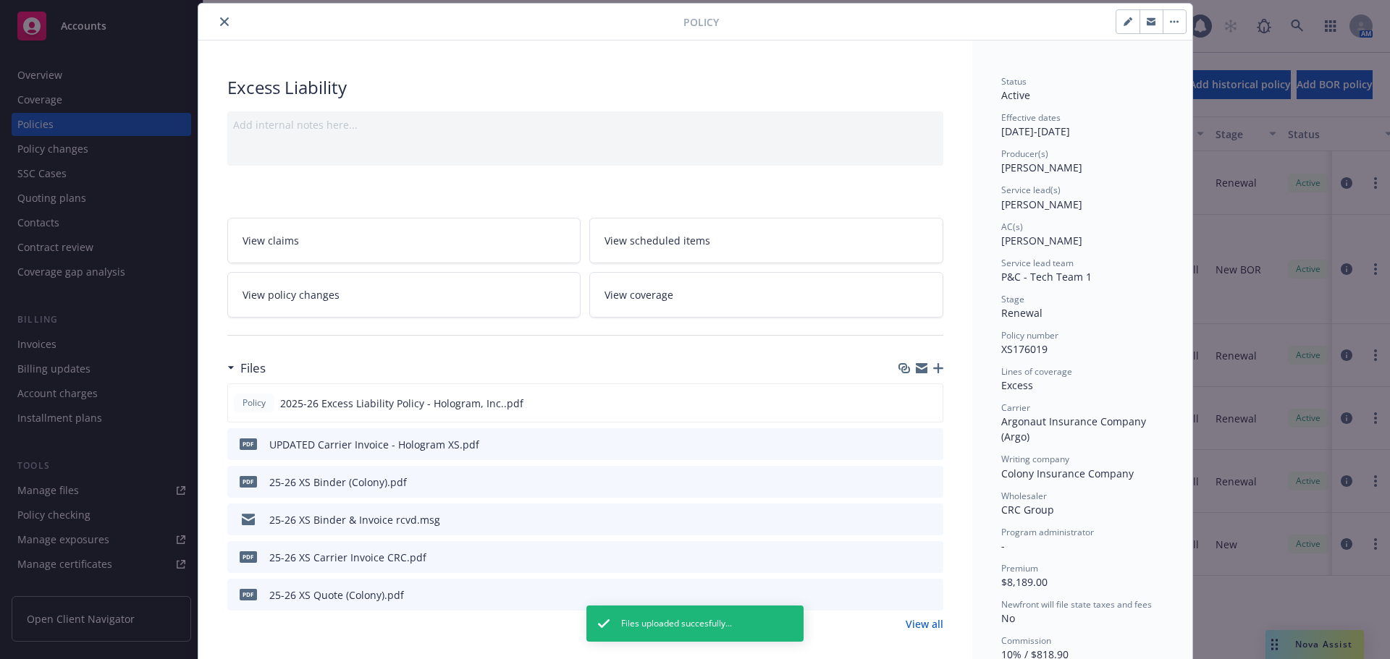
click at [218, 14] on button "close" at bounding box center [224, 21] width 17 height 17
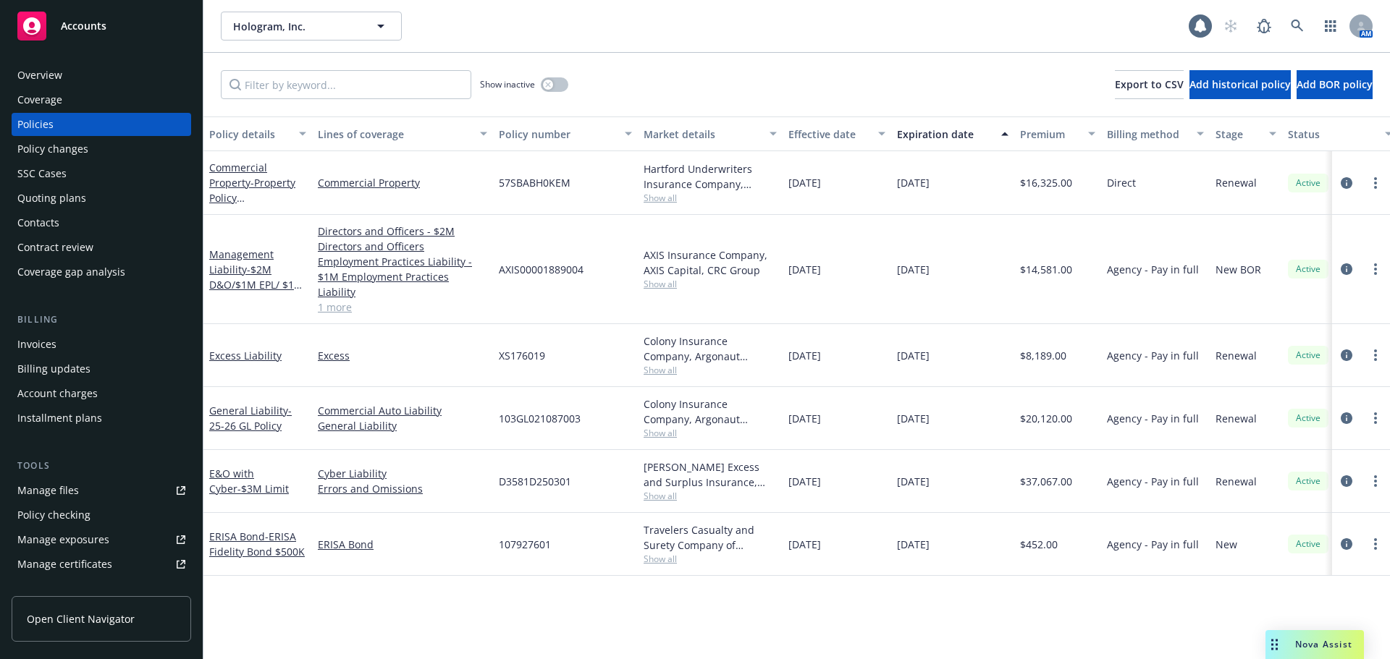
click at [91, 38] on div "Accounts" at bounding box center [101, 26] width 168 height 29
